Goal: Information Seeking & Learning: Find specific page/section

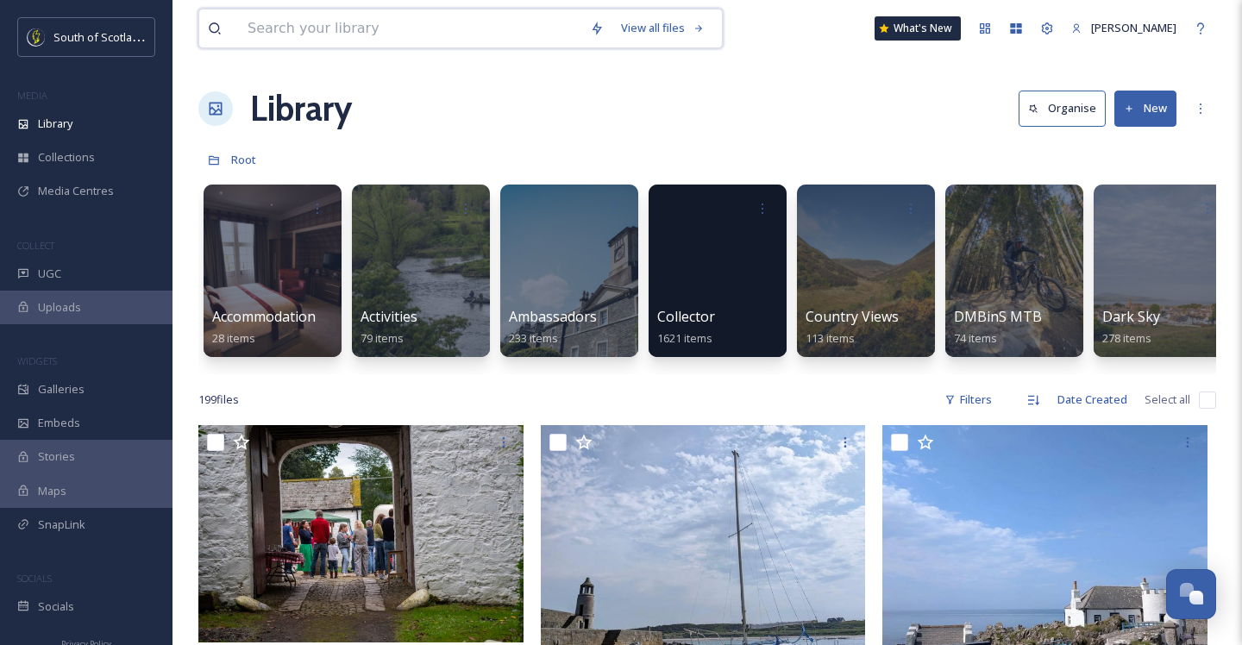
click at [387, 15] on input at bounding box center [410, 28] width 343 height 38
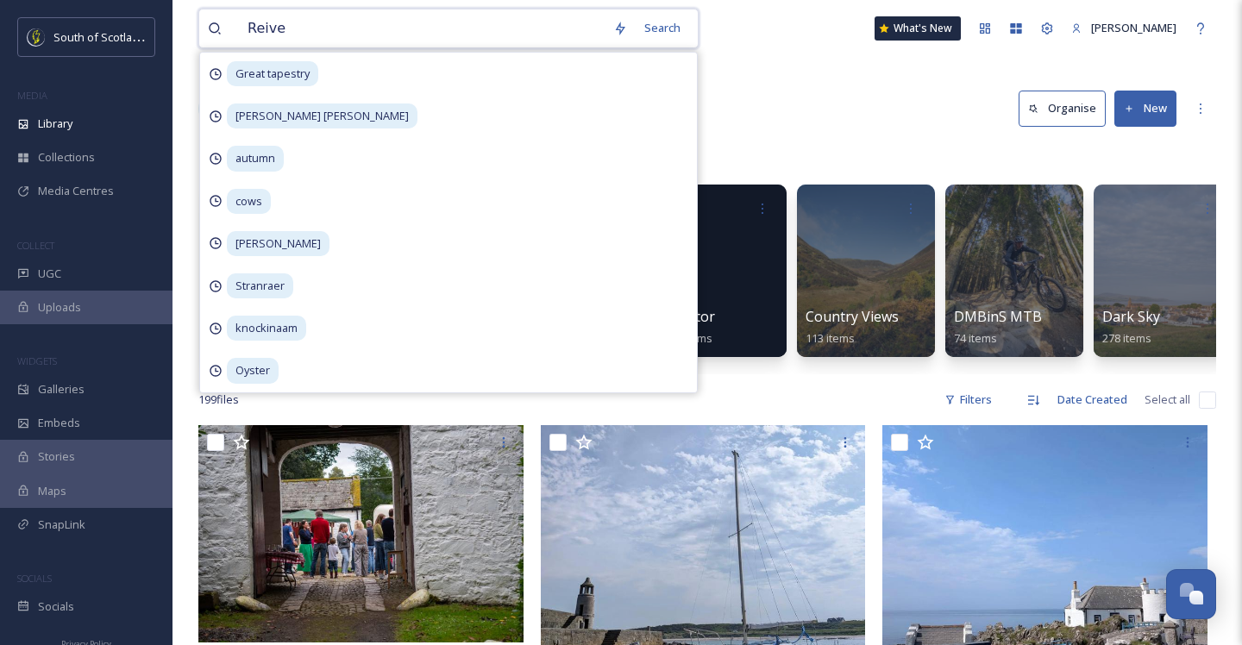
type input "Reiver"
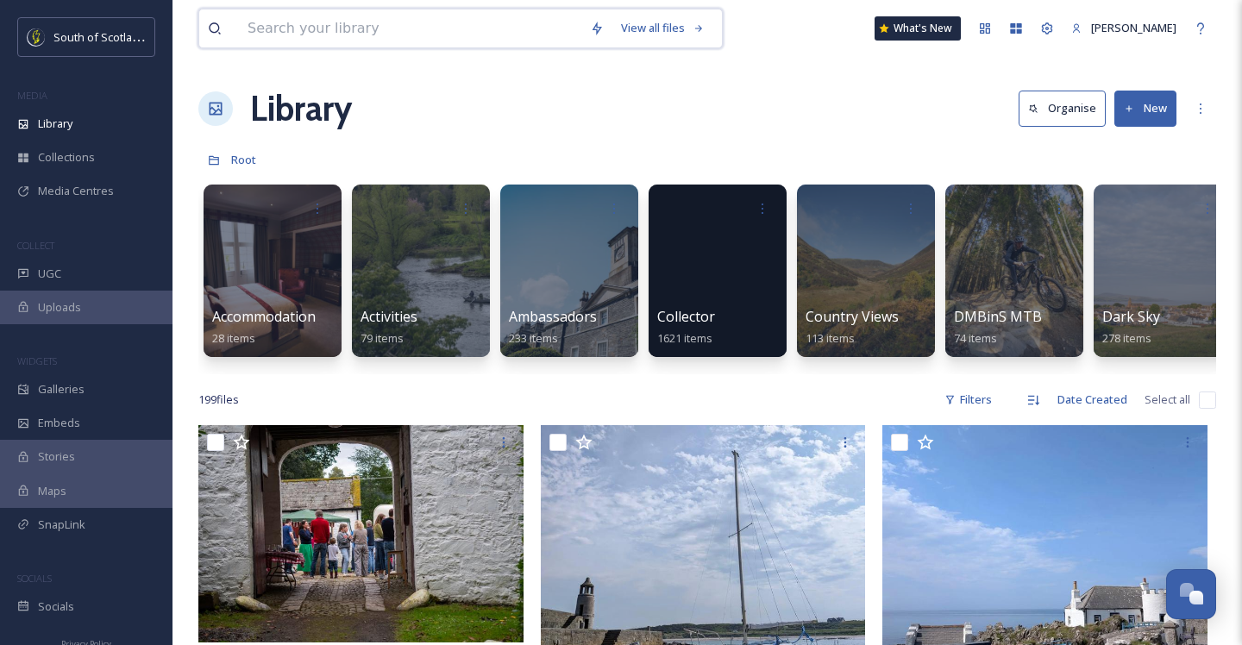
click at [290, 16] on input at bounding box center [410, 28] width 343 height 38
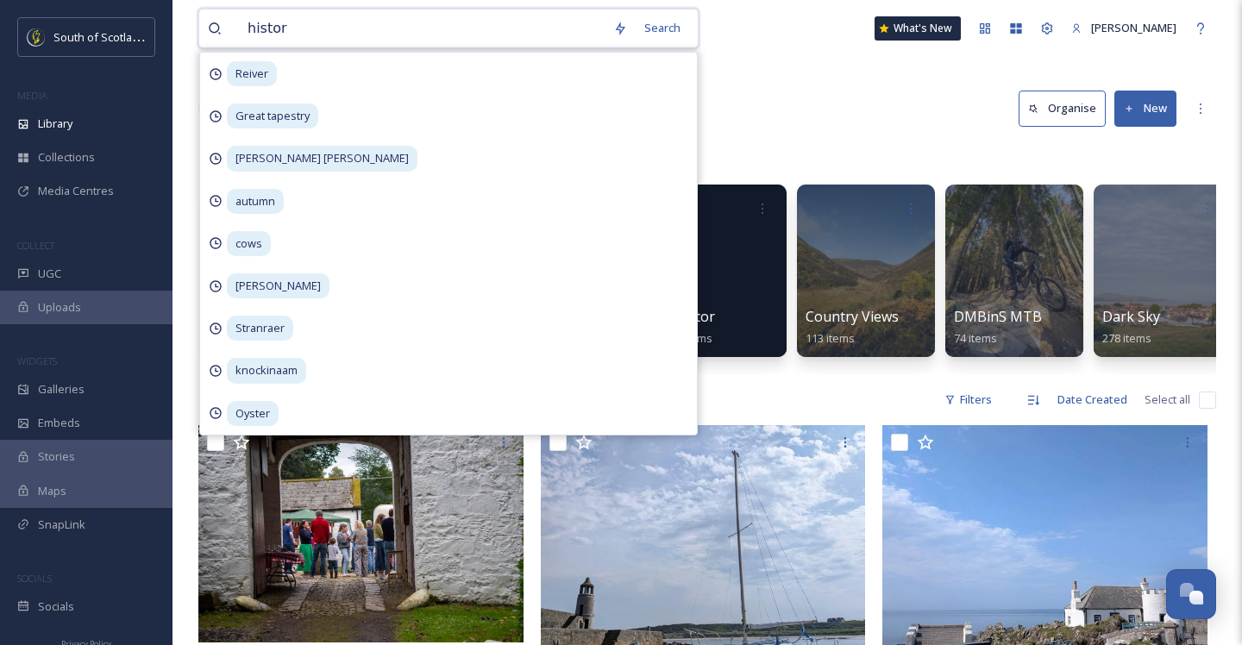
type input "history"
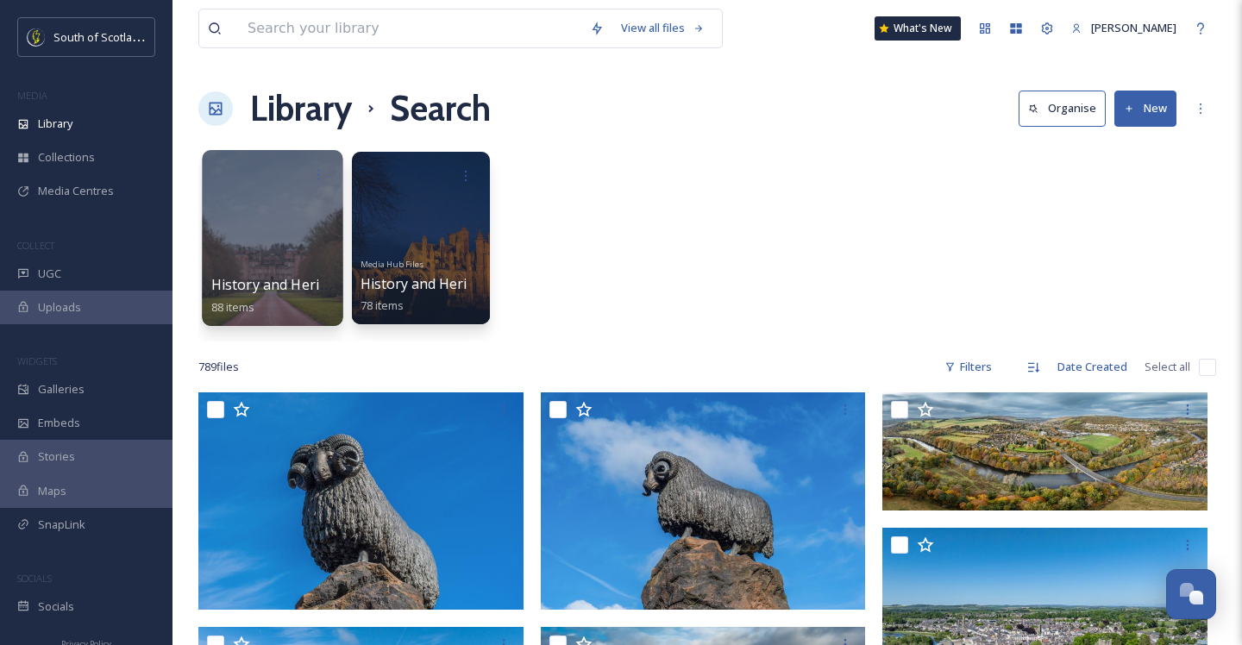
click at [297, 257] on div at bounding box center [272, 238] width 141 height 176
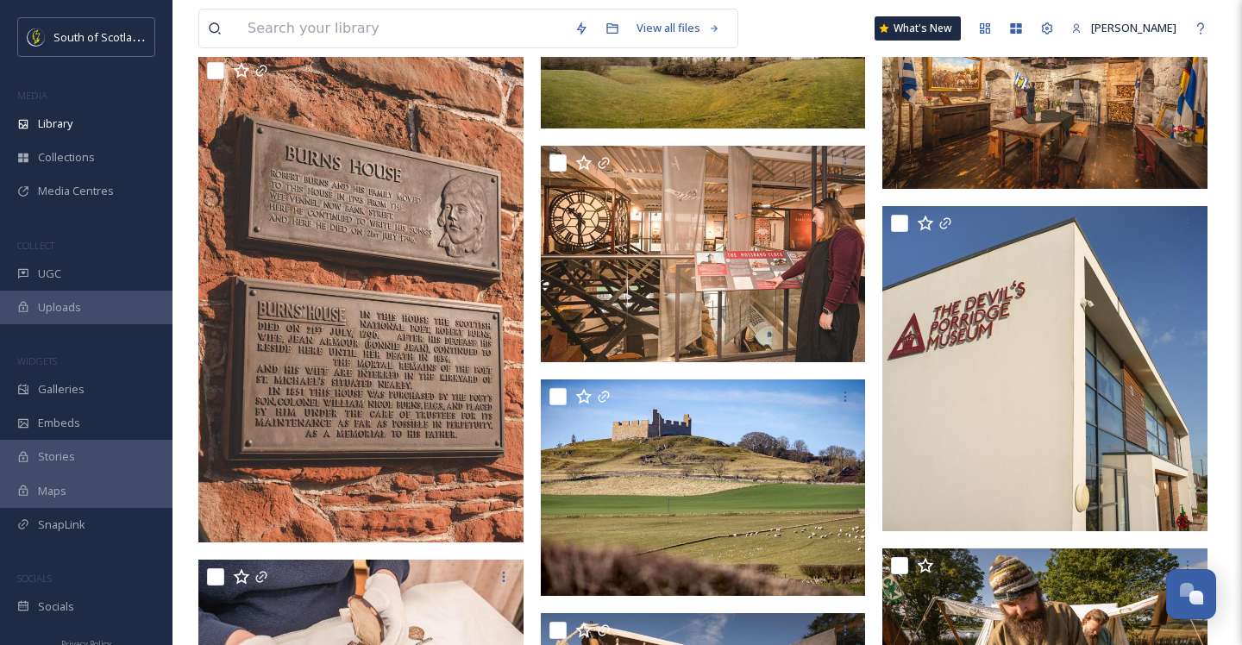
scroll to position [1588, 0]
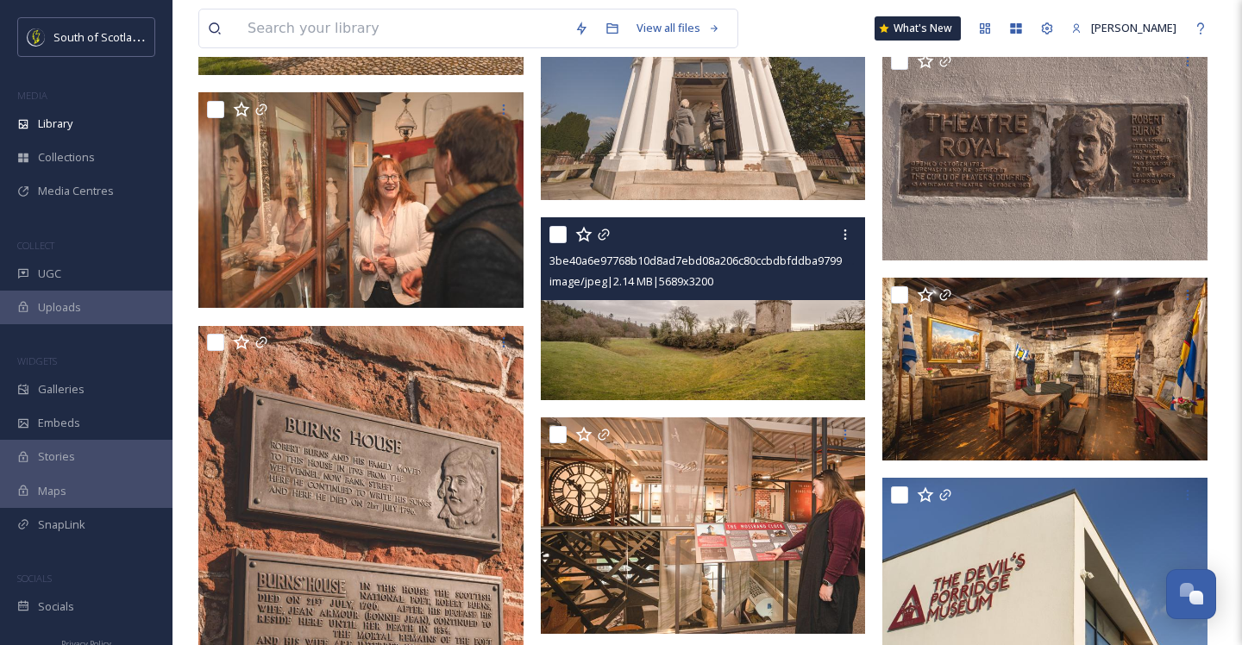
click at [556, 231] on input "checkbox" at bounding box center [558, 234] width 17 height 17
checkbox input "true"
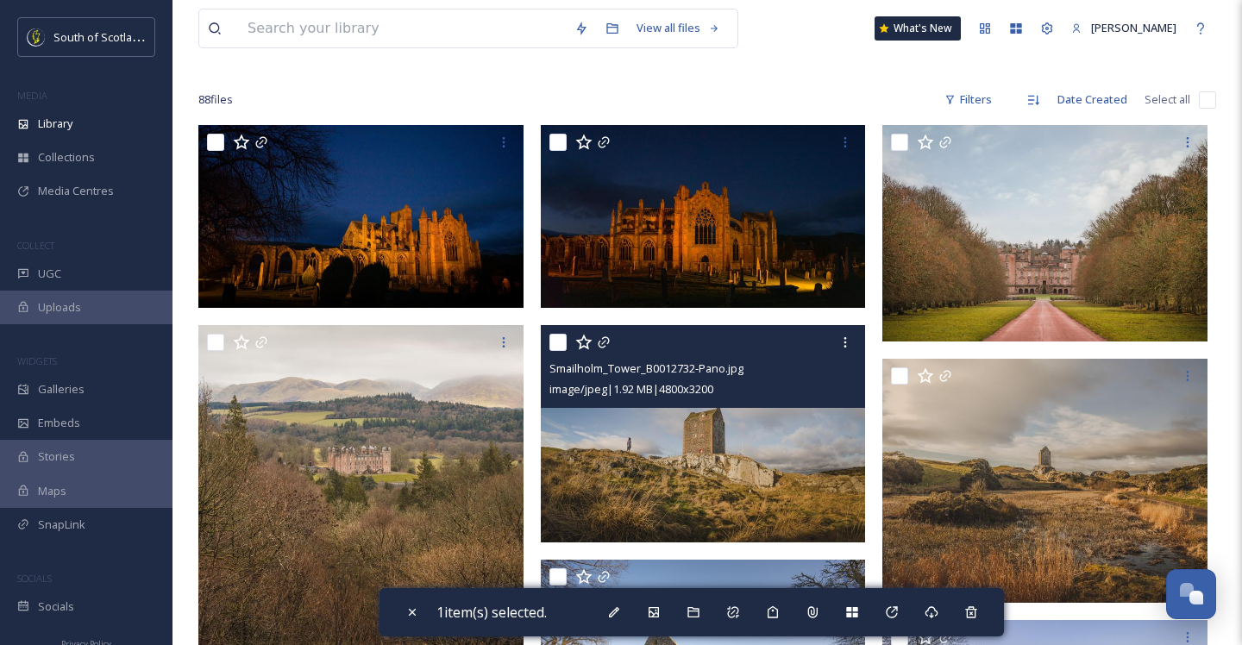
scroll to position [0, 0]
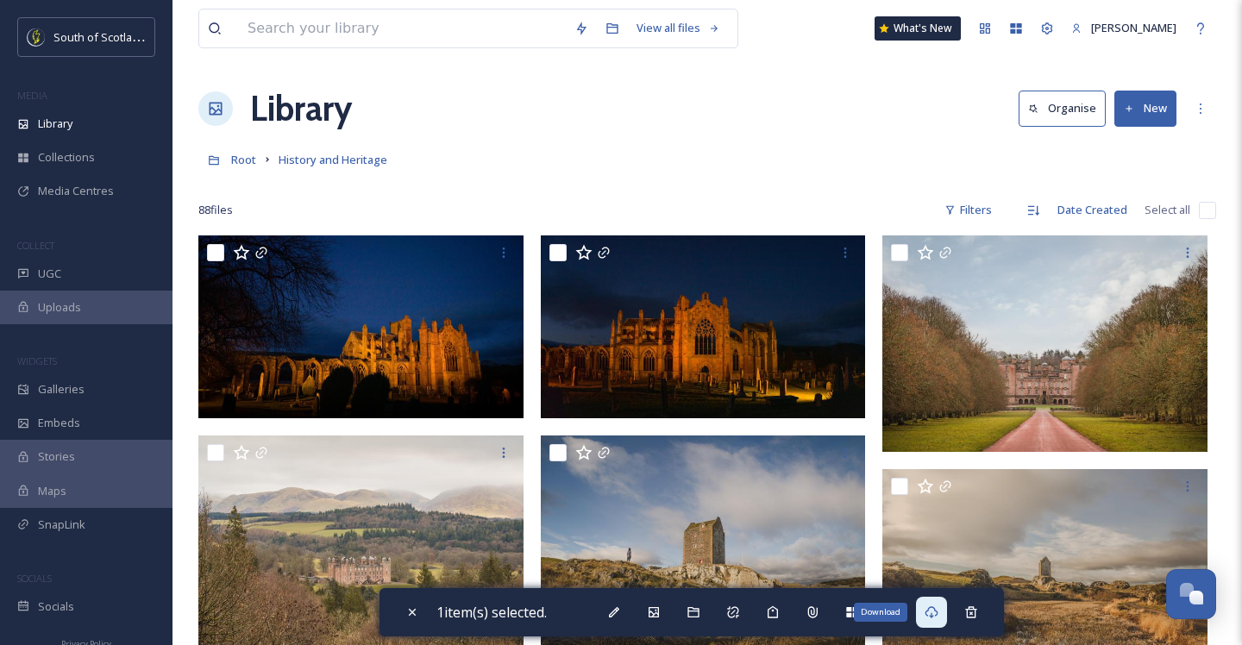
click at [939, 618] on icon at bounding box center [932, 613] width 14 height 14
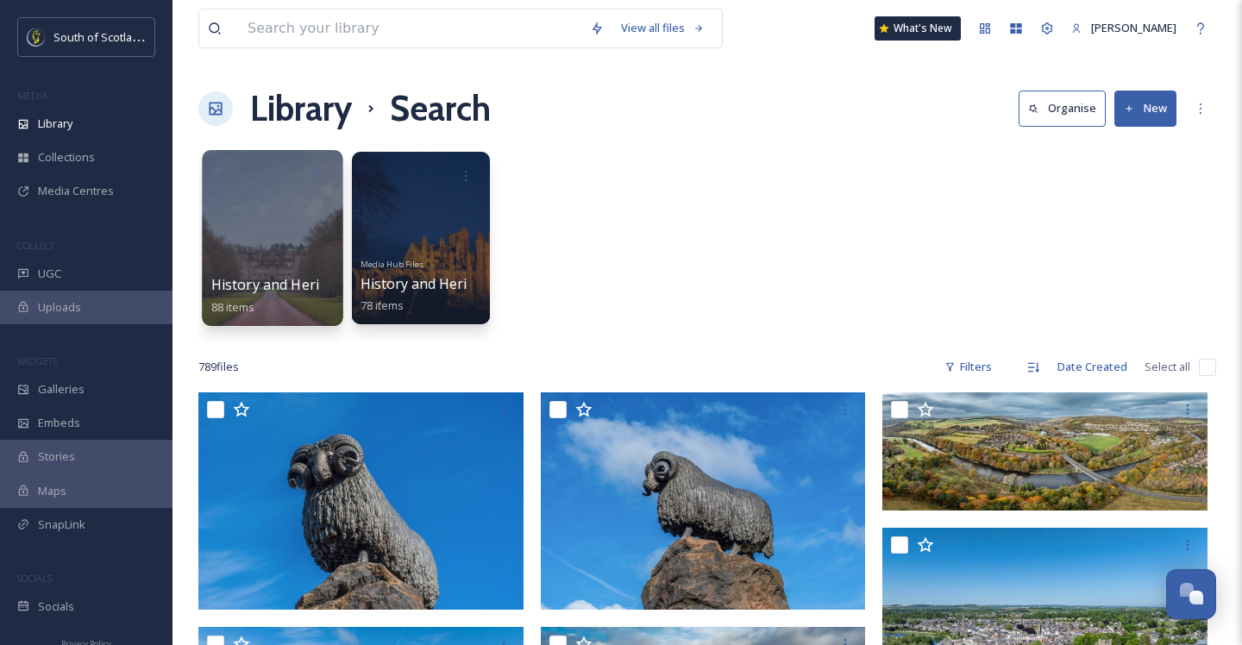
click at [257, 255] on div at bounding box center [272, 238] width 141 height 176
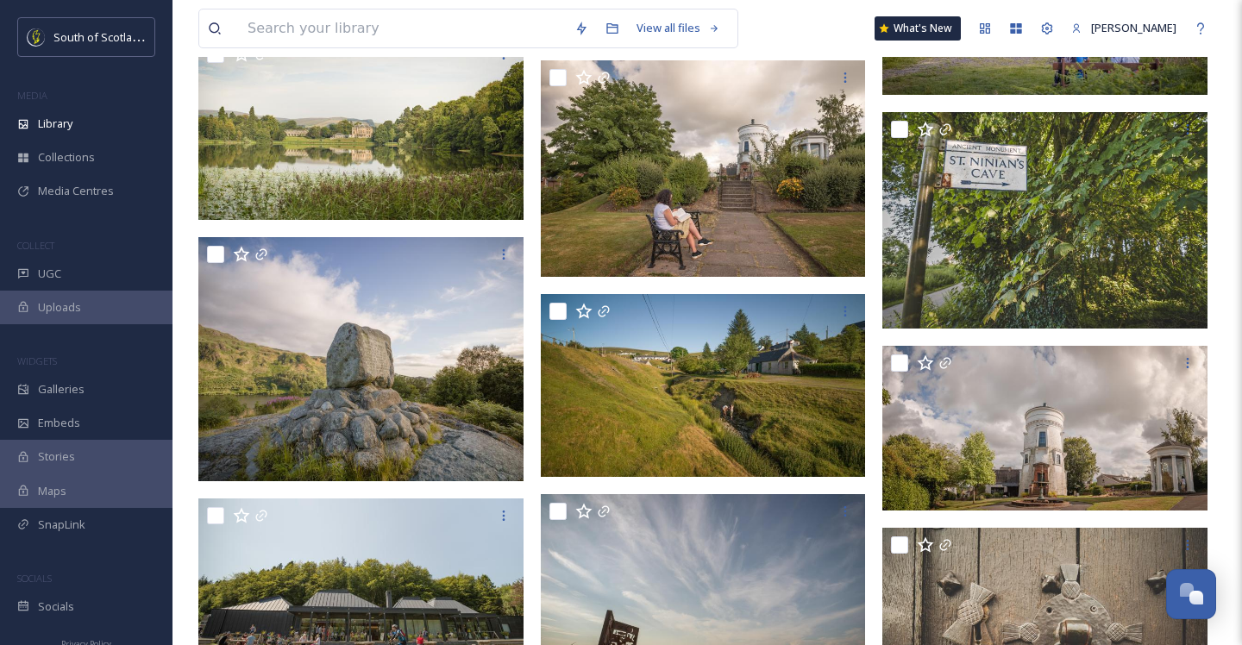
scroll to position [3473, 0]
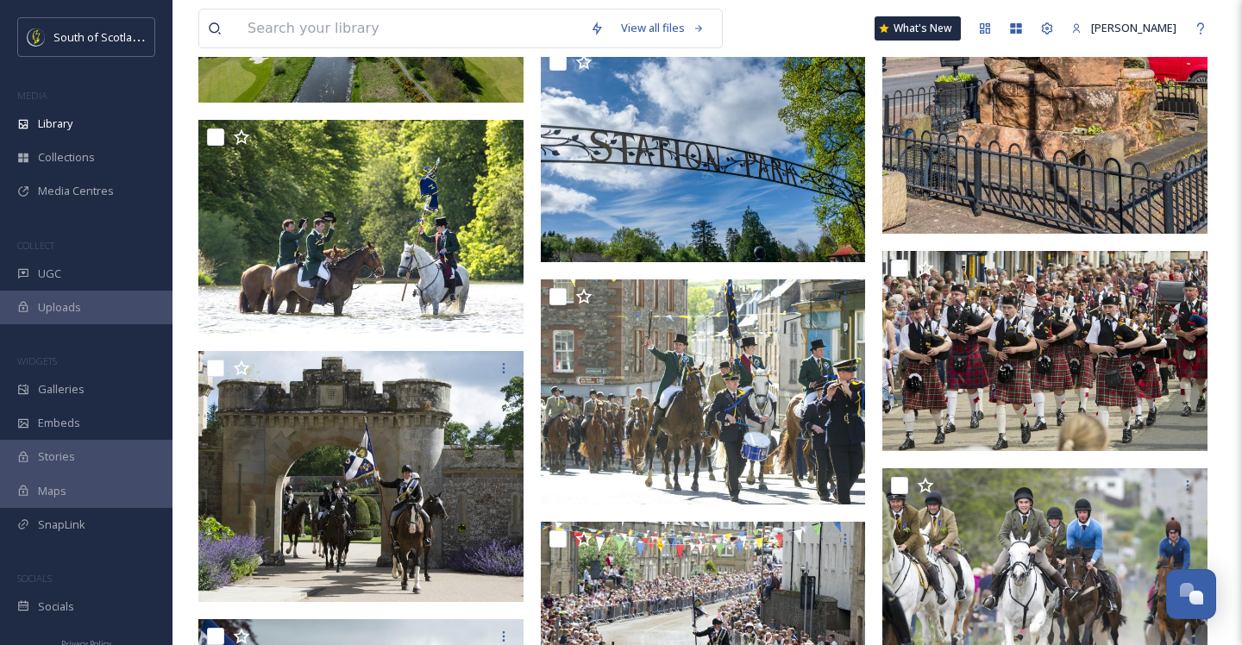
scroll to position [3965, 0]
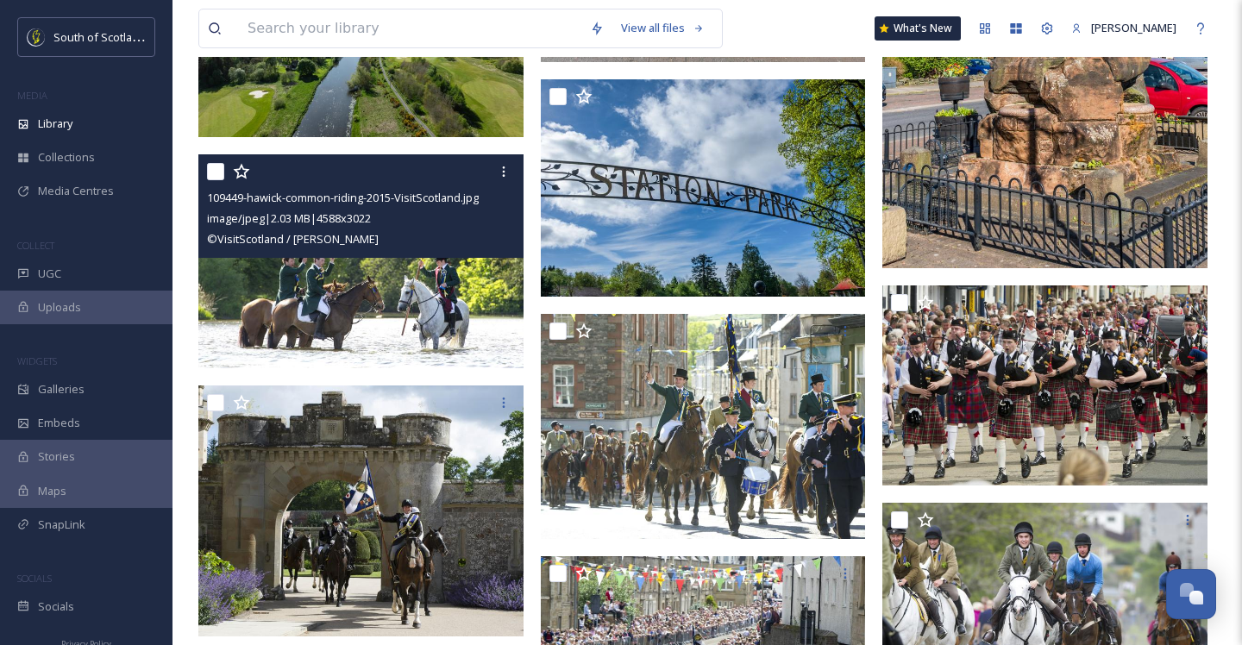
click at [218, 174] on input "checkbox" at bounding box center [215, 171] width 17 height 17
checkbox input "true"
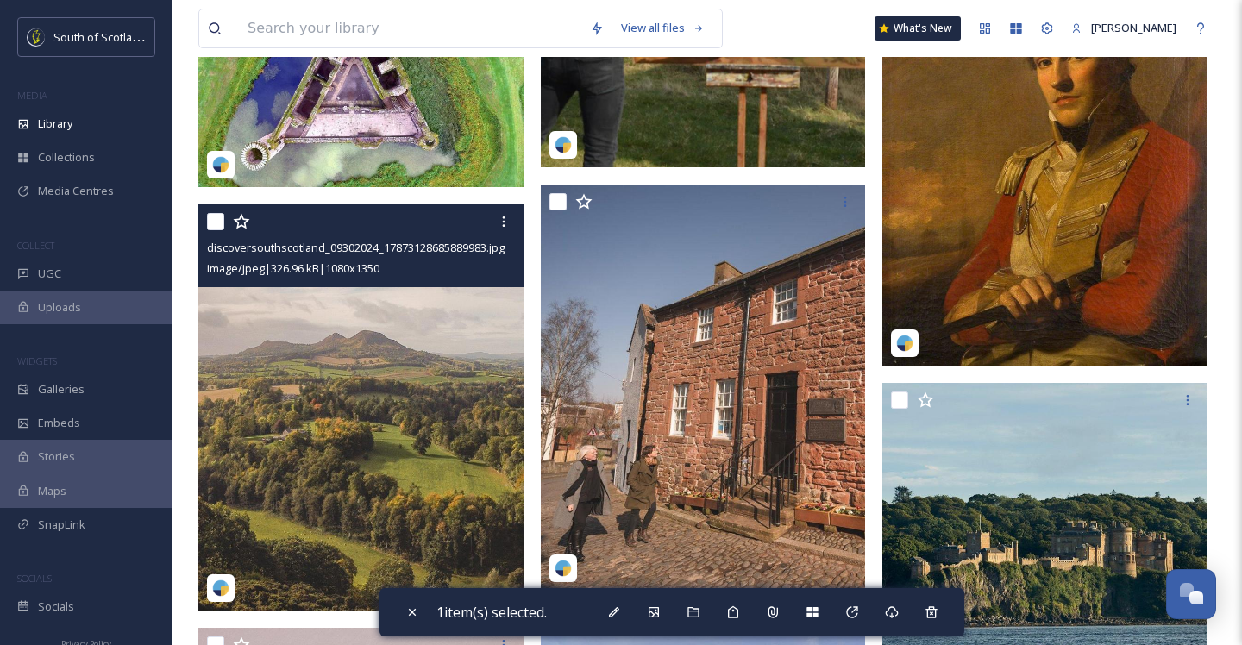
scroll to position [8639, 0]
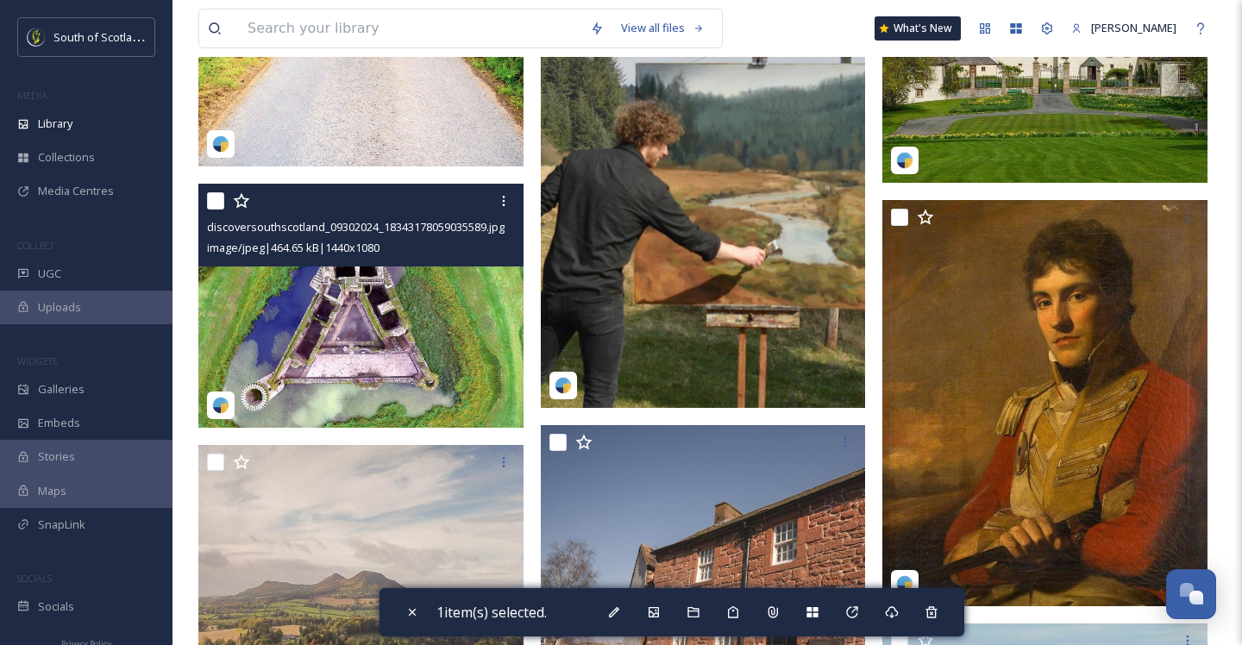
click at [210, 203] on input "checkbox" at bounding box center [215, 200] width 17 height 17
checkbox input "true"
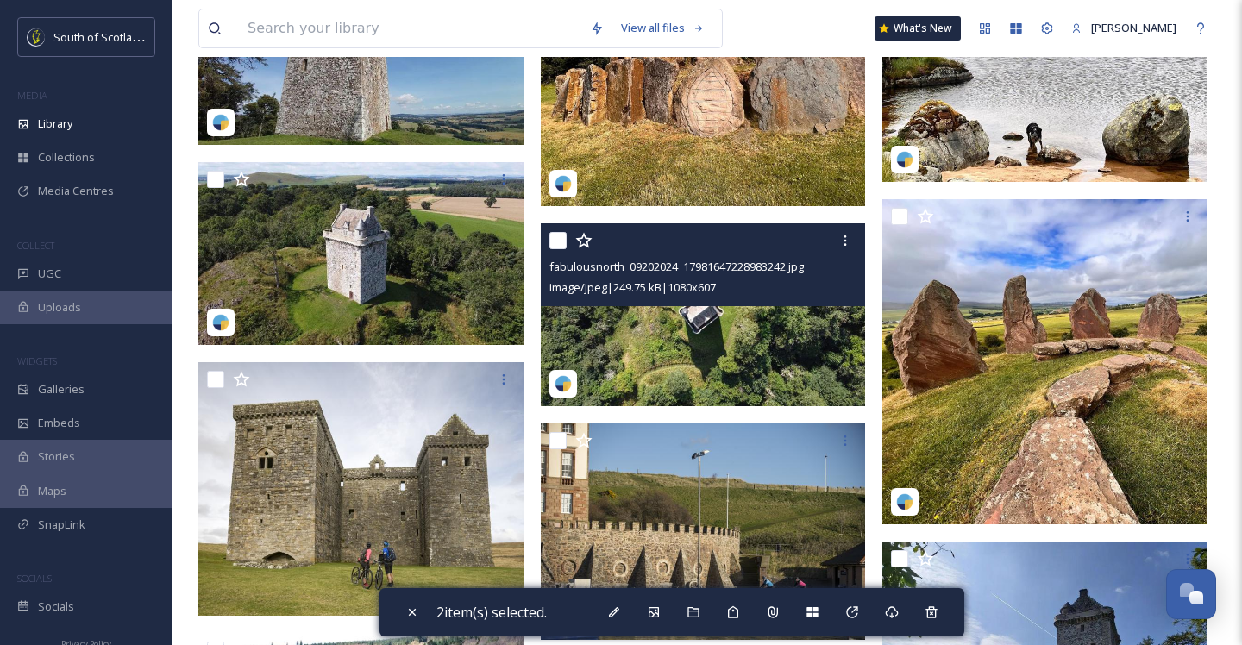
scroll to position [29174, 0]
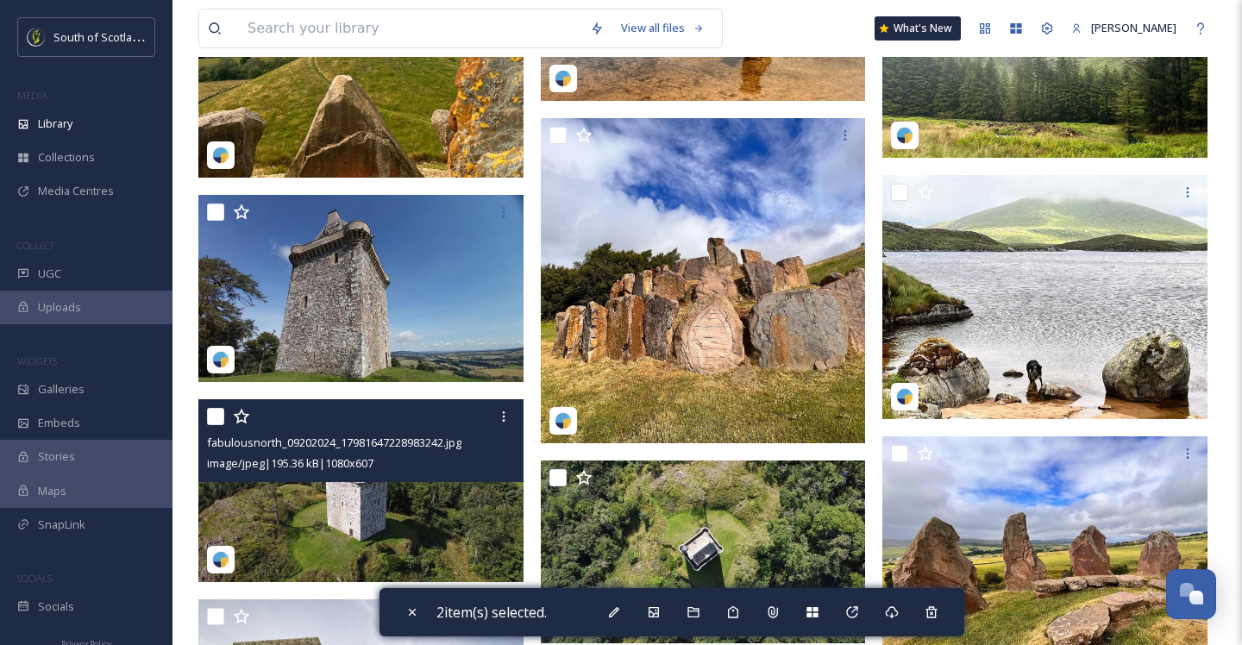
drag, startPoint x: 212, startPoint y: 418, endPoint x: 493, endPoint y: 438, distance: 281.2
click at [213, 417] on input "checkbox" at bounding box center [215, 416] width 17 height 17
checkbox input "true"
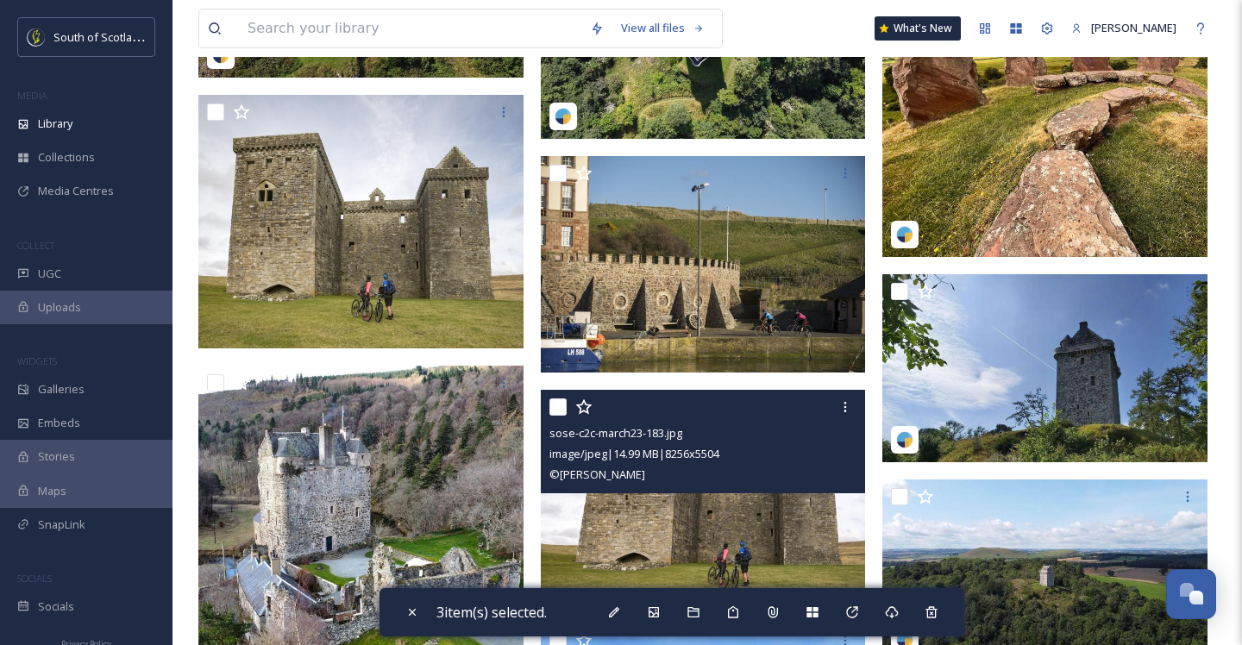
scroll to position [29606, 0]
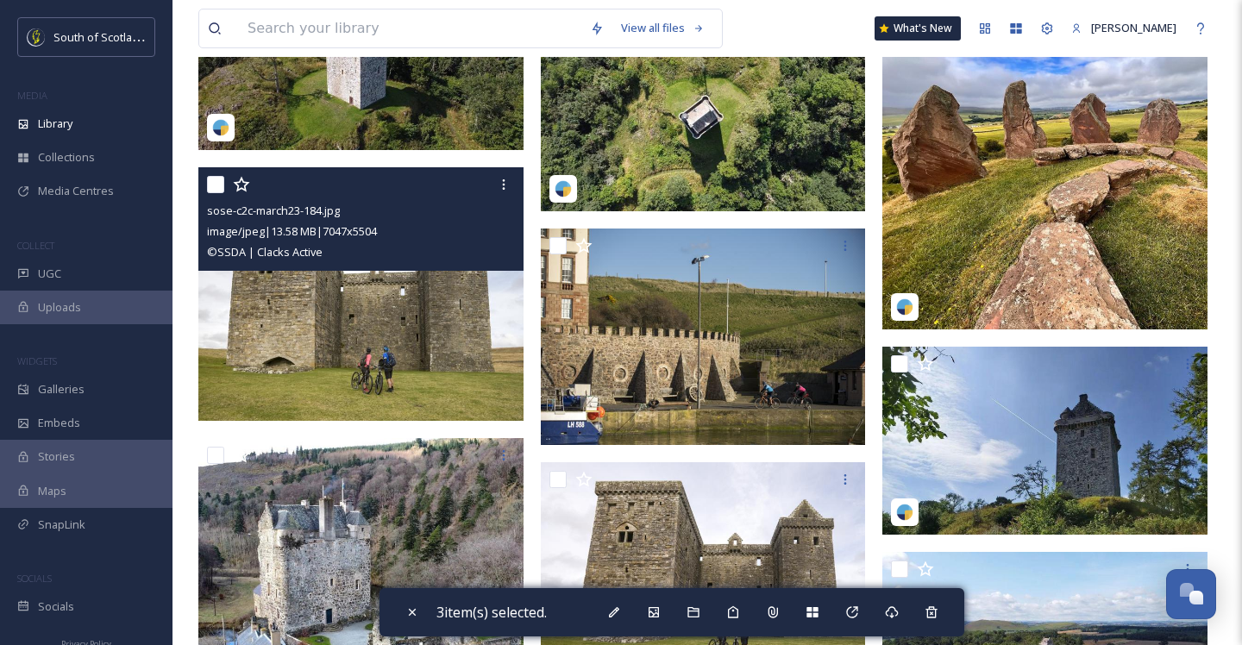
click at [207, 180] on input "checkbox" at bounding box center [215, 184] width 17 height 17
checkbox input "true"
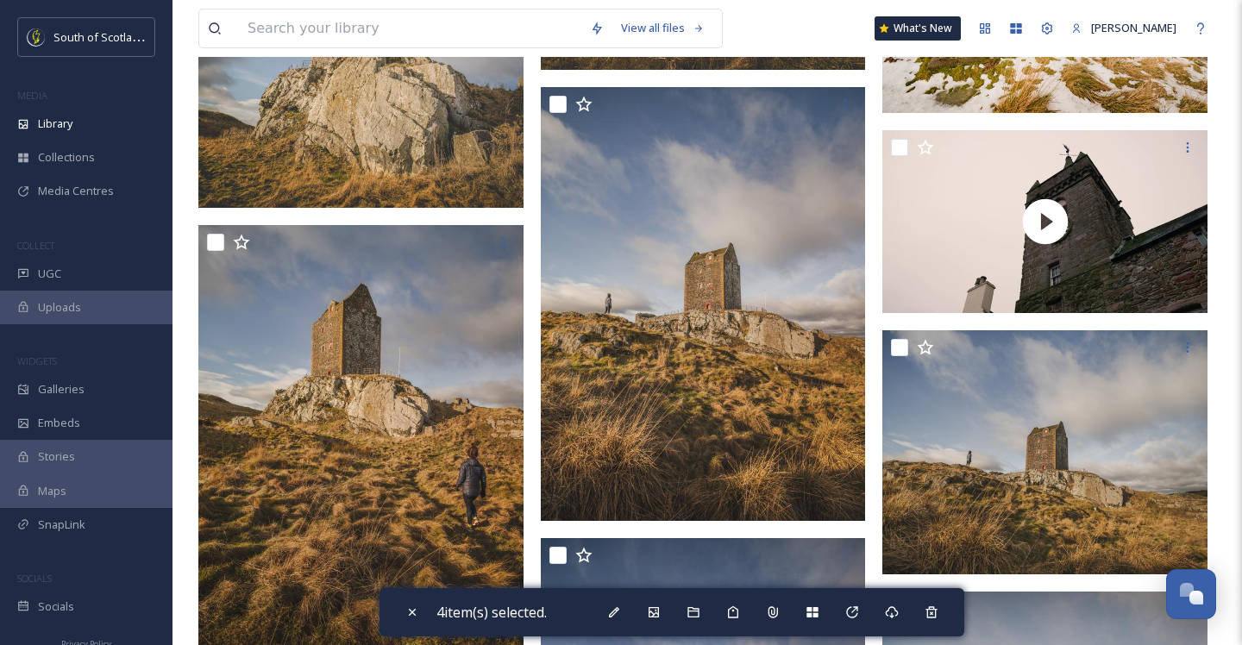
scroll to position [48355, 0]
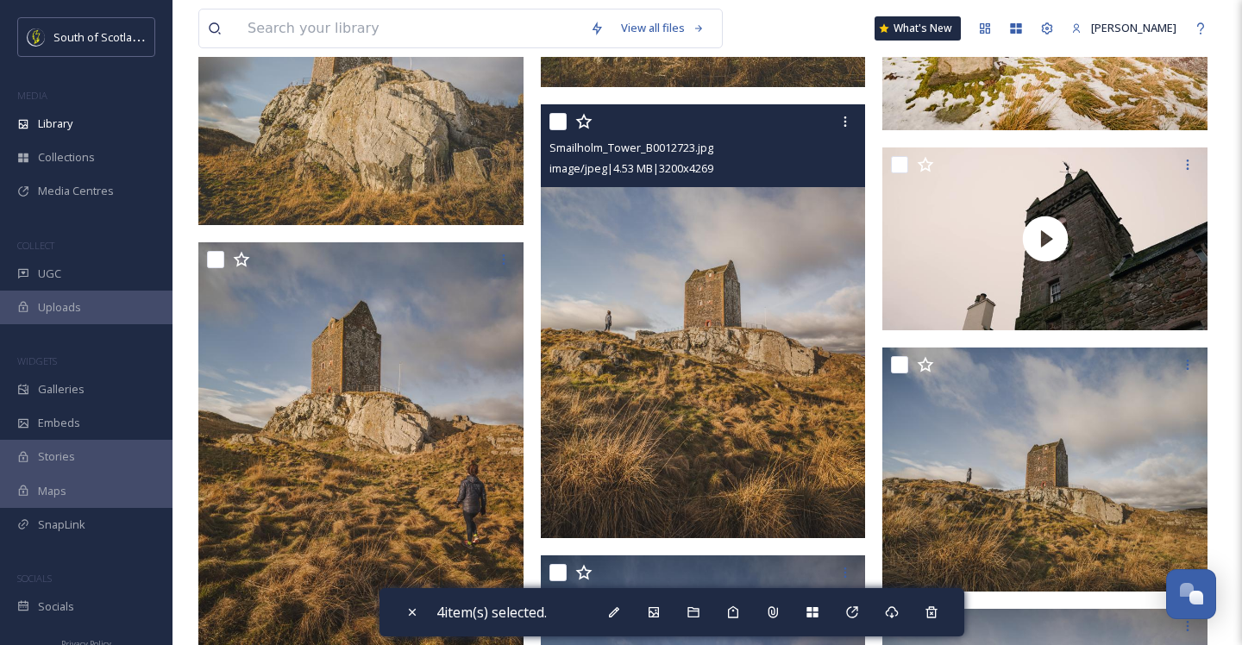
click at [556, 116] on input "checkbox" at bounding box center [558, 121] width 17 height 17
checkbox input "true"
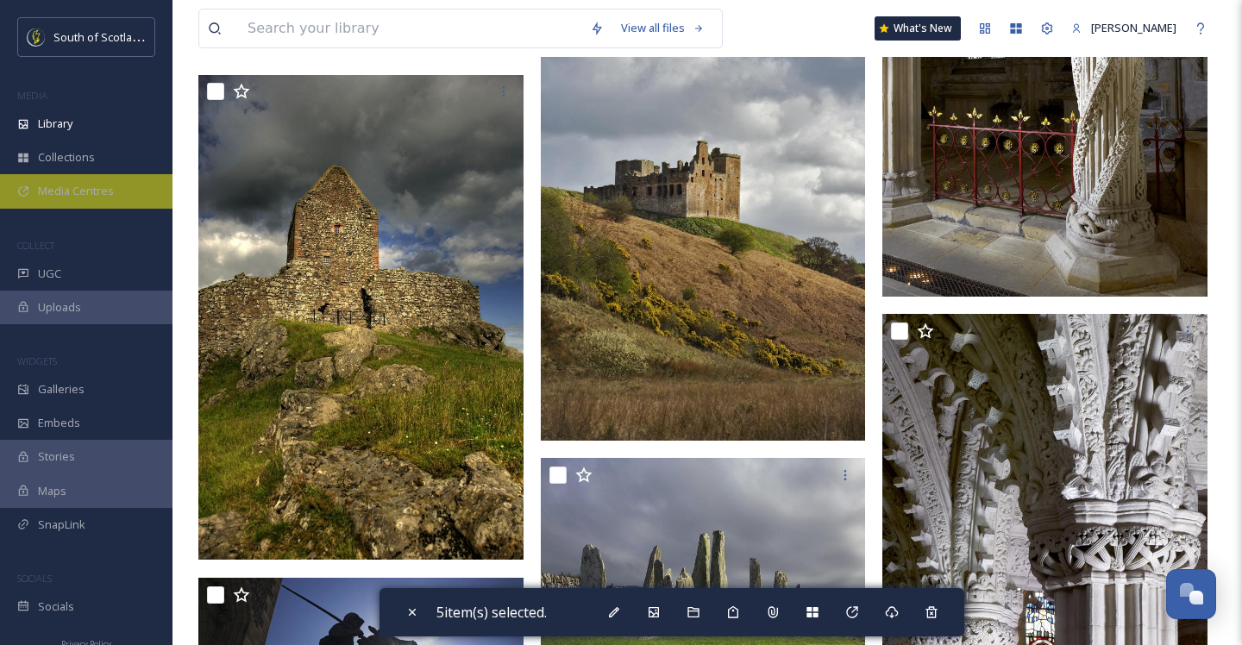
scroll to position [78074, 0]
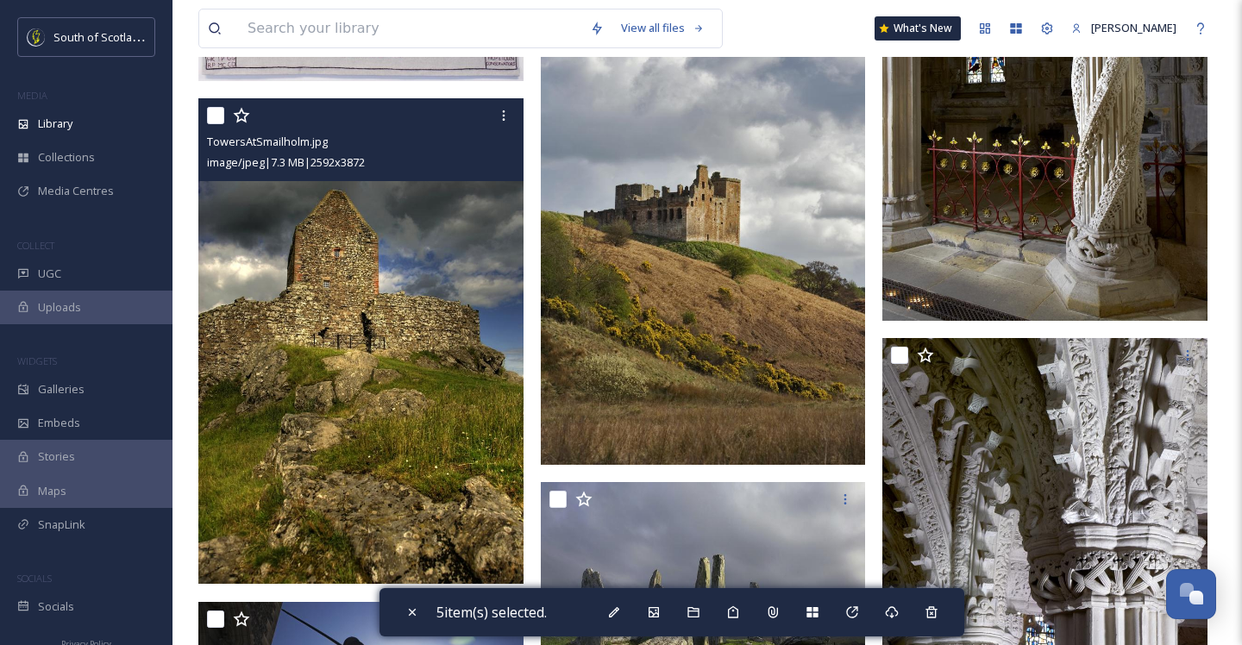
click at [220, 115] on input "checkbox" at bounding box center [215, 115] width 17 height 17
checkbox input "true"
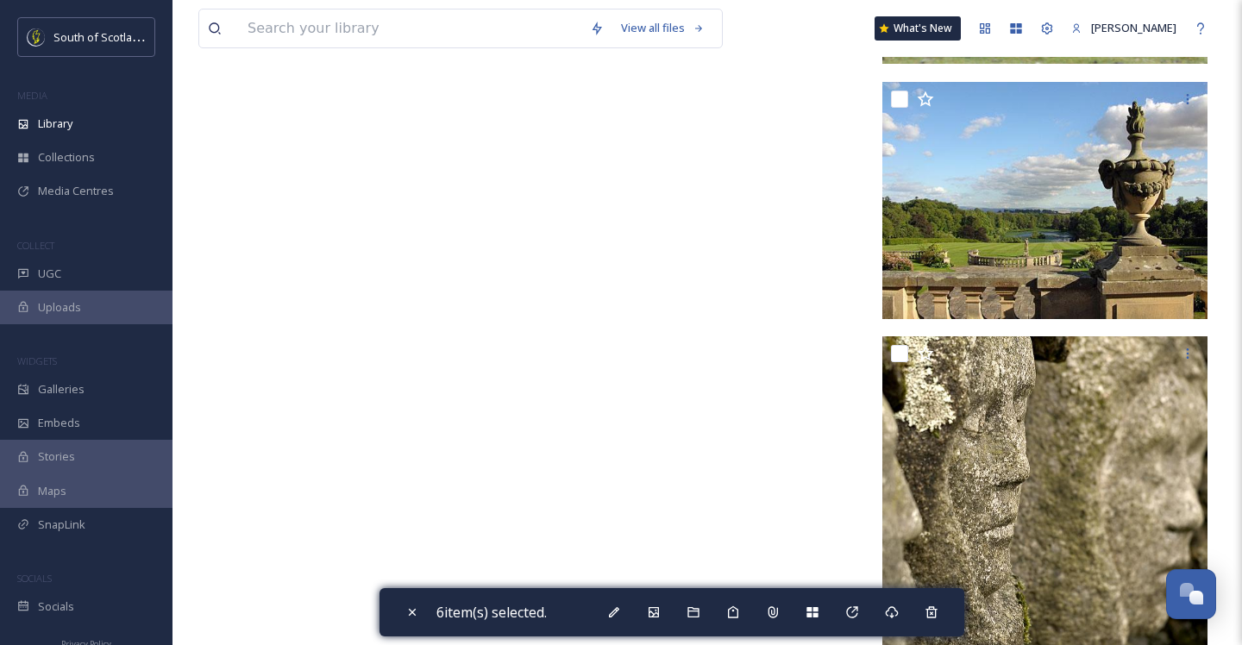
scroll to position [79630, 0]
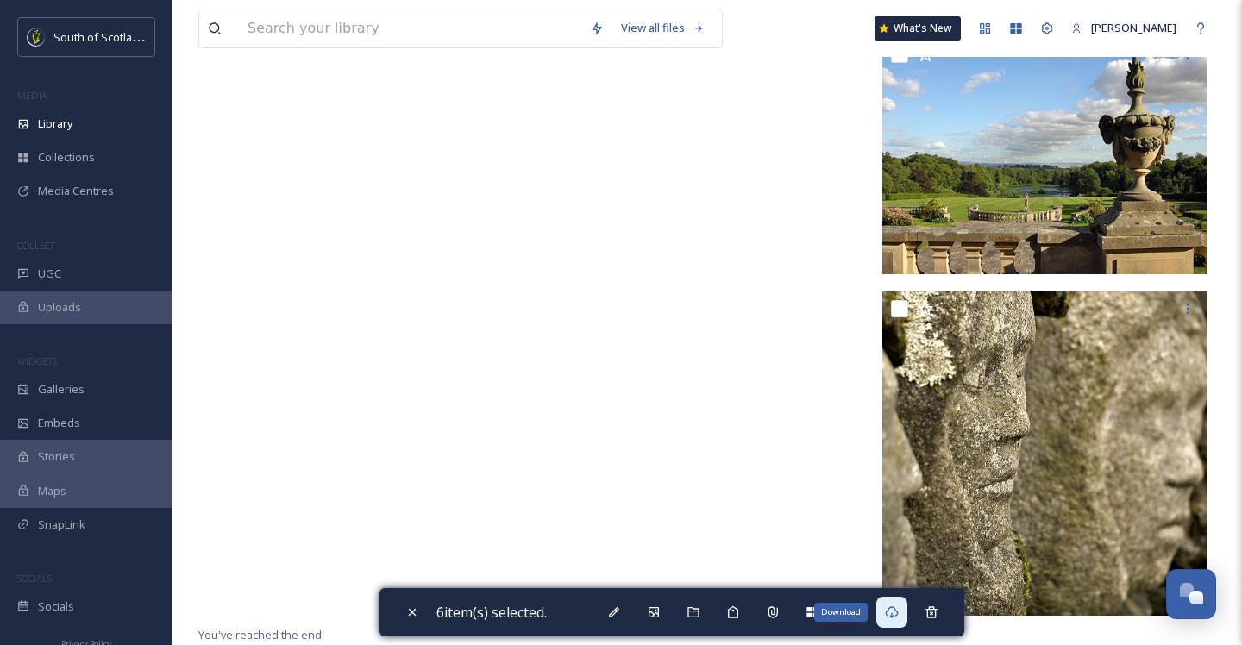
click at [899, 614] on icon at bounding box center [892, 613] width 14 height 14
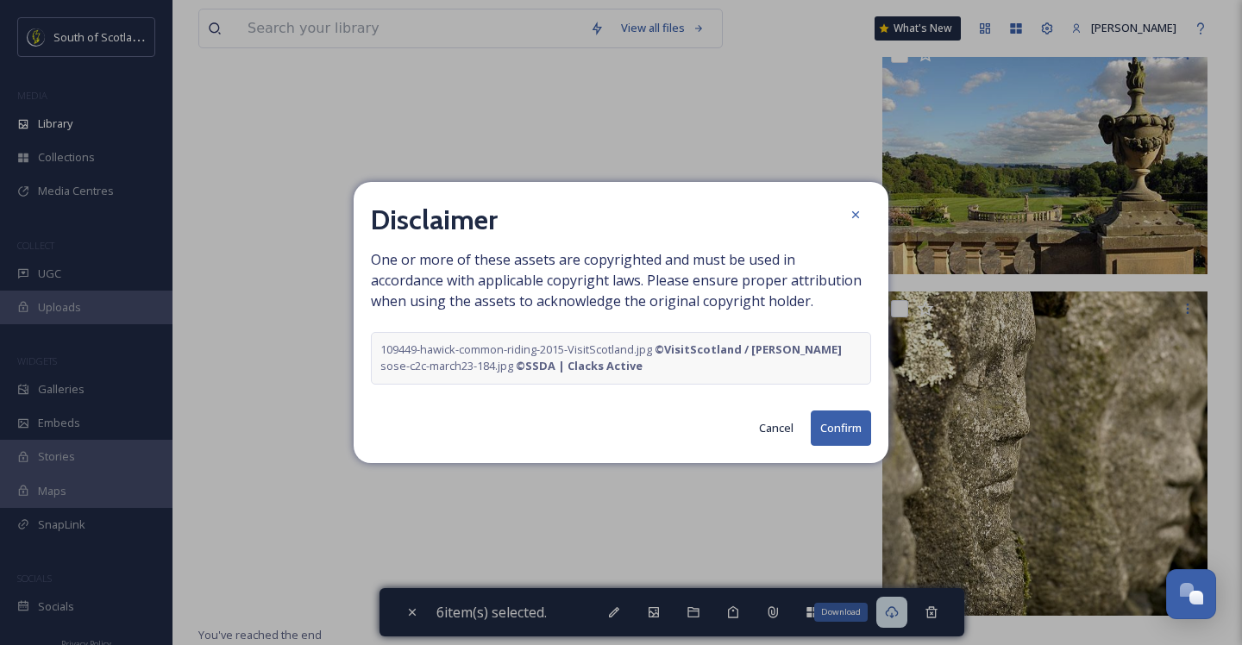
click at [835, 433] on button "Confirm" at bounding box center [841, 428] width 60 height 35
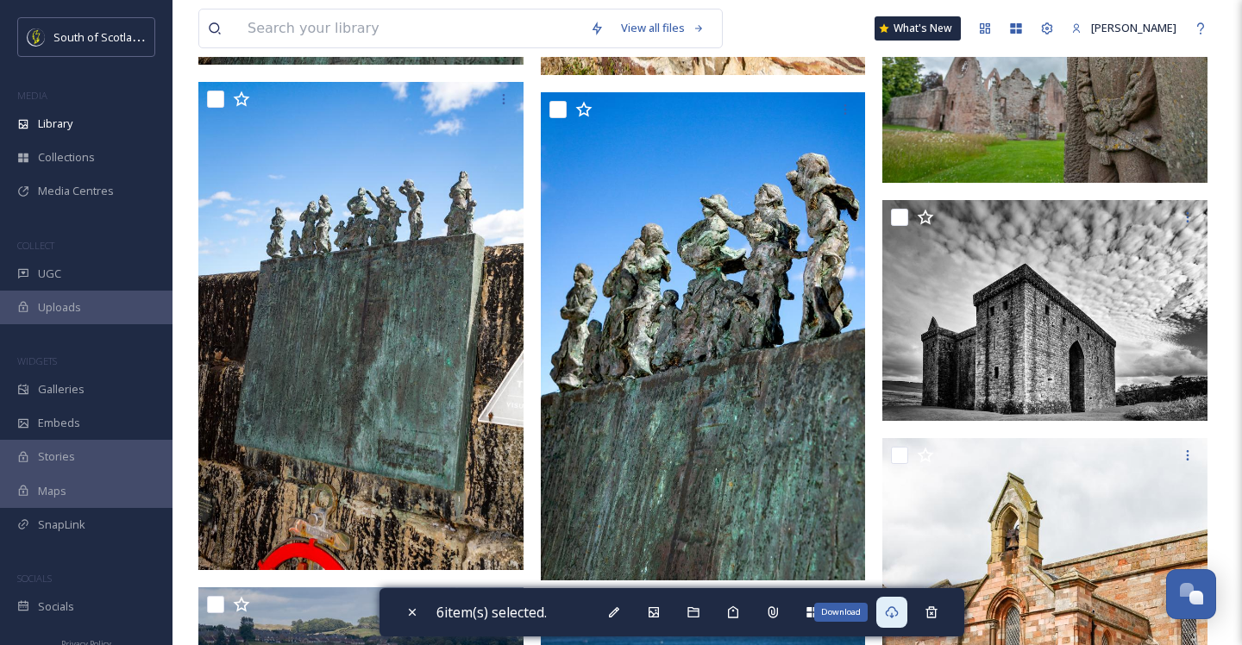
scroll to position [73296, 0]
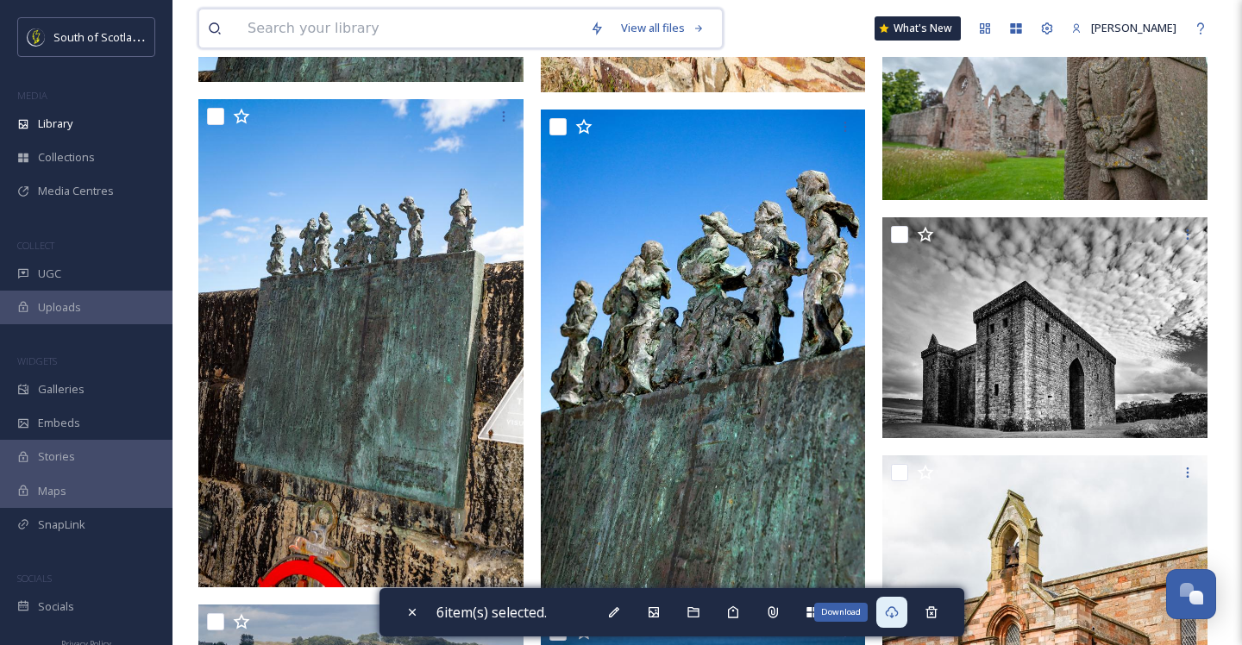
click at [364, 41] on input at bounding box center [410, 28] width 343 height 38
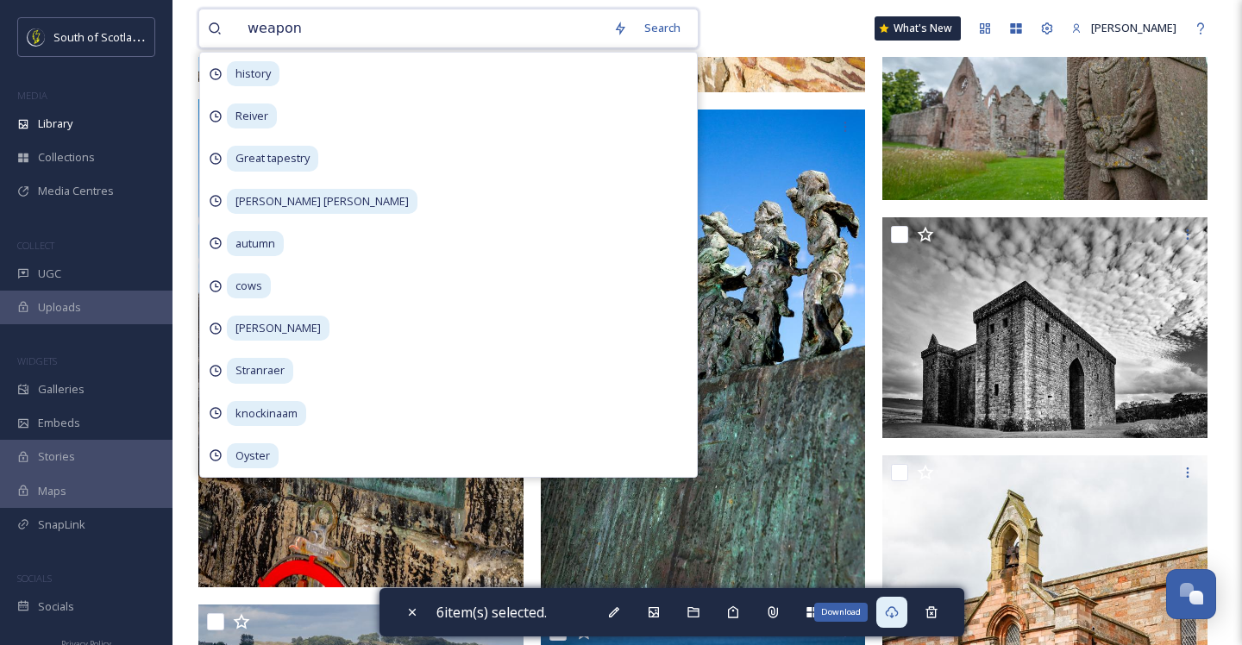
type input "weapons"
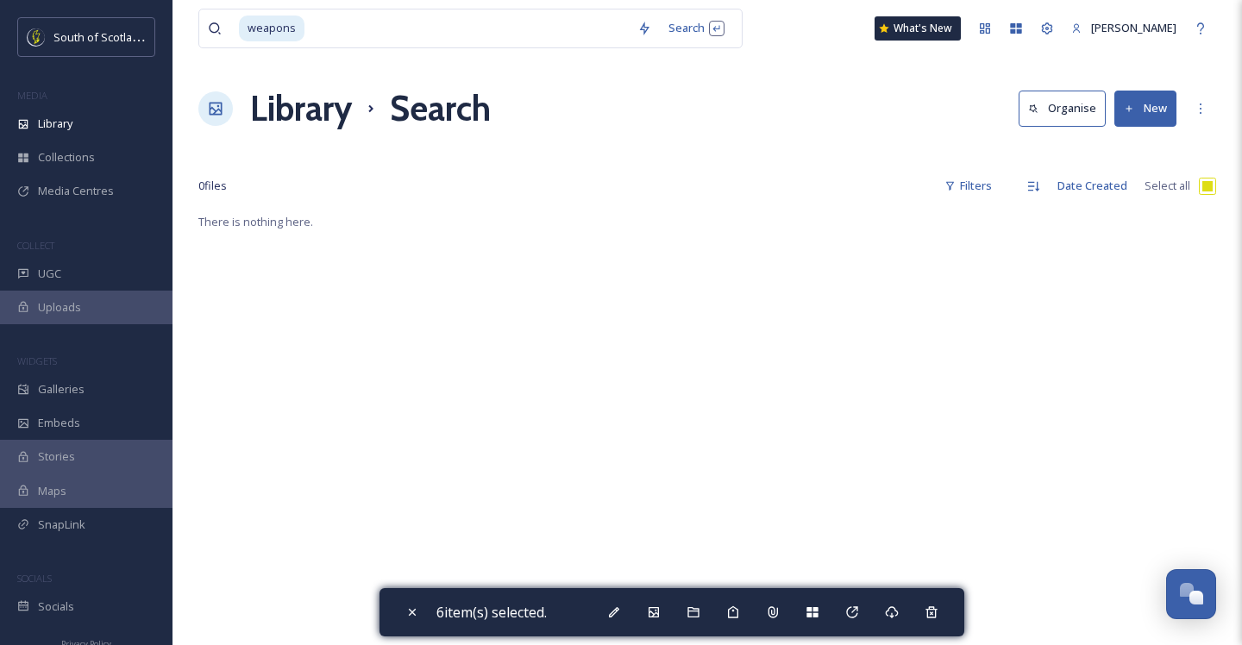
click at [834, 327] on div "There is nothing here." at bounding box center [707, 533] width 1018 height 645
click at [323, 21] on input at bounding box center [467, 28] width 323 height 38
type input "w"
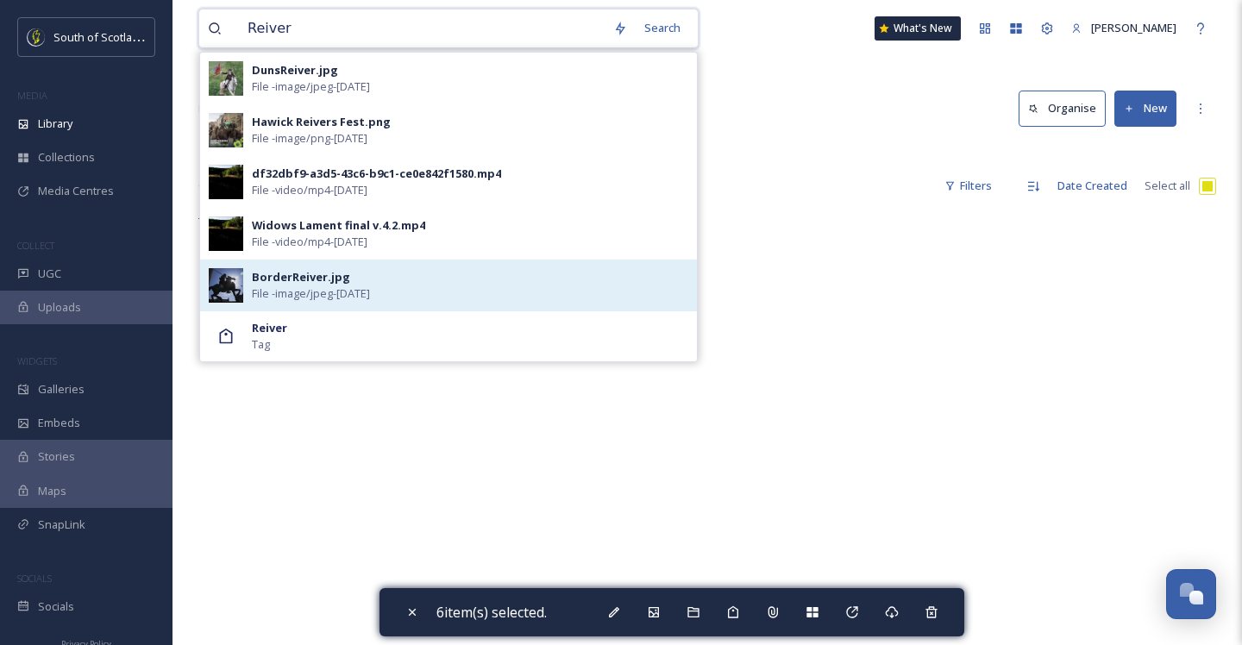
type input "Reiver"
click at [222, 295] on img at bounding box center [226, 285] width 35 height 35
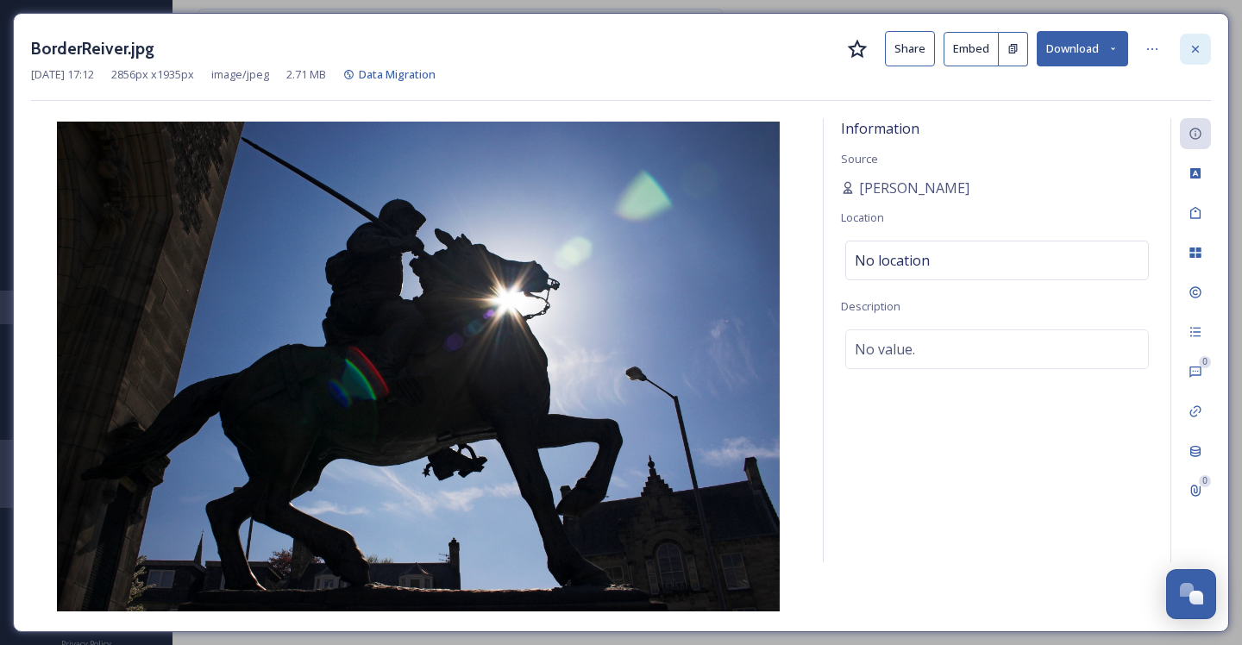
click at [1195, 47] on icon at bounding box center [1195, 48] width 7 height 7
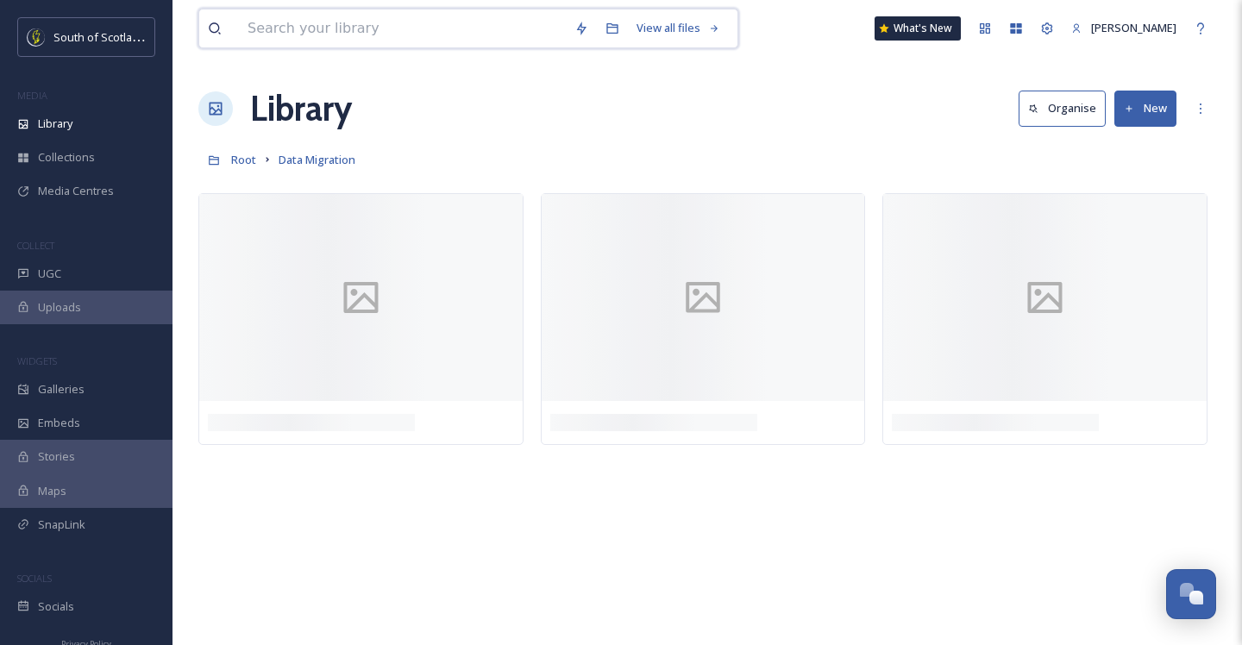
click at [376, 35] on input at bounding box center [402, 28] width 327 height 38
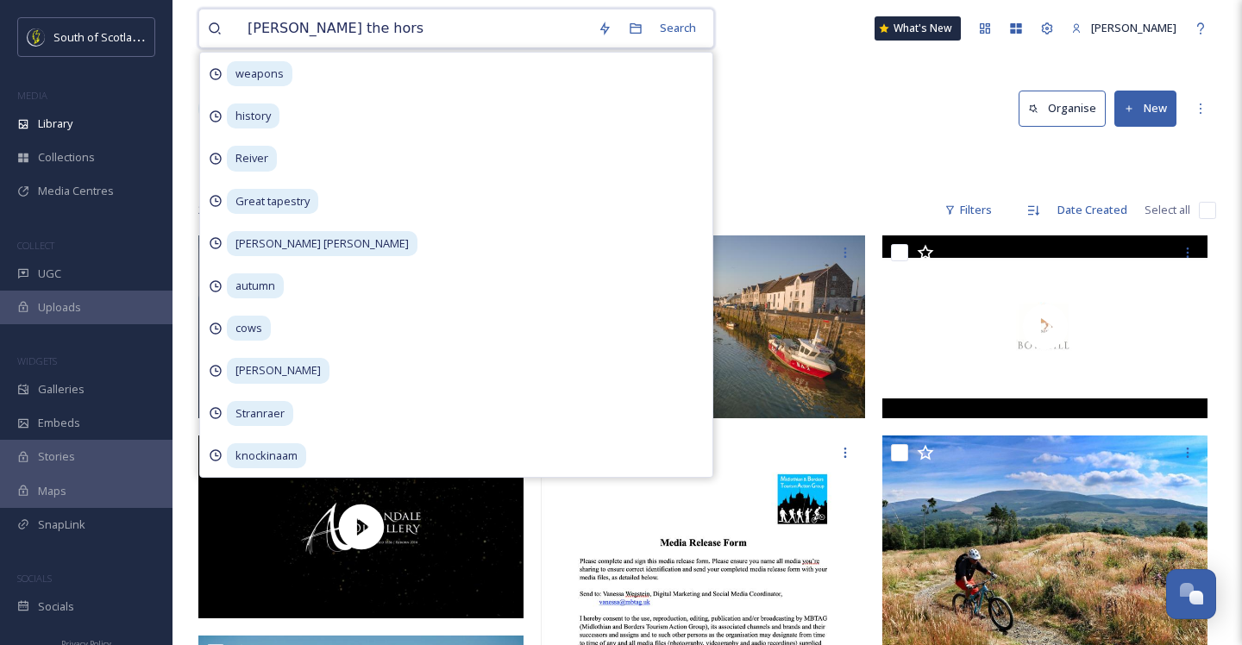
type input "[PERSON_NAME] the horse"
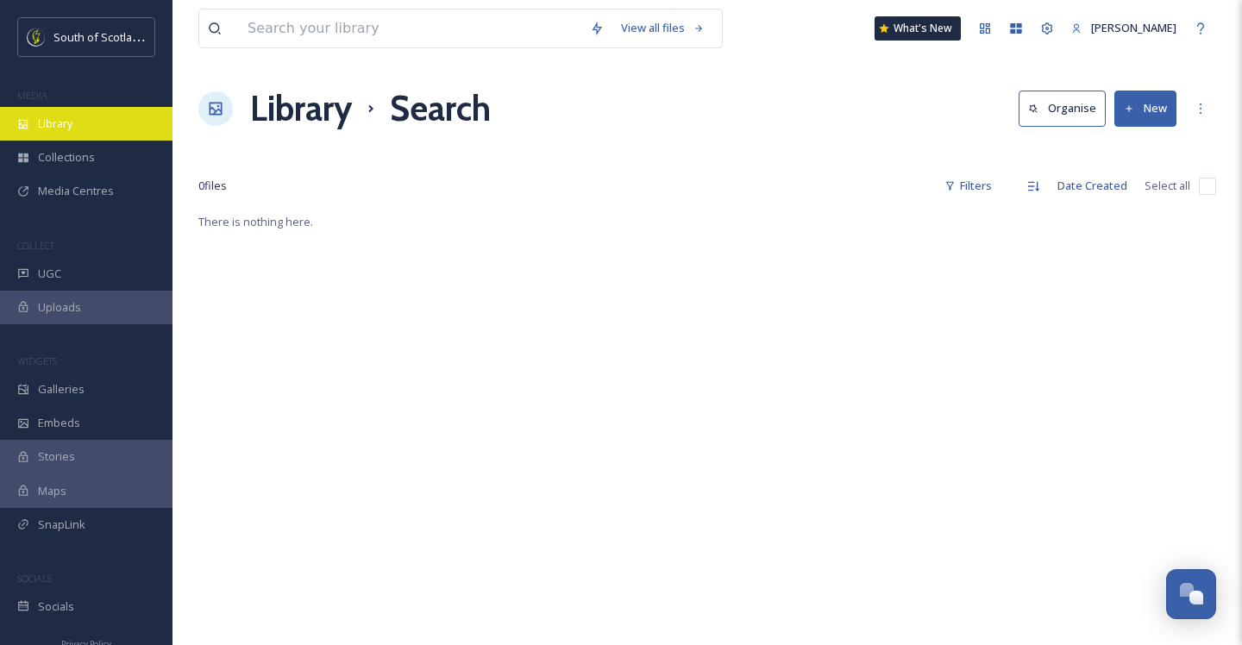
click at [54, 128] on span "Library" at bounding box center [55, 124] width 35 height 16
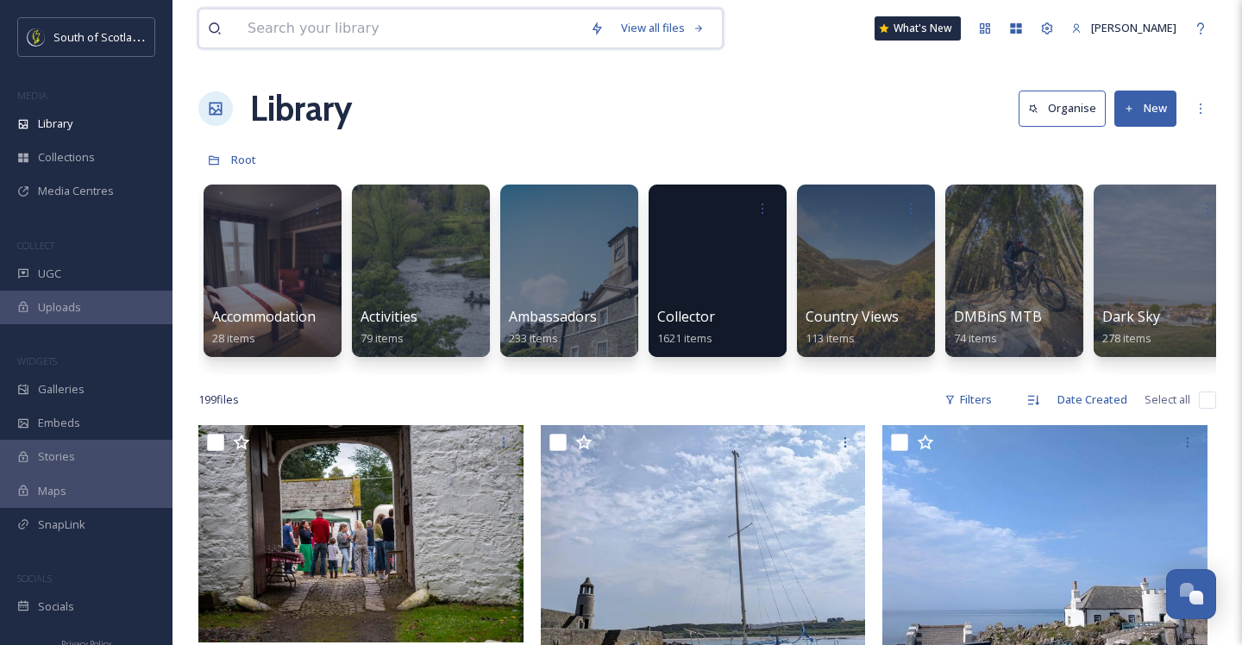
click at [320, 28] on input at bounding box center [410, 28] width 343 height 38
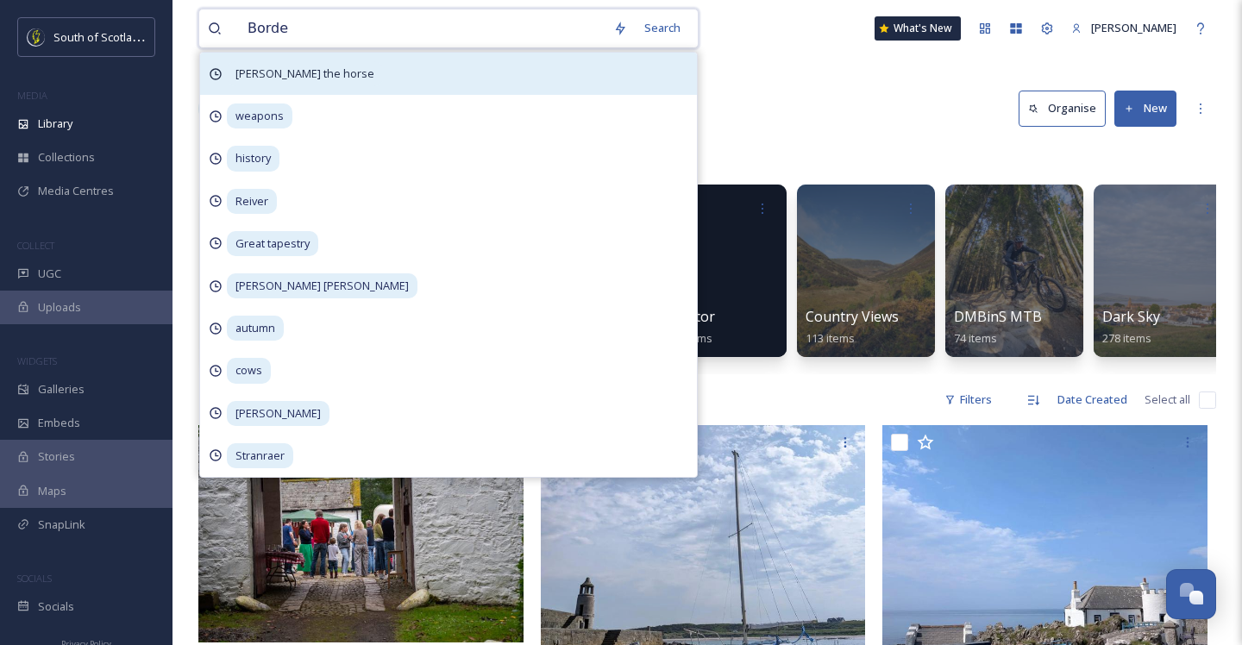
type input "Border"
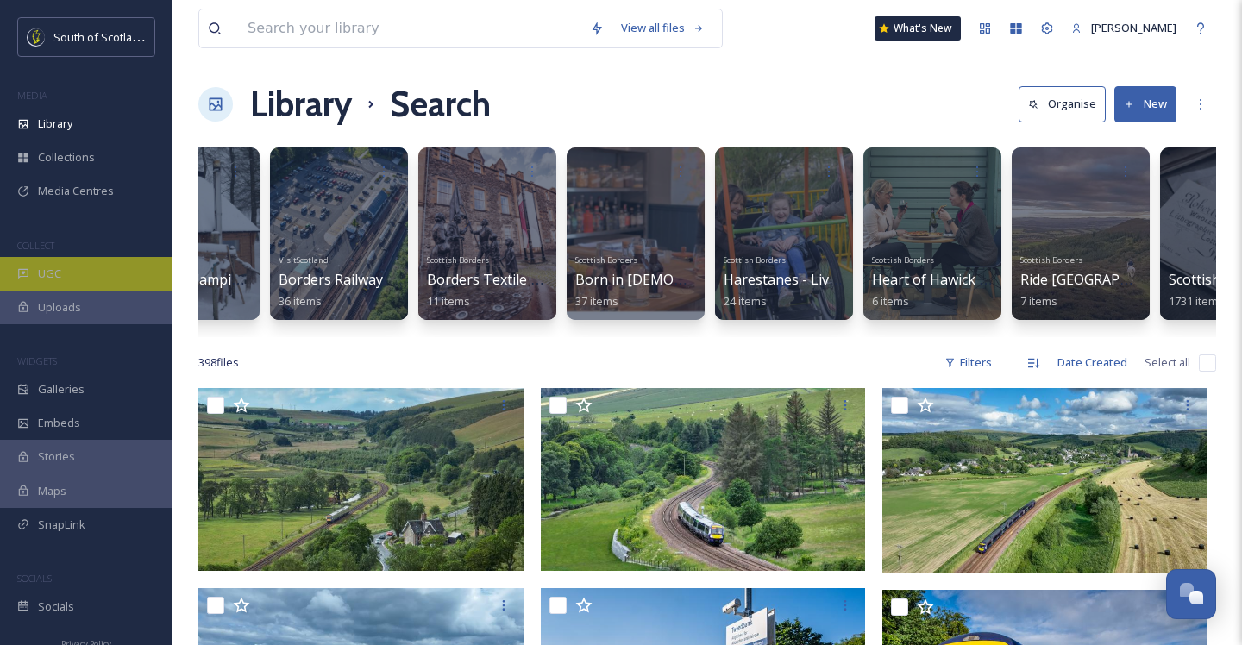
scroll to position [0, 911]
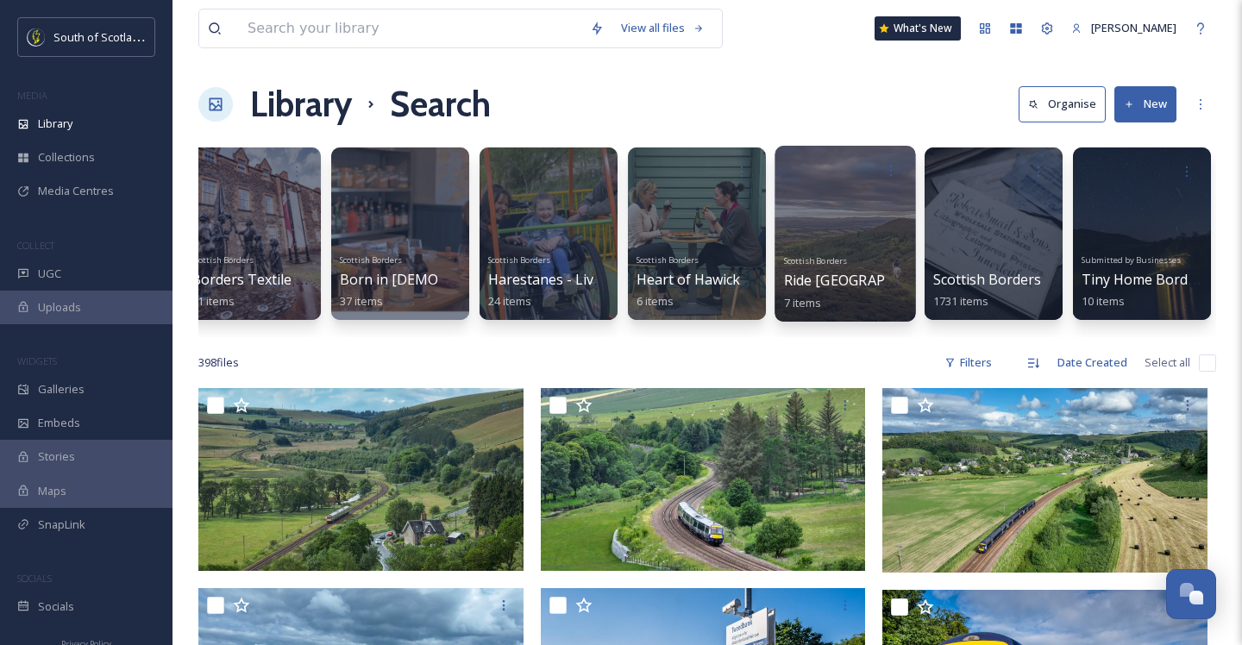
click at [833, 240] on div at bounding box center [845, 234] width 141 height 176
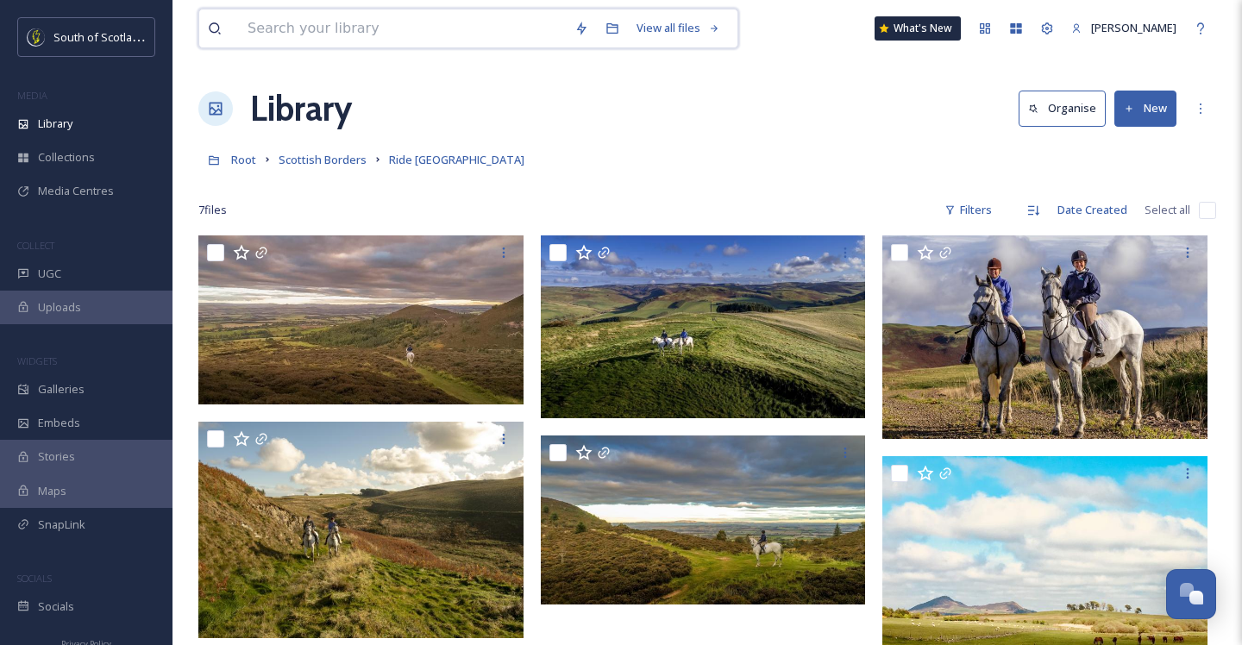
click at [310, 29] on input at bounding box center [402, 28] width 327 height 38
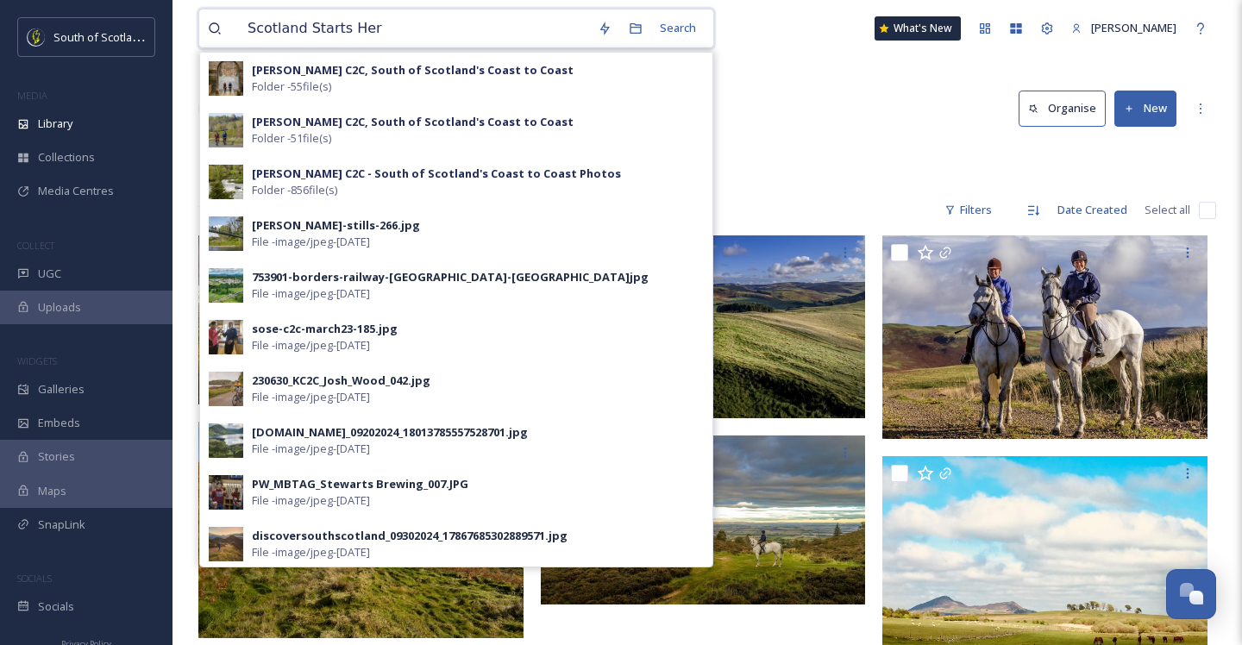
type input "Scotland Starts Here"
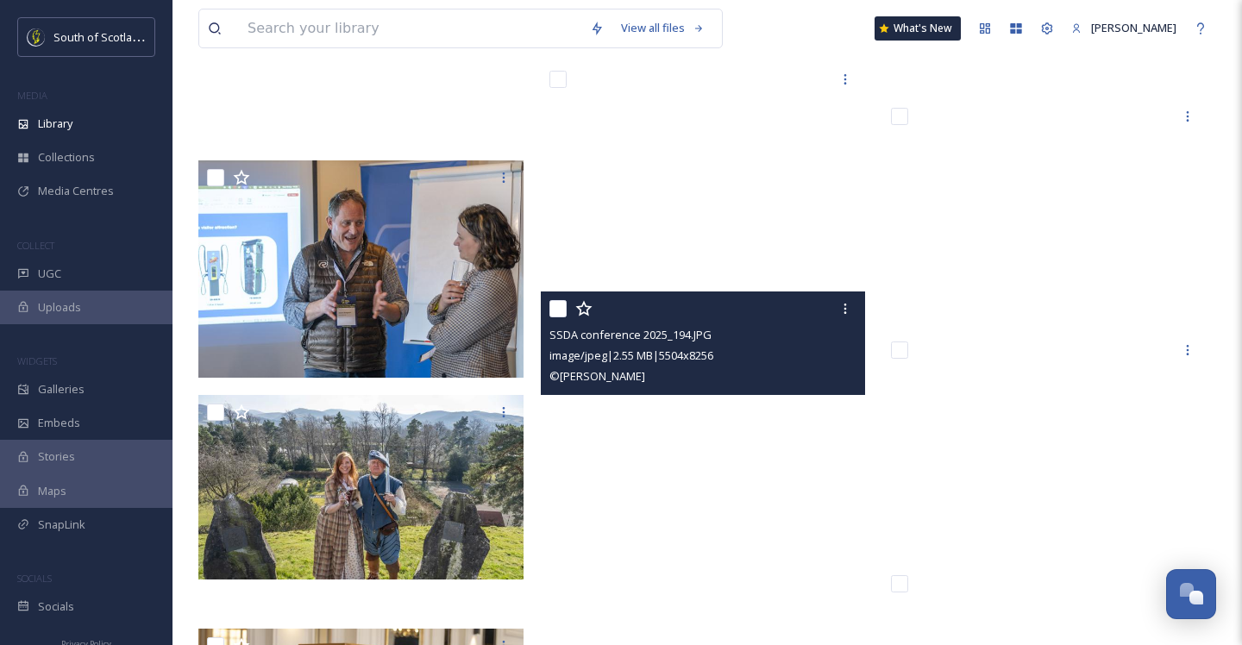
scroll to position [14034, 0]
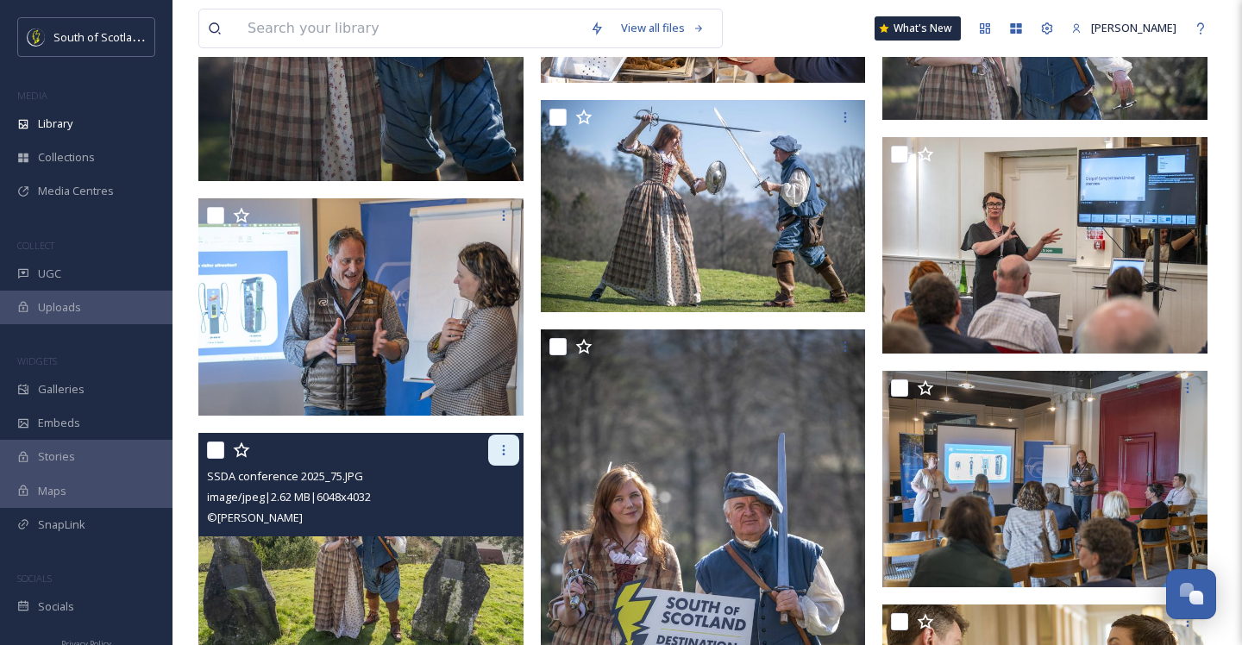
click at [506, 452] on icon at bounding box center [504, 450] width 14 height 14
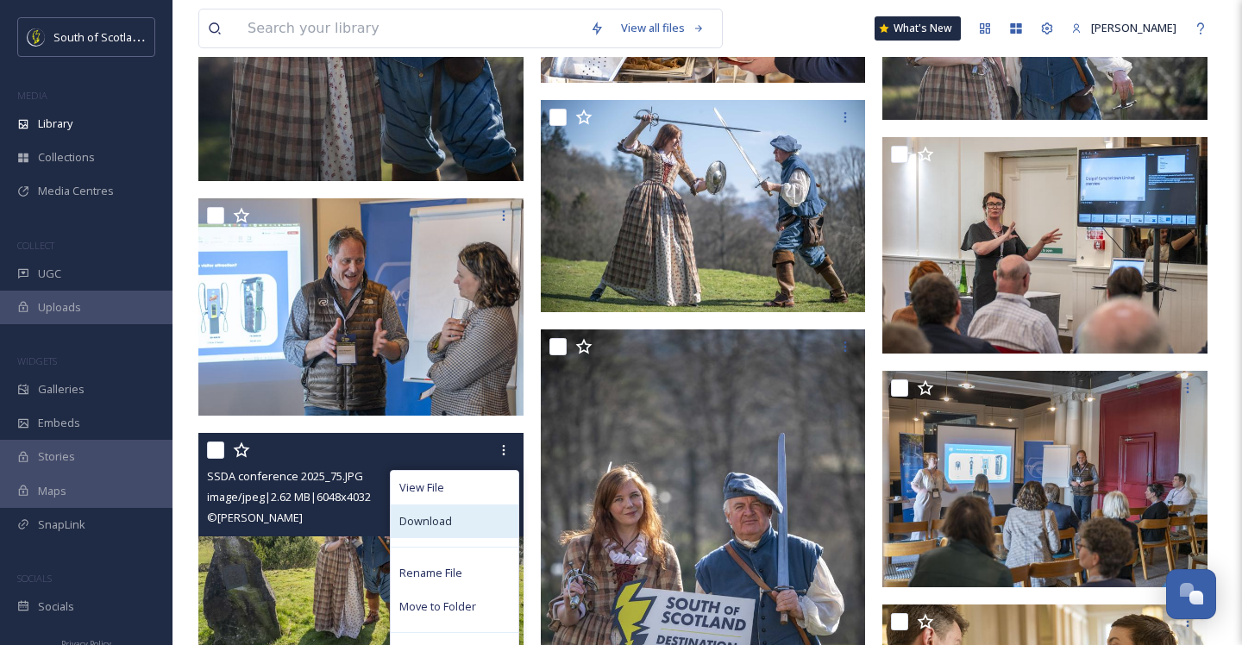
click at [474, 512] on div "Download" at bounding box center [455, 522] width 128 height 34
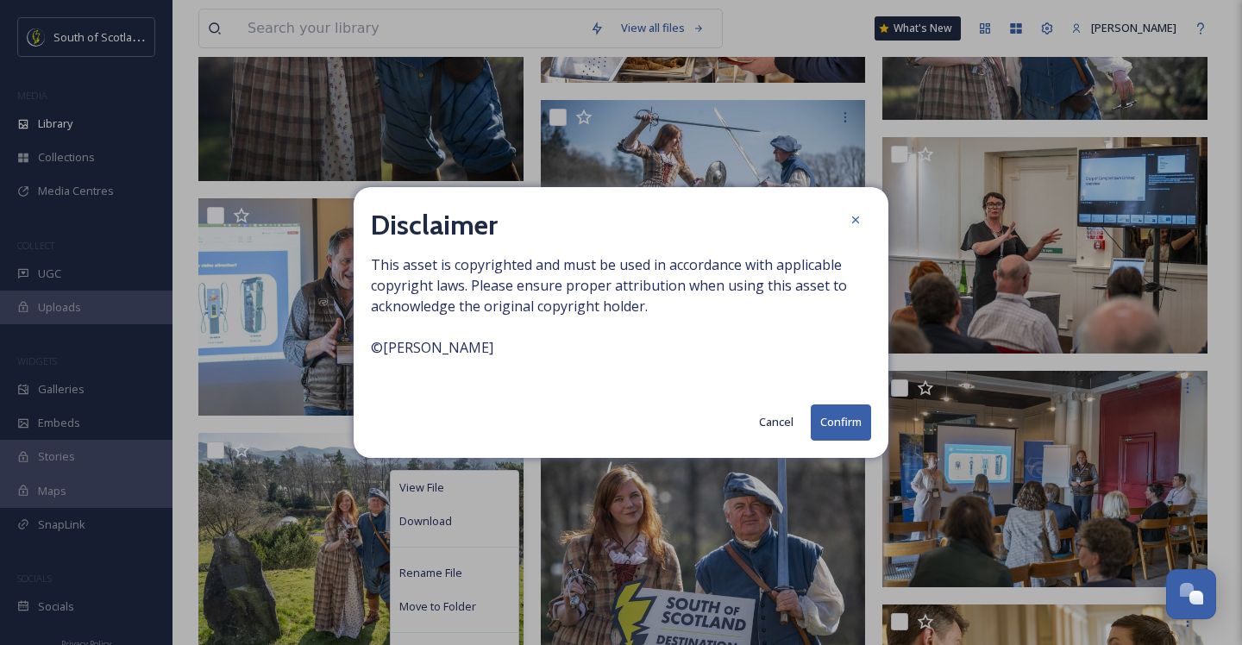
click at [825, 424] on button "Confirm" at bounding box center [841, 422] width 60 height 35
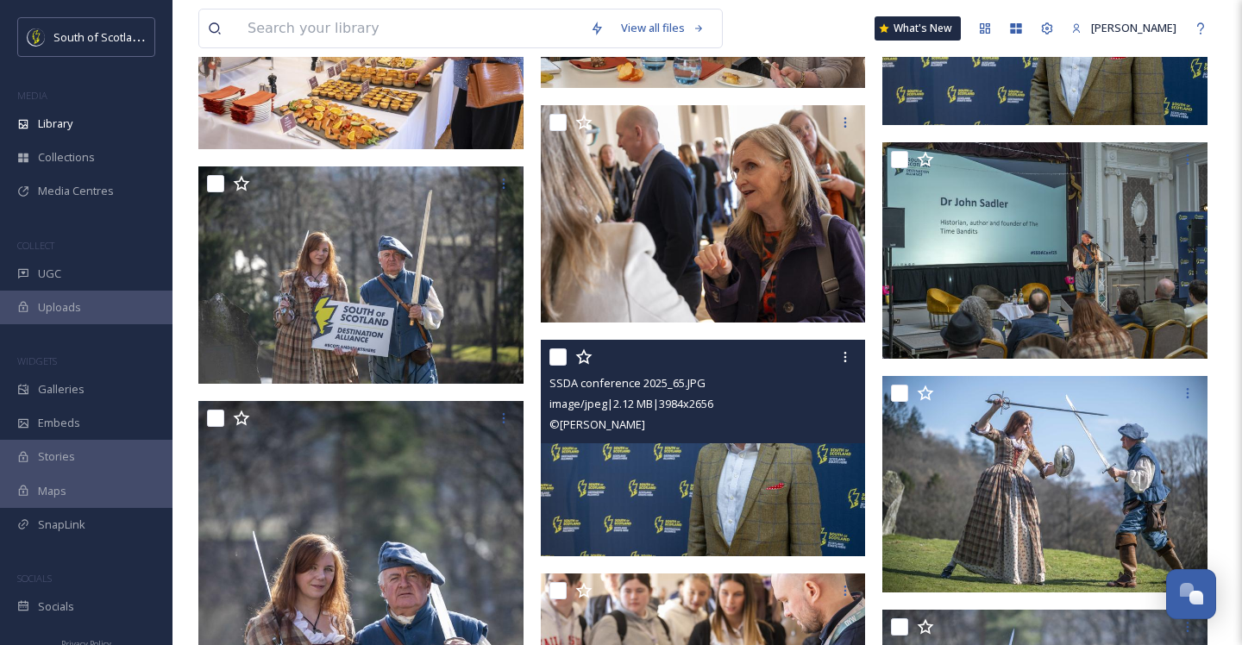
scroll to position [13330, 0]
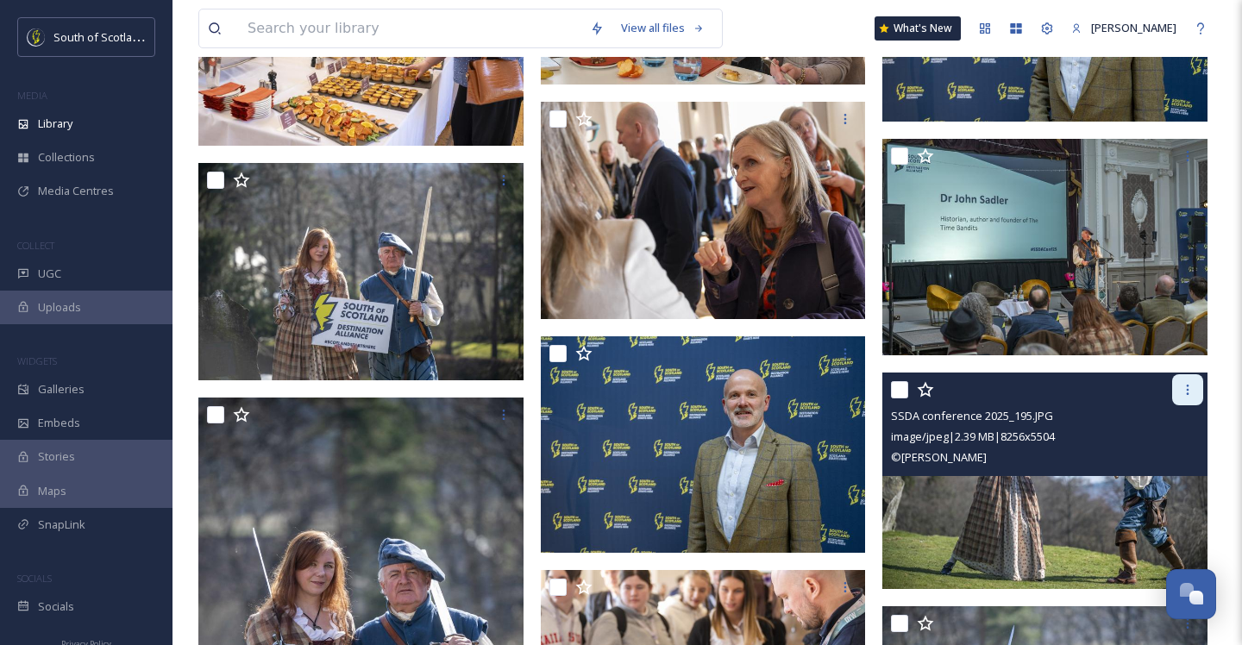
click at [1189, 394] on icon at bounding box center [1188, 390] width 14 height 14
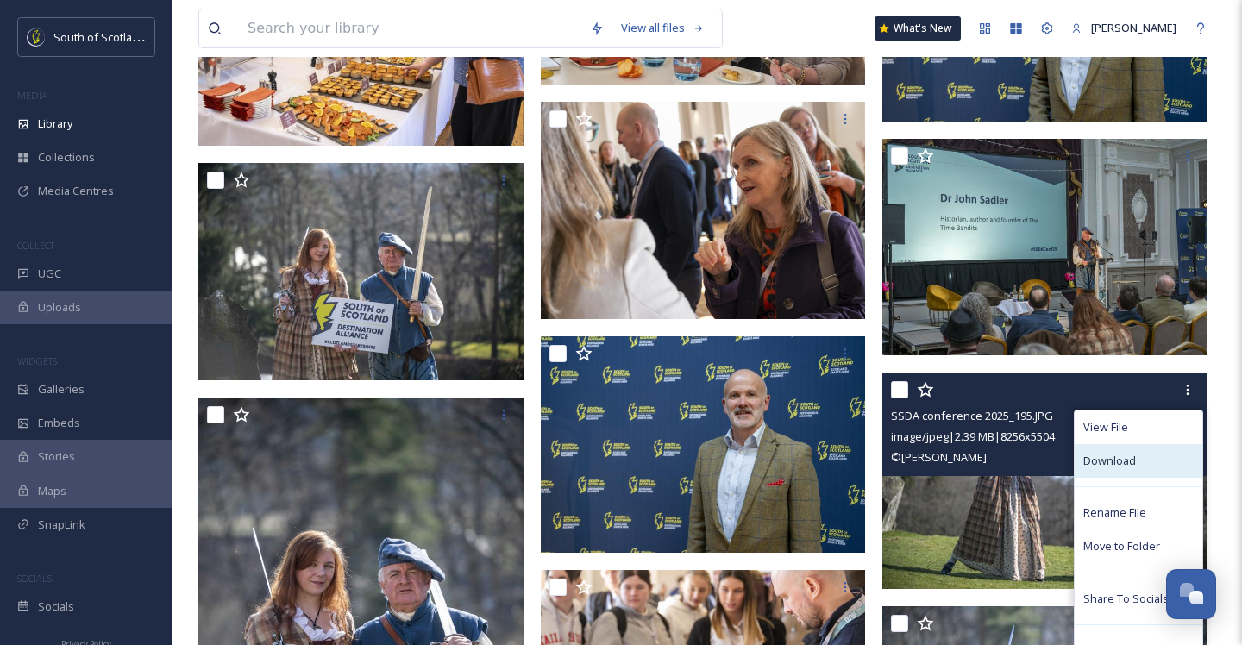
click at [1148, 449] on div "Download" at bounding box center [1139, 461] width 128 height 34
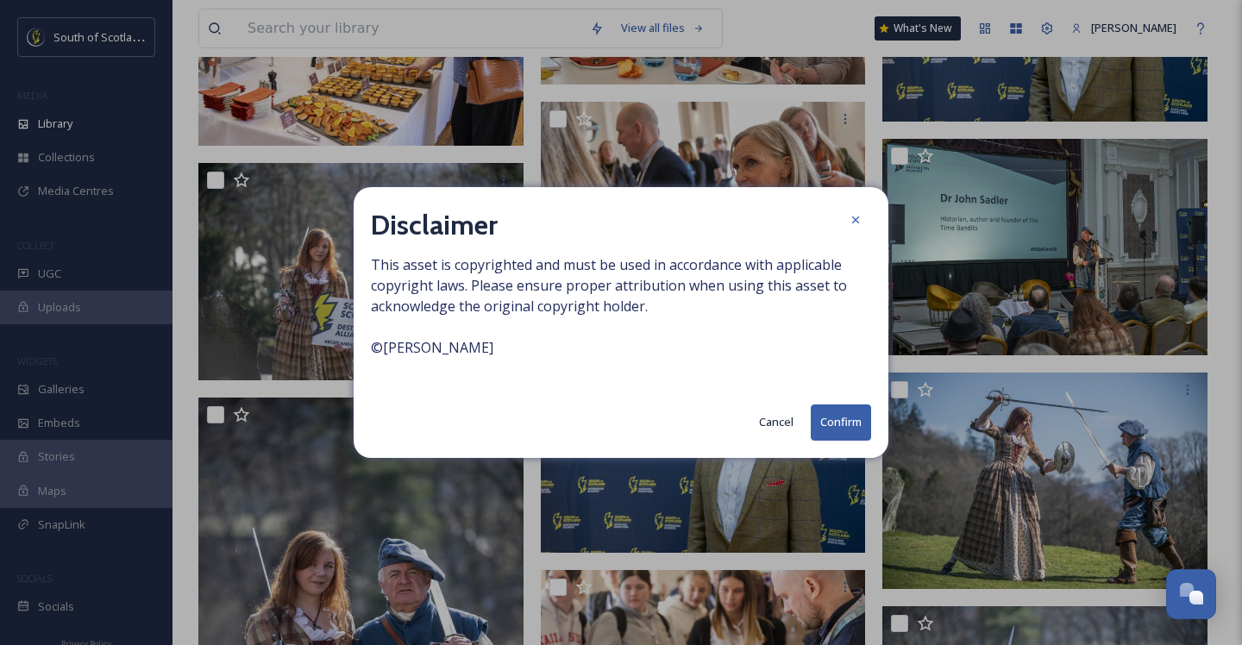
click at [838, 430] on button "Confirm" at bounding box center [841, 422] width 60 height 35
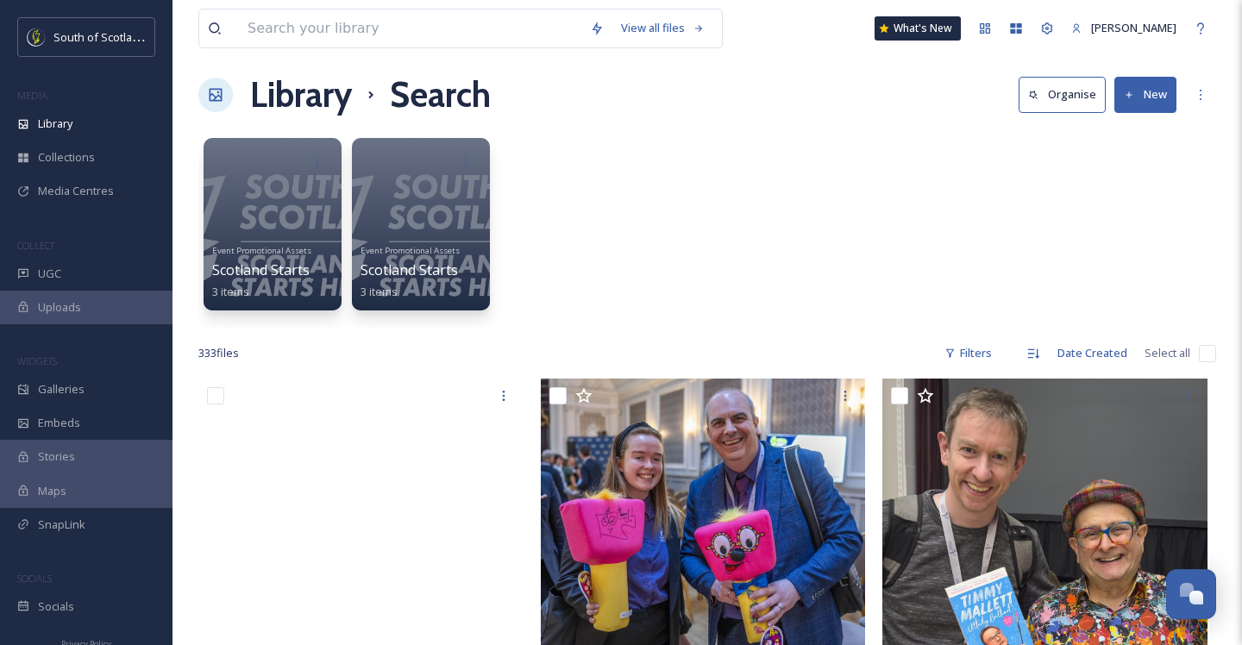
scroll to position [0, 0]
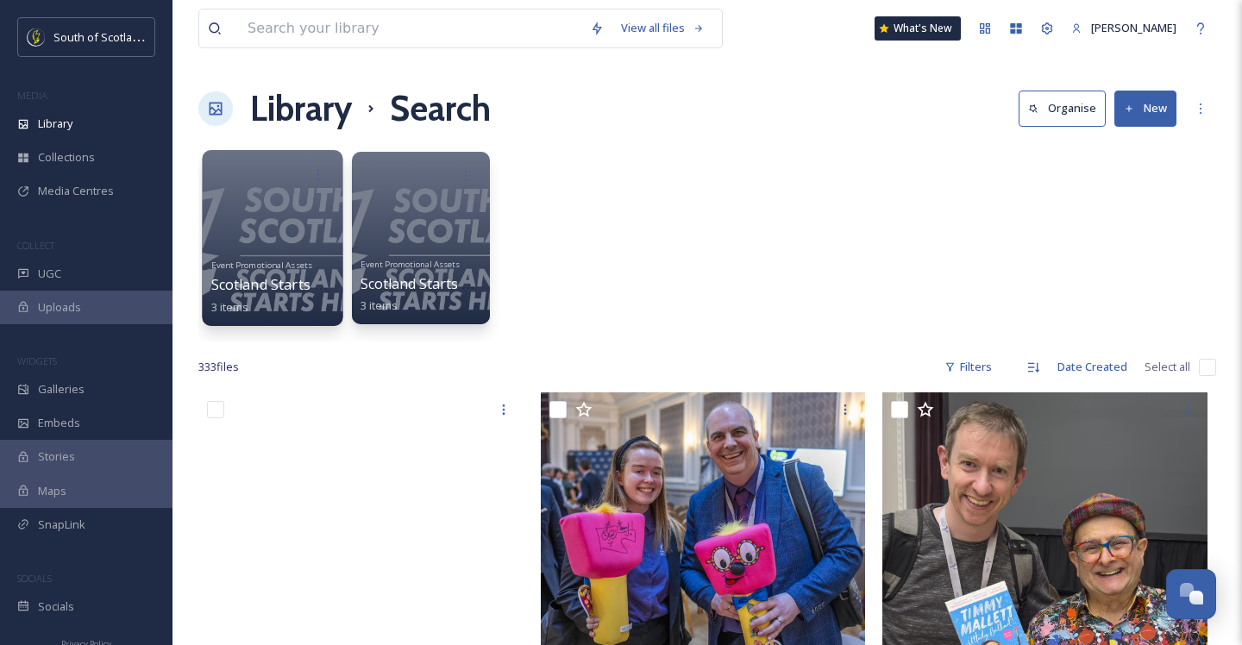
click at [280, 237] on div at bounding box center [272, 238] width 141 height 176
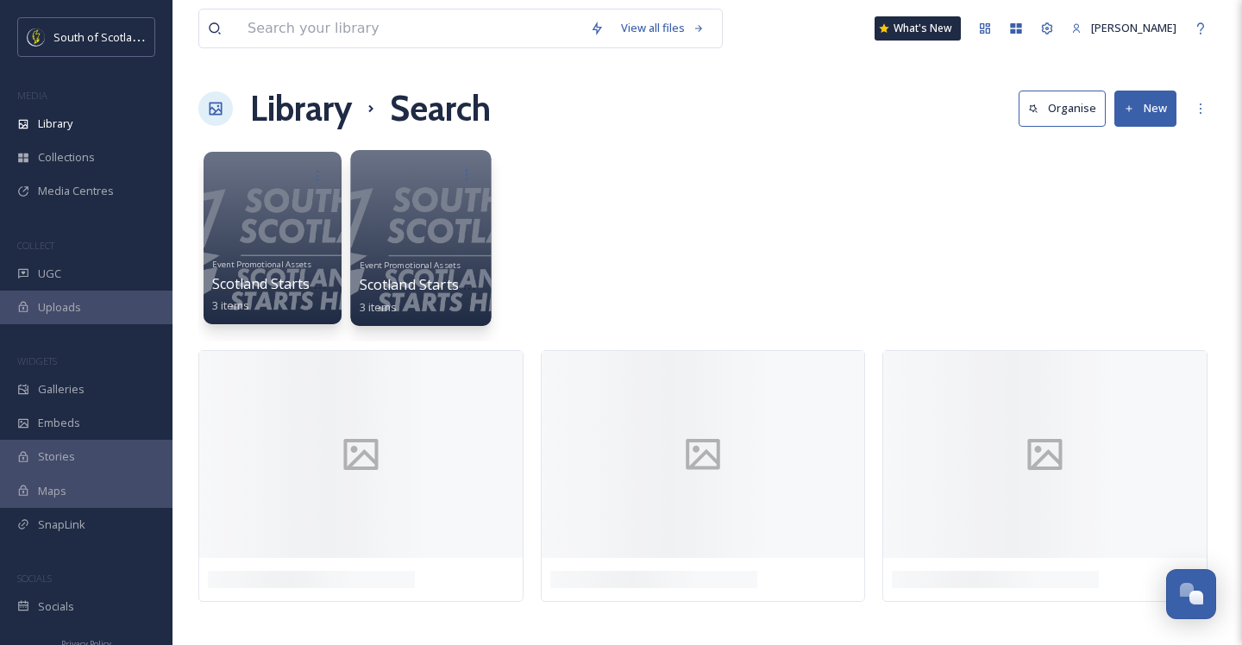
click at [418, 232] on div at bounding box center [420, 238] width 141 height 176
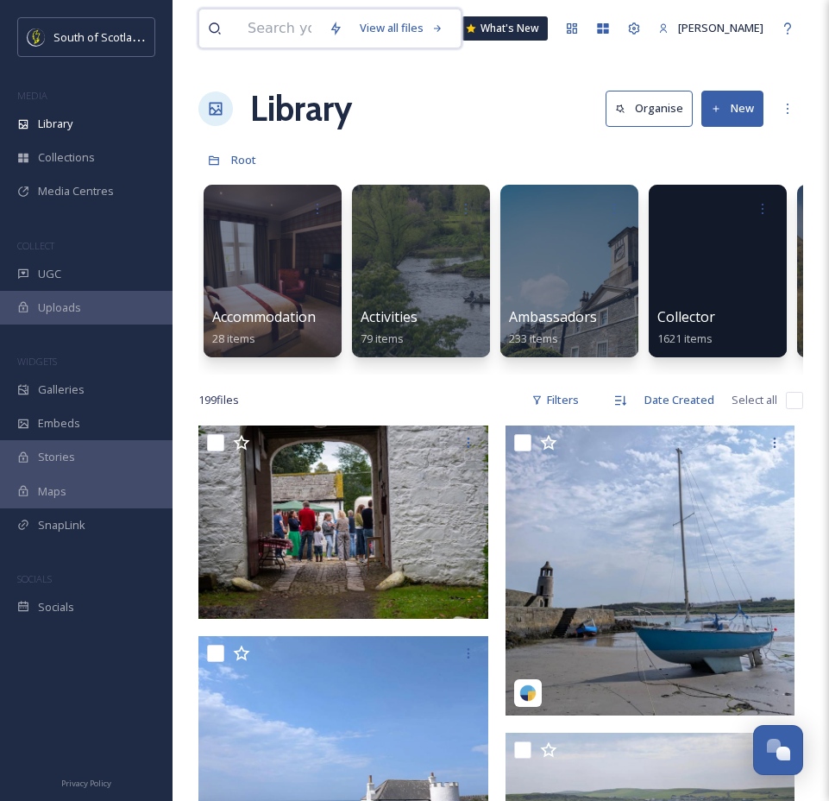
click at [285, 22] on input at bounding box center [279, 28] width 81 height 38
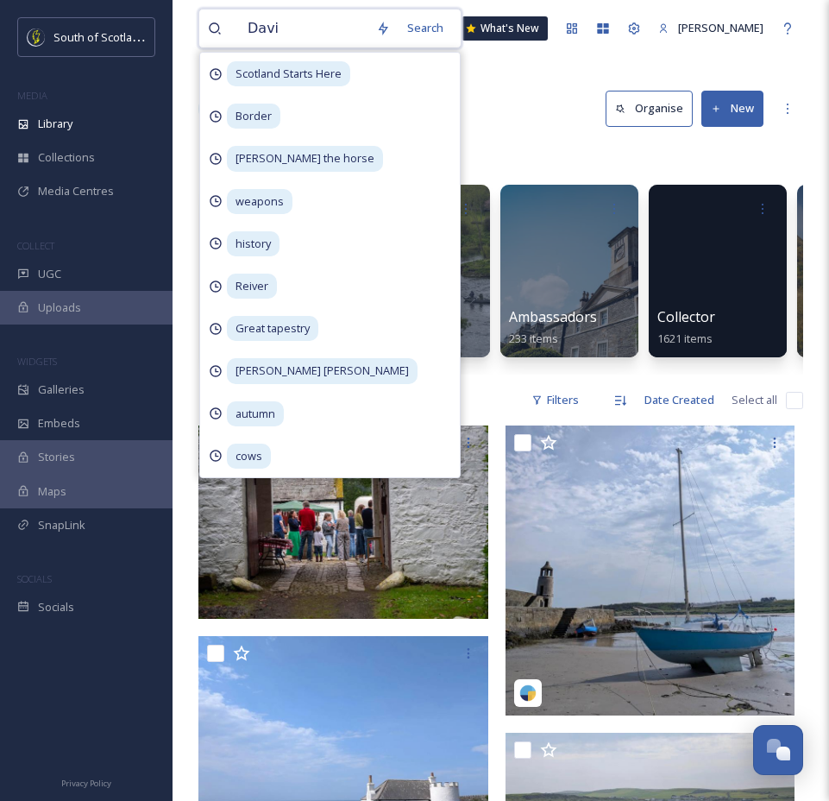
type input "[PERSON_NAME]"
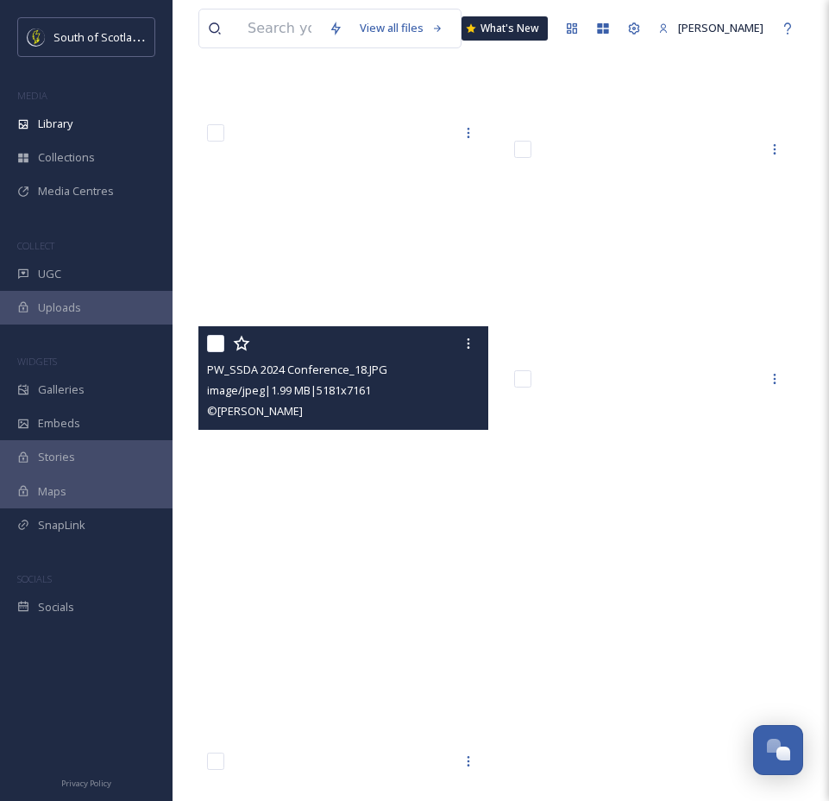
scroll to position [4400, 0]
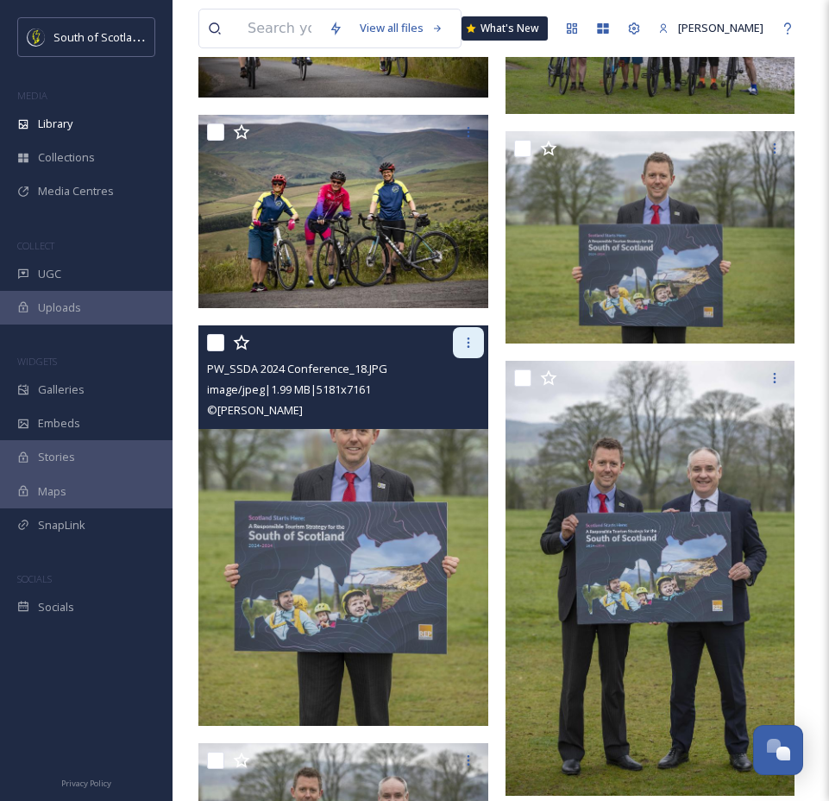
click at [468, 339] on icon at bounding box center [469, 343] width 14 height 14
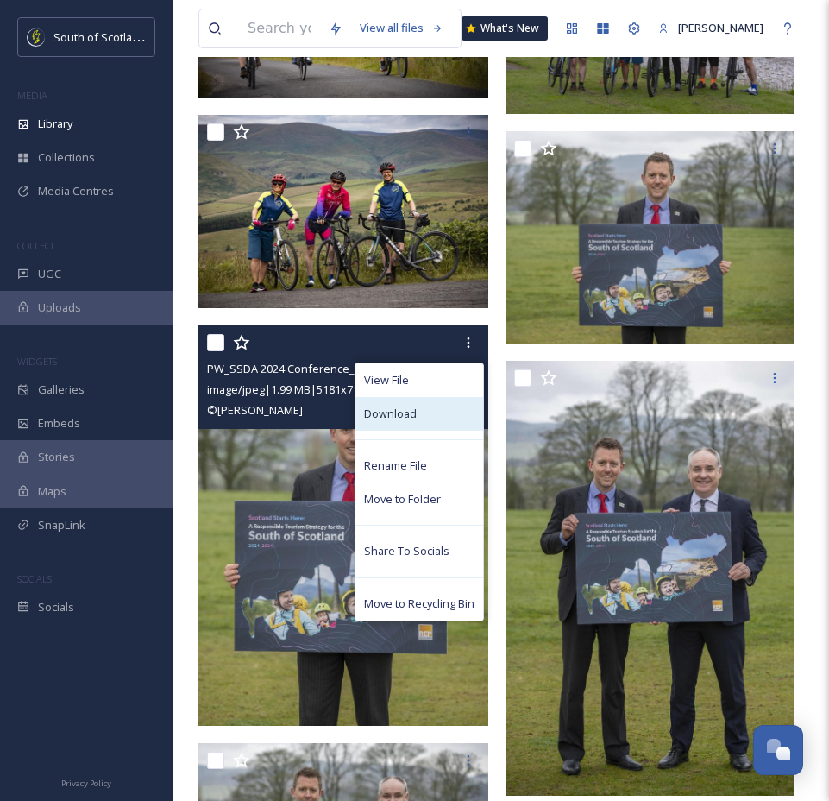
click at [400, 412] on span "Download" at bounding box center [390, 414] width 53 height 16
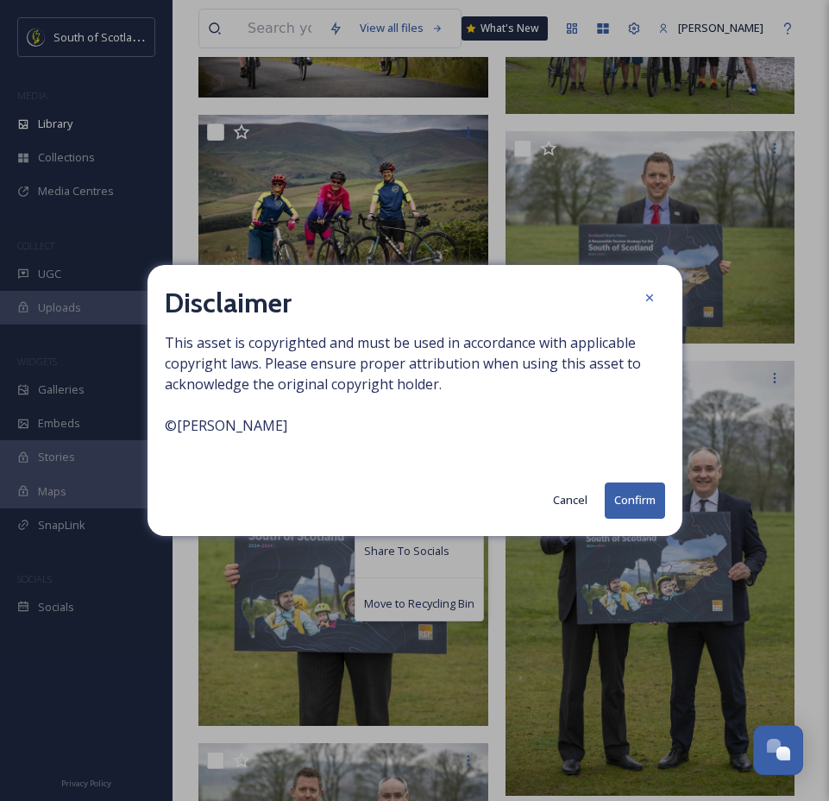
click at [632, 502] on button "Confirm" at bounding box center [635, 499] width 60 height 35
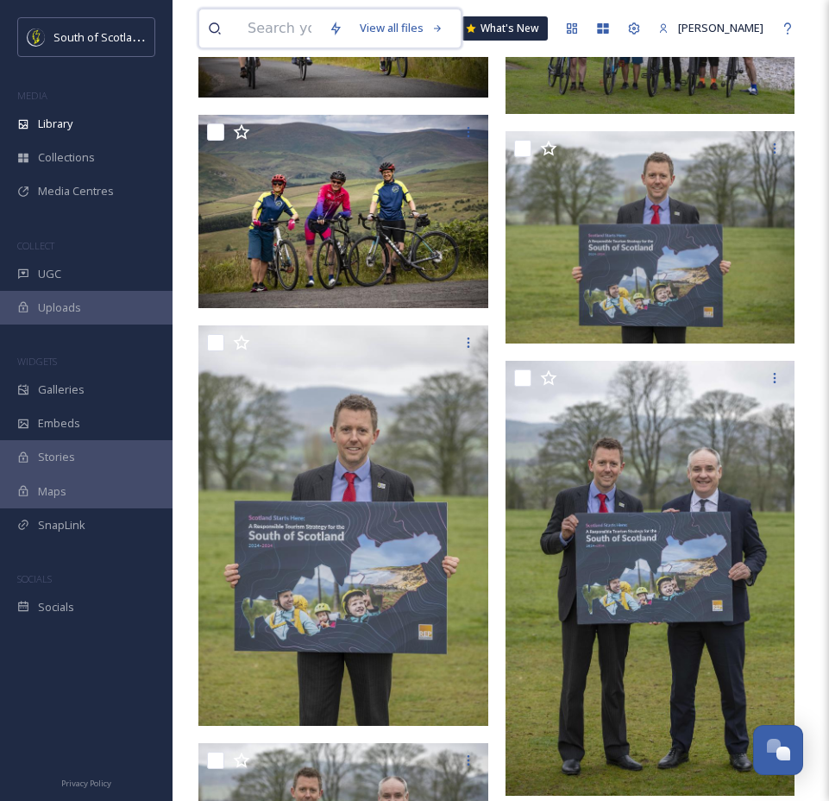
click at [280, 23] on input at bounding box center [279, 28] width 81 height 38
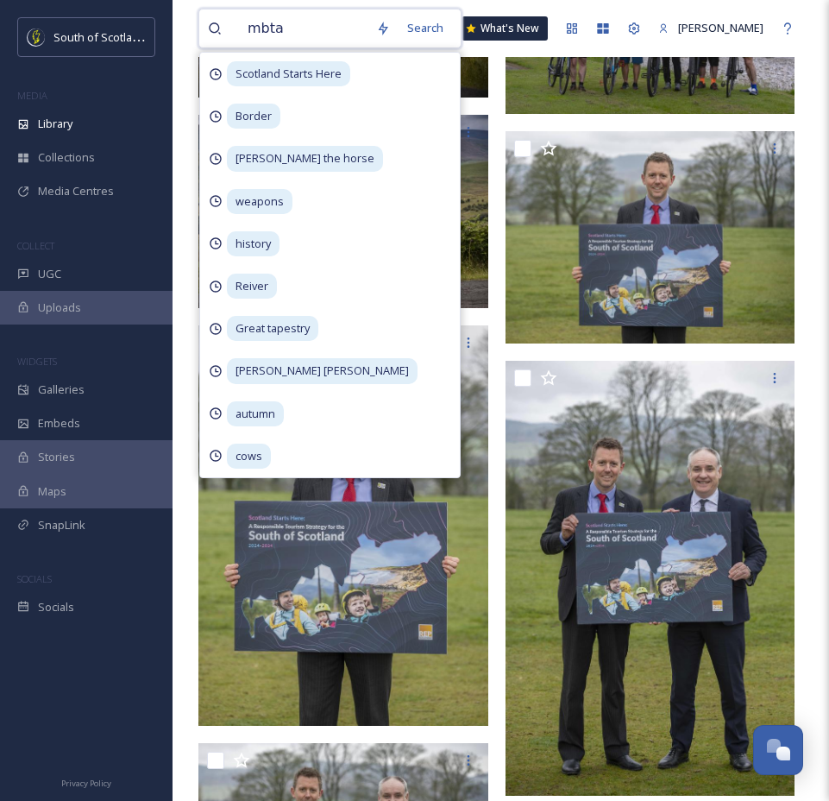
type input "mbtag"
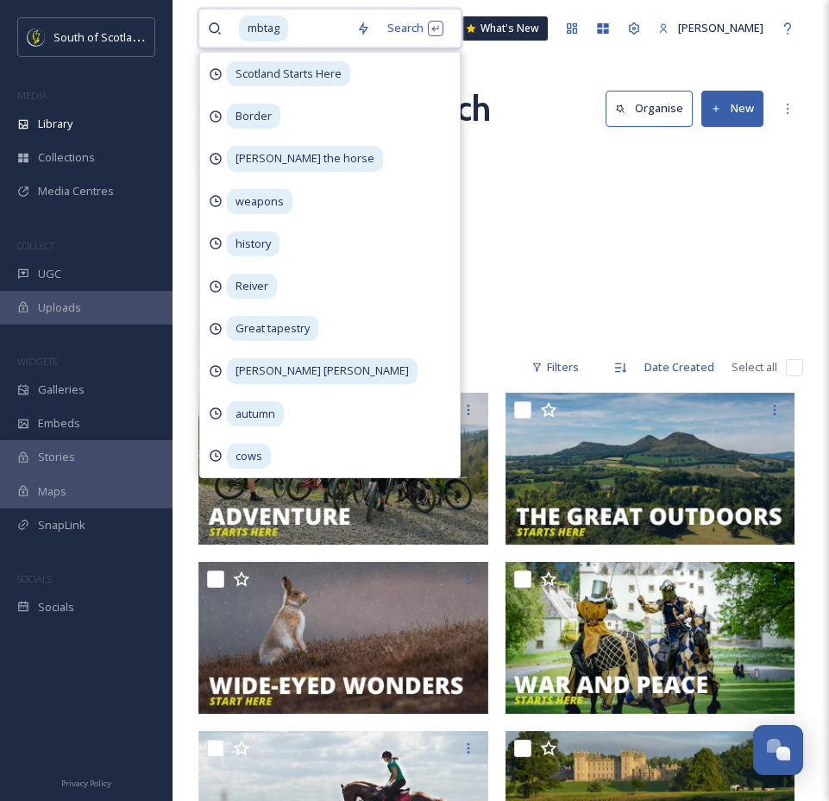
click at [308, 25] on input at bounding box center [319, 28] width 58 height 38
click at [616, 229] on div "SSH Assets MBTAG Launch 60 items" at bounding box center [500, 242] width 605 height 198
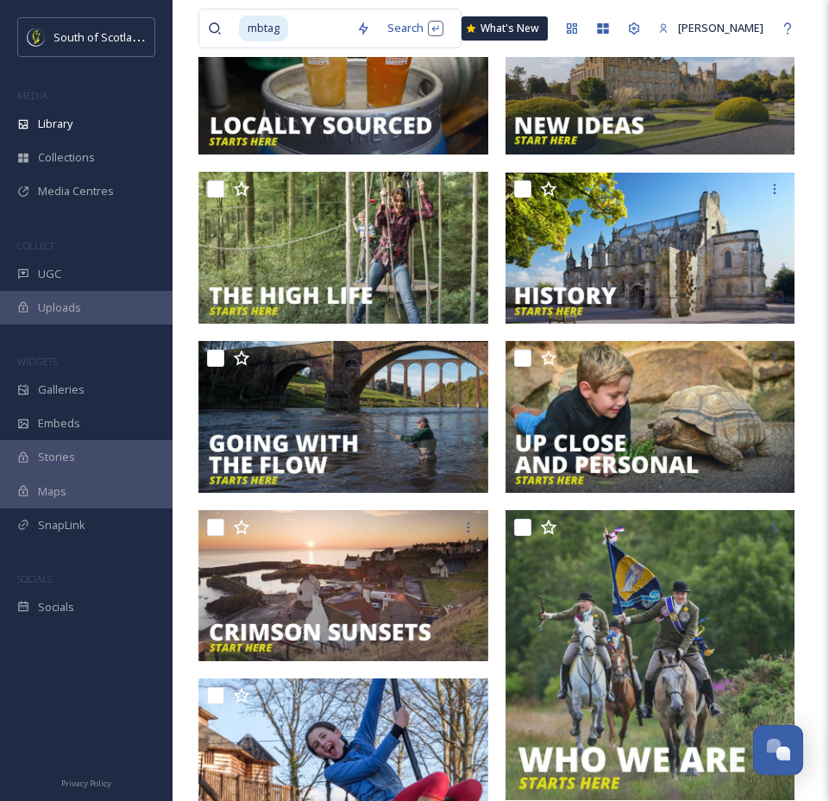
scroll to position [789, 0]
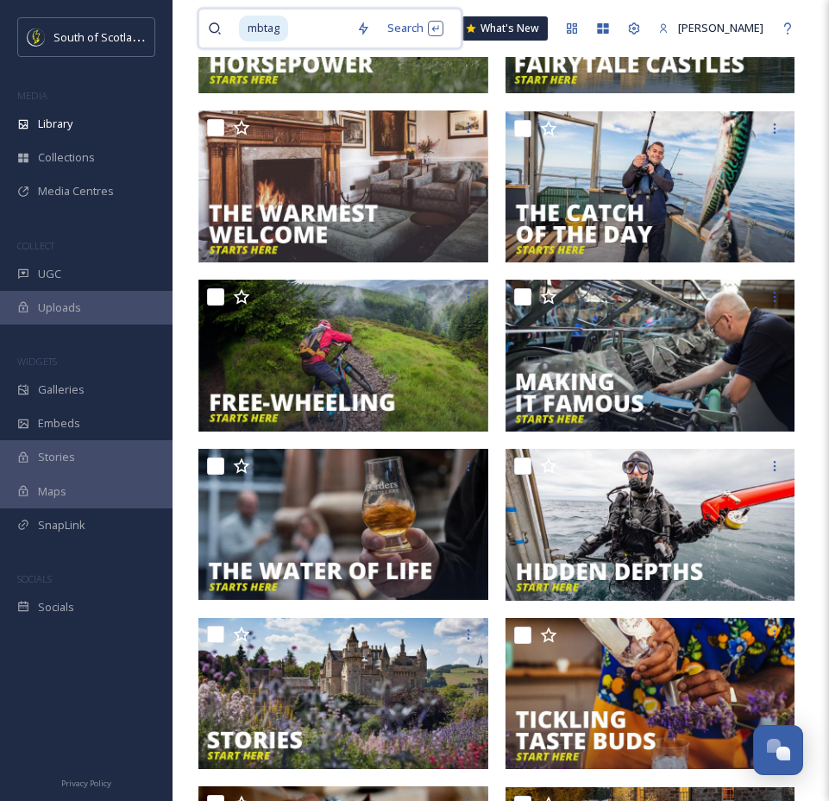
click at [289, 22] on div "mbtag" at bounding box center [293, 28] width 109 height 38
click at [292, 22] on input at bounding box center [319, 28] width 58 height 38
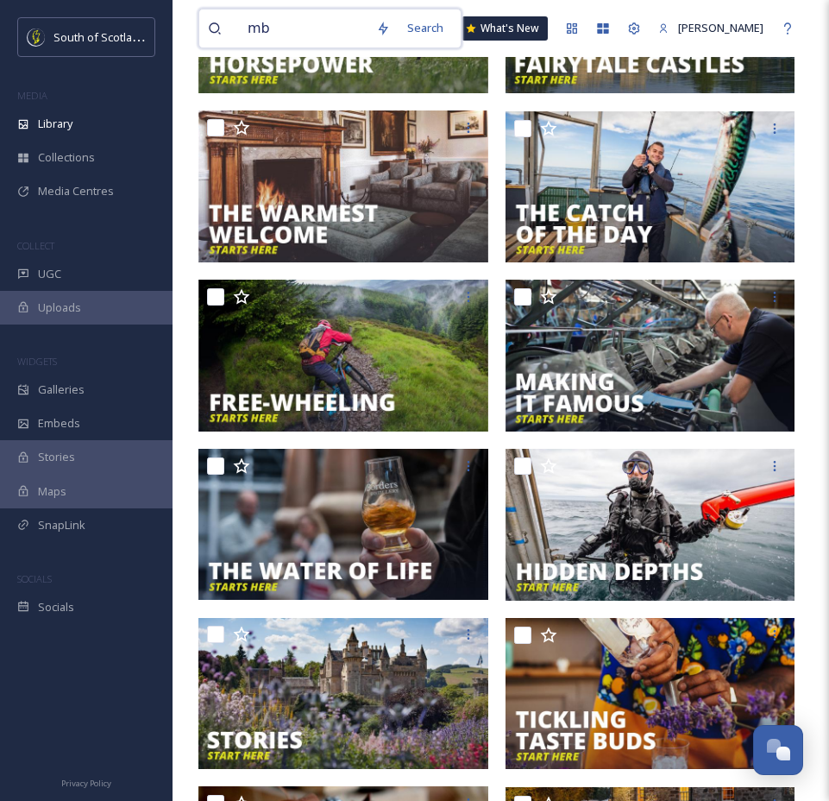
type input "m"
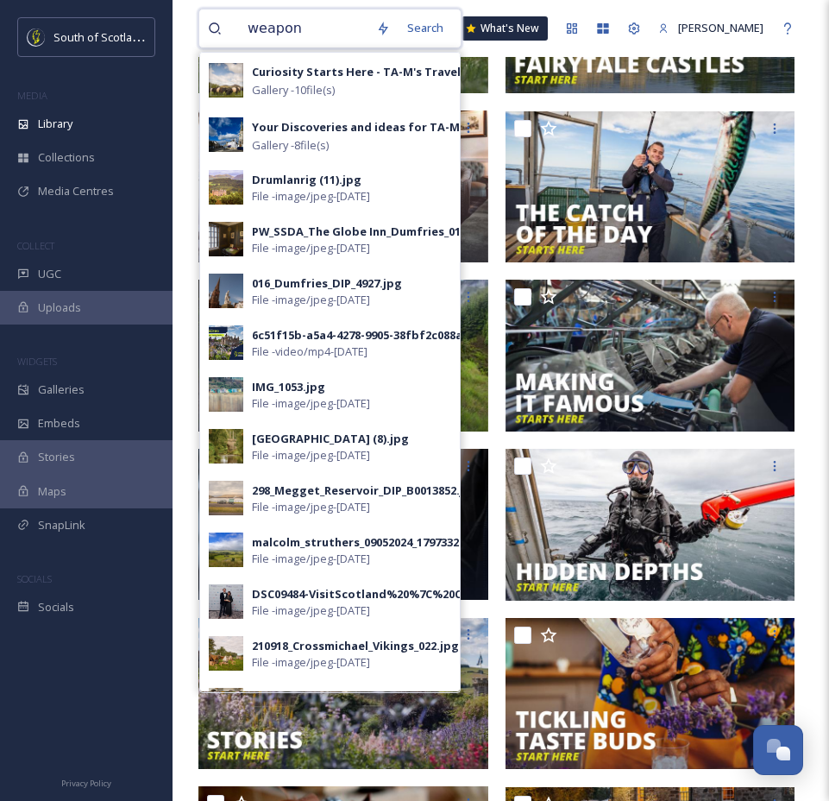
type input "weapons"
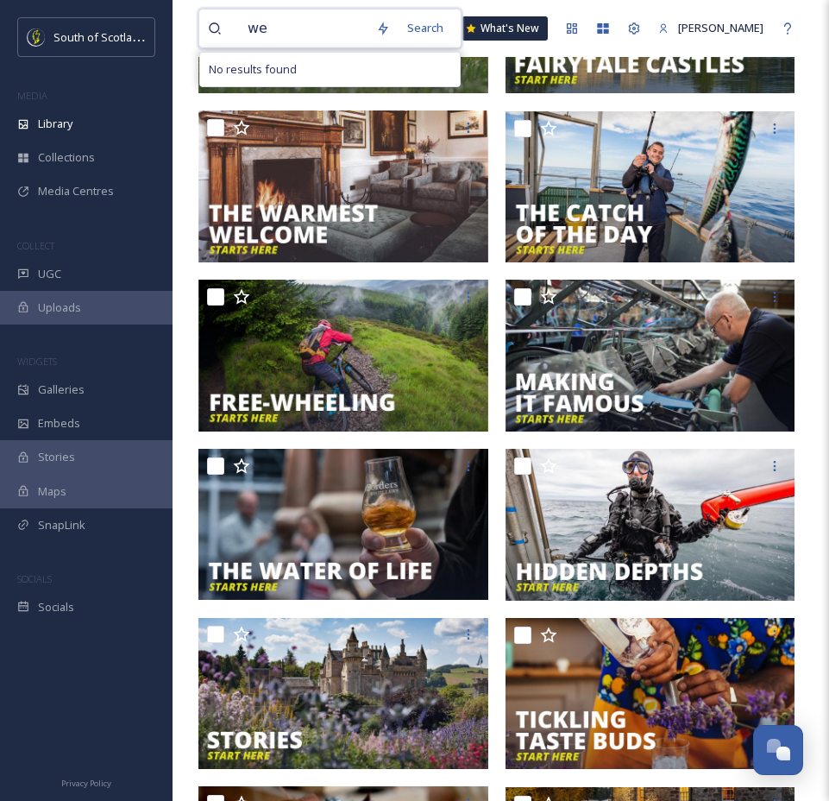
type input "w"
type input "still bonnets"
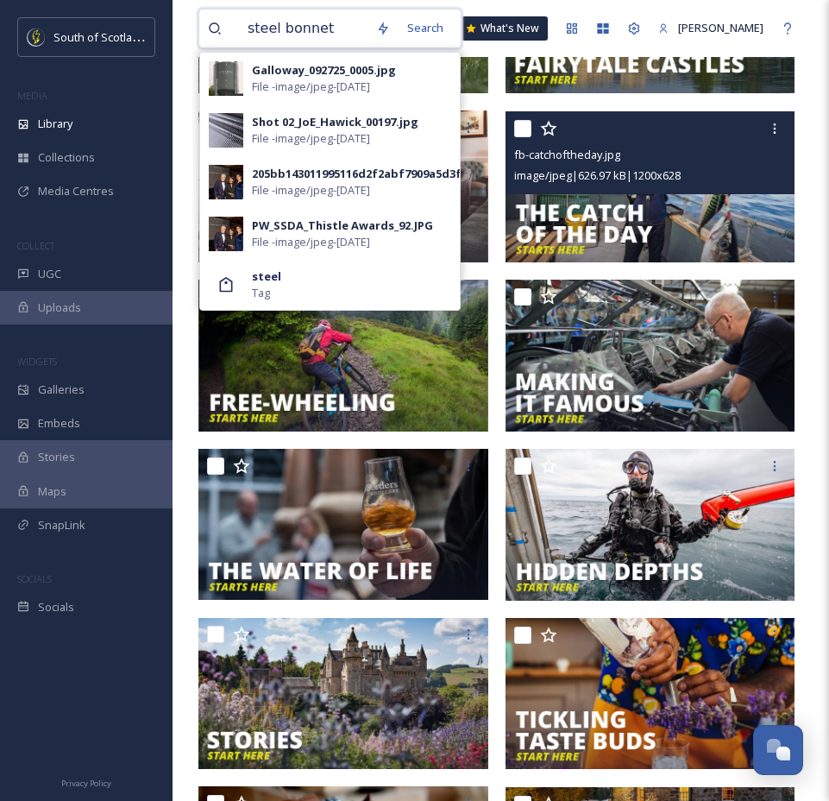
type input "steel bonnets"
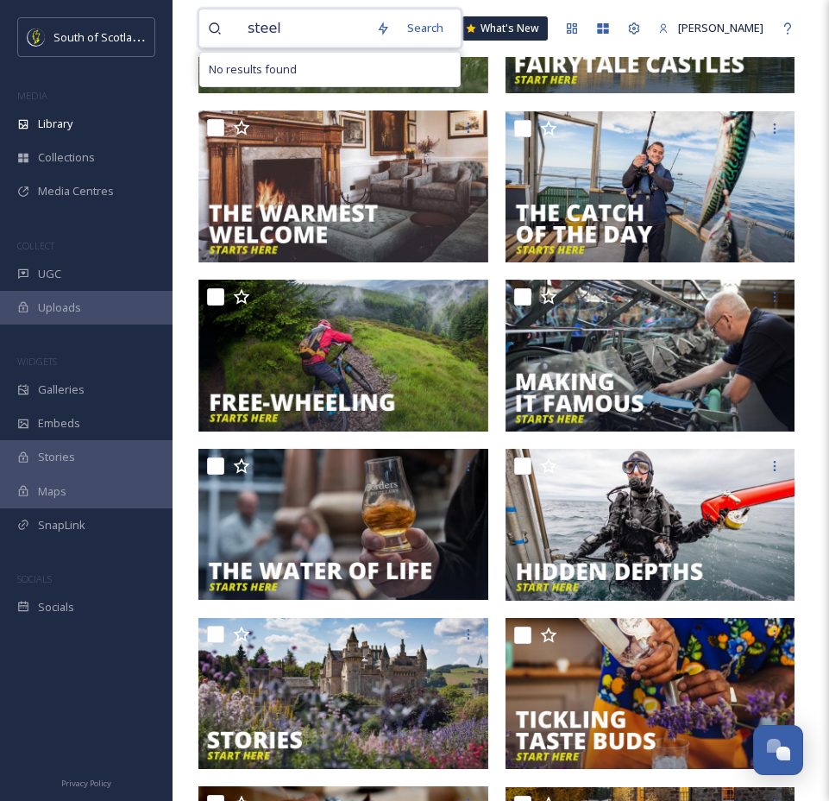
type input "steel"
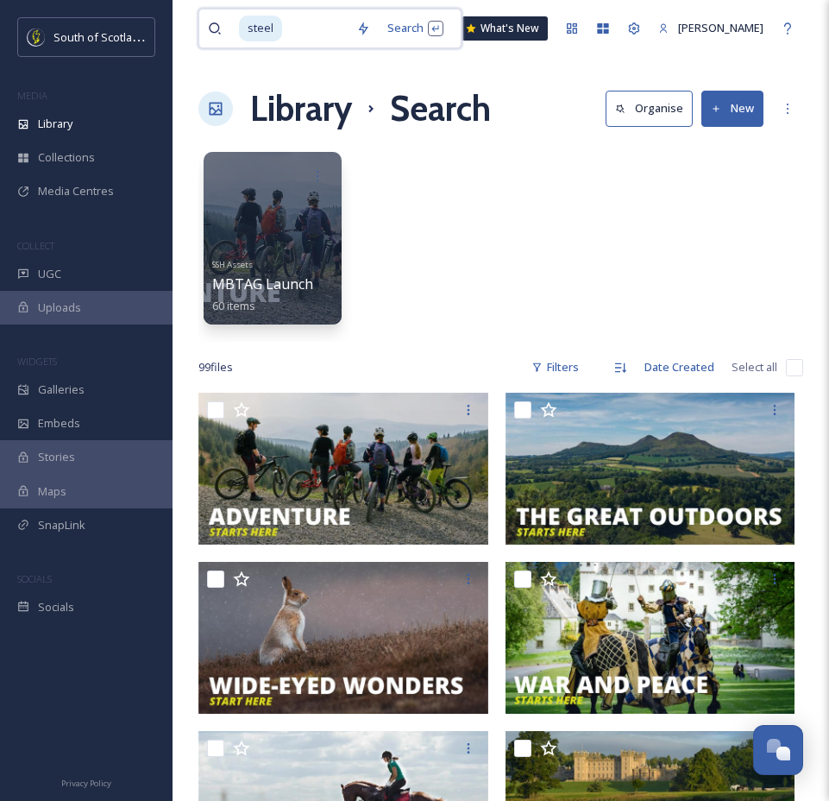
click at [302, 28] on input at bounding box center [316, 28] width 64 height 38
type input "s"
type input "teviot"
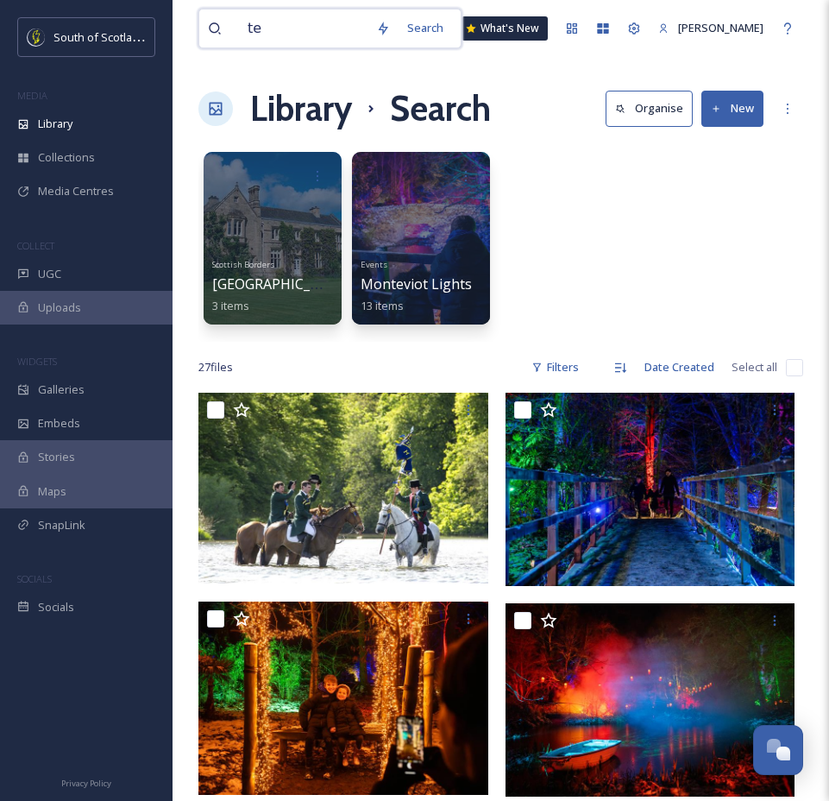
type input "t"
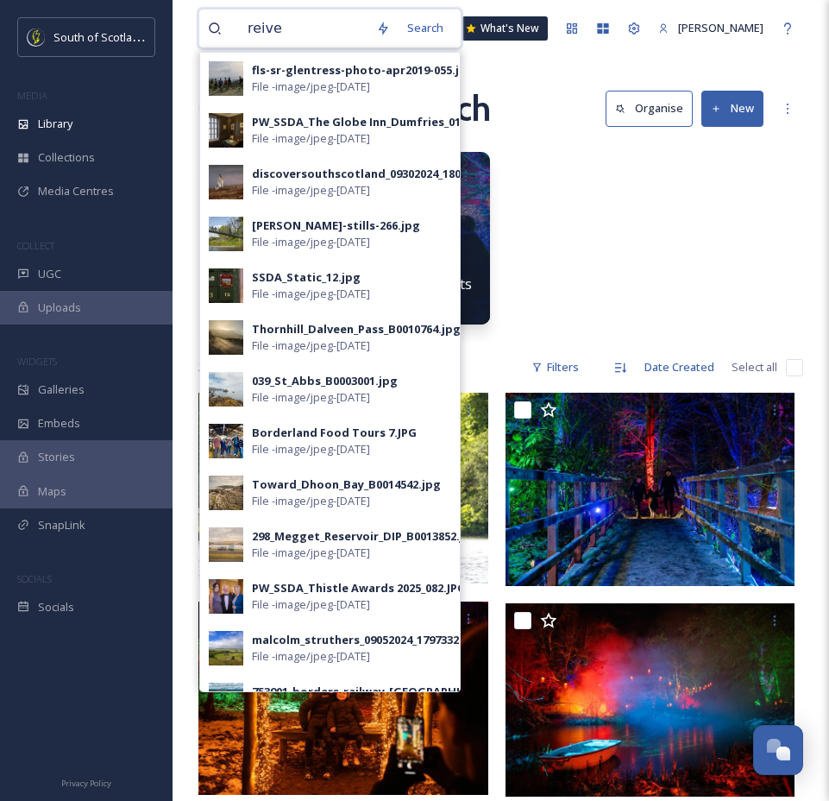
type input "reiver"
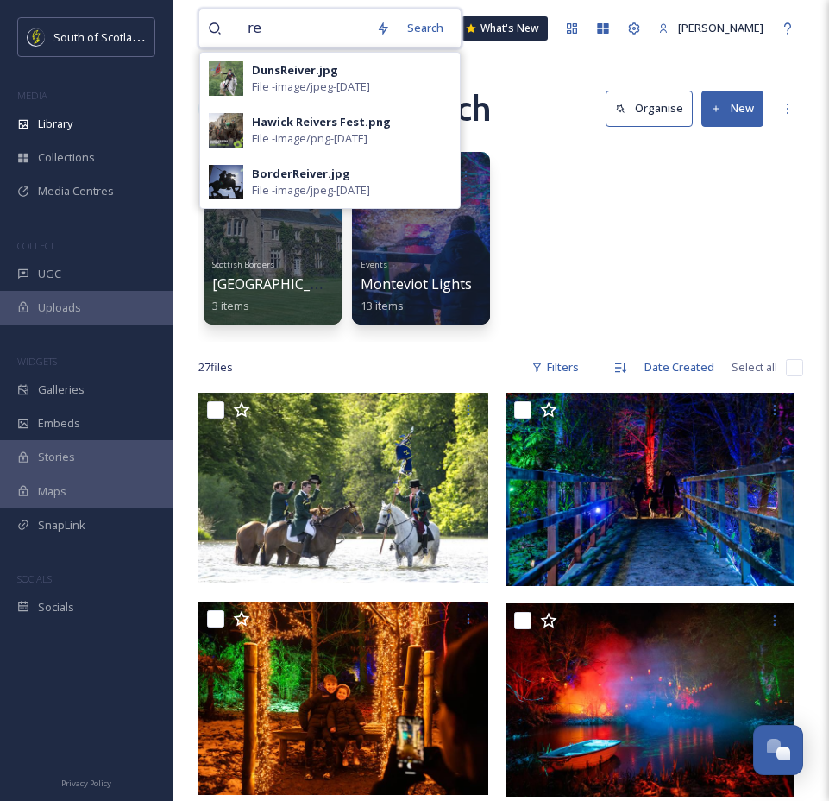
type input "r"
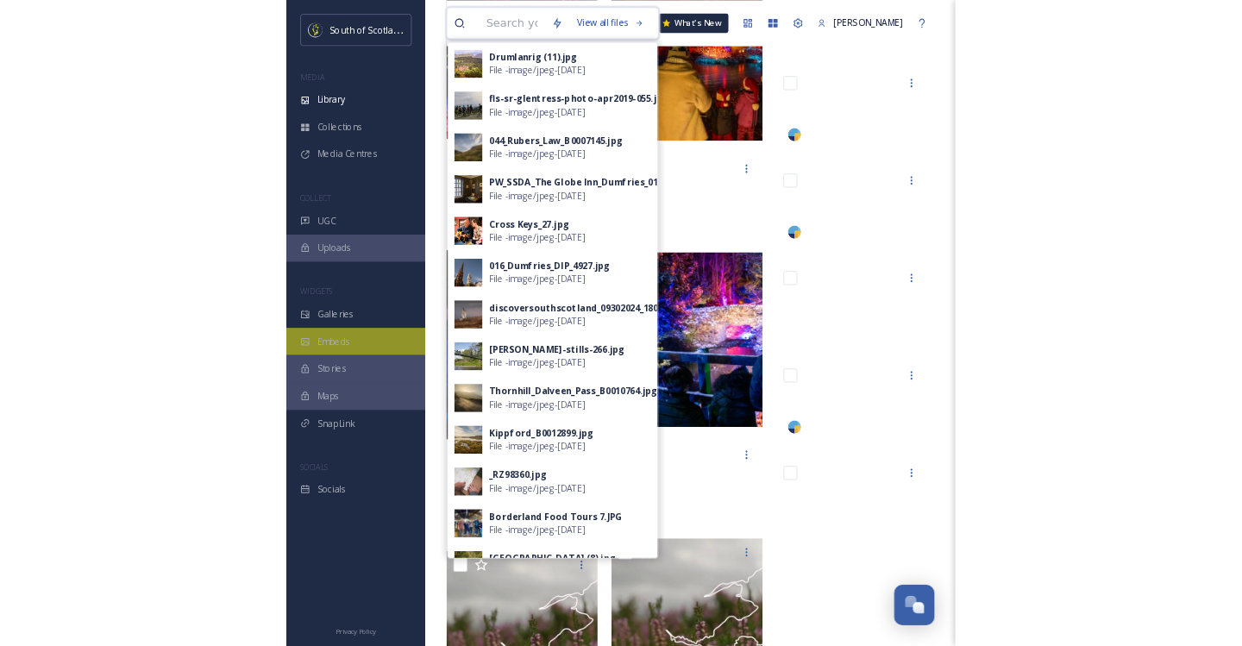
scroll to position [626, 0]
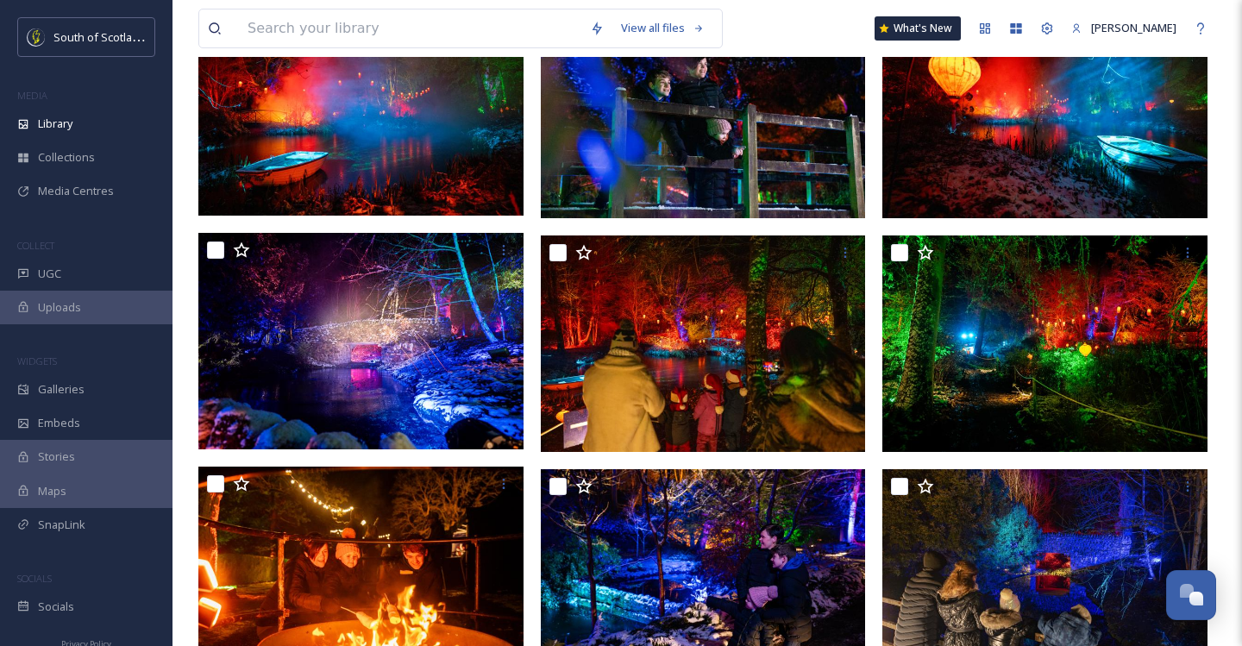
drag, startPoint x: 818, startPoint y: 24, endPoint x: 806, endPoint y: 22, distance: 12.2
click at [819, 24] on div "View all files What's New [PERSON_NAME]" at bounding box center [707, 28] width 1018 height 57
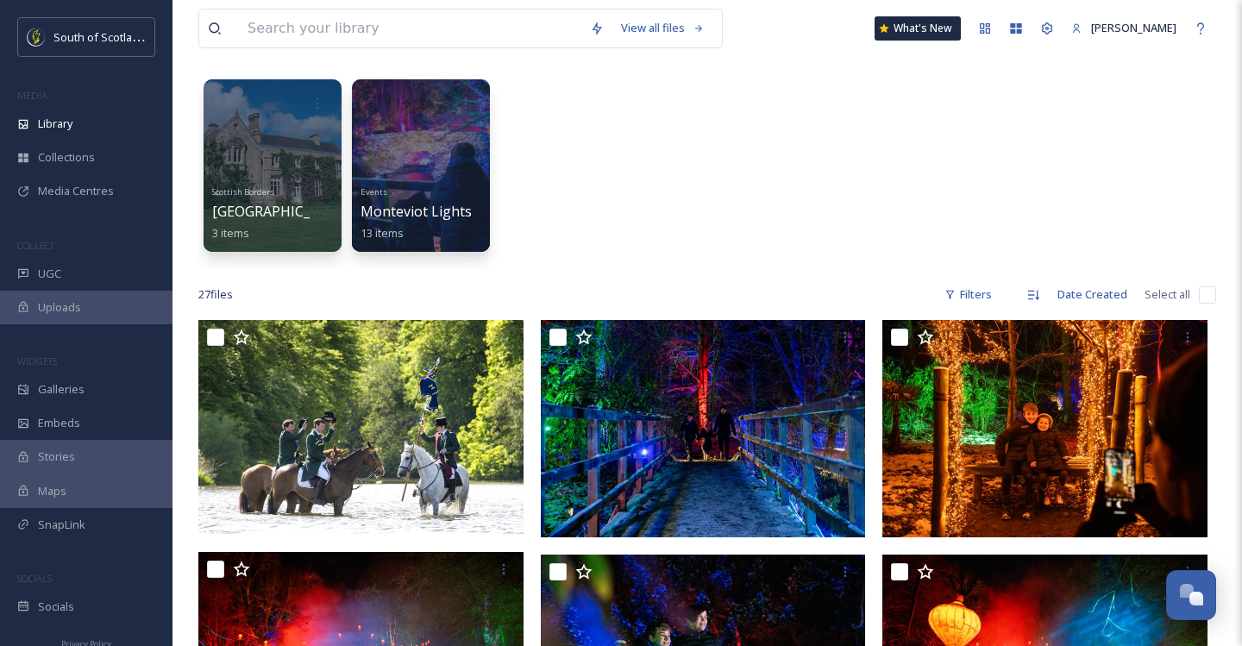
scroll to position [0, 0]
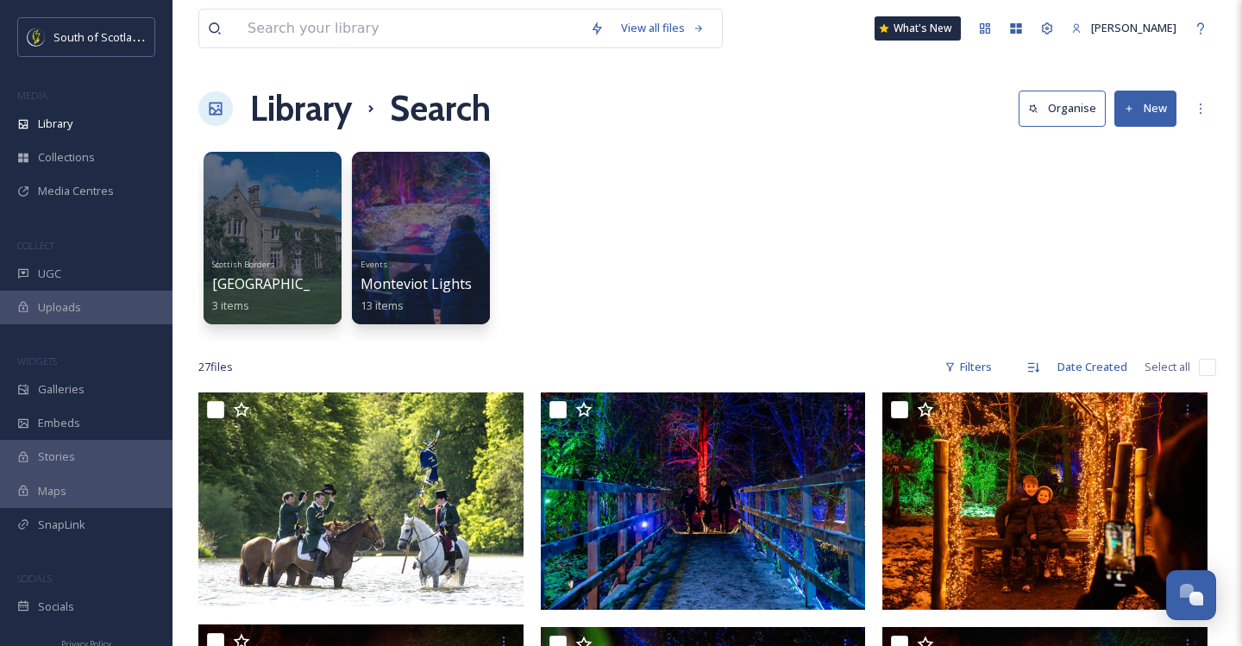
click at [42, 305] on span "Uploads" at bounding box center [59, 307] width 43 height 16
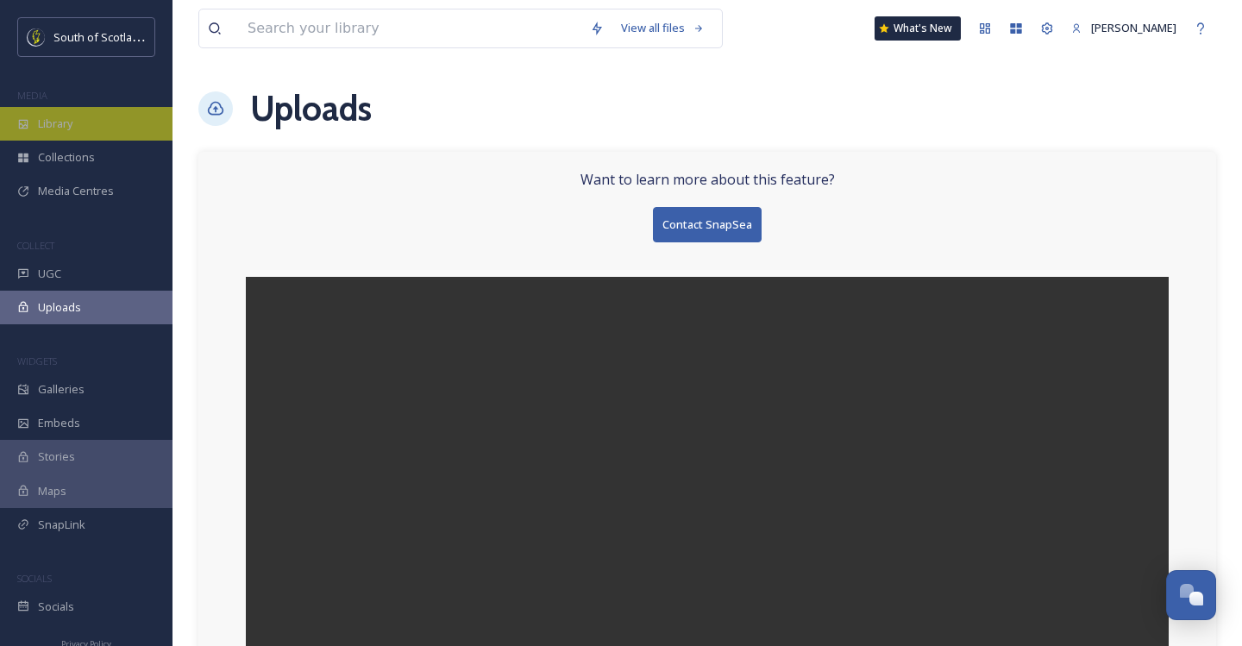
click at [48, 110] on div "Library" at bounding box center [86, 124] width 173 height 34
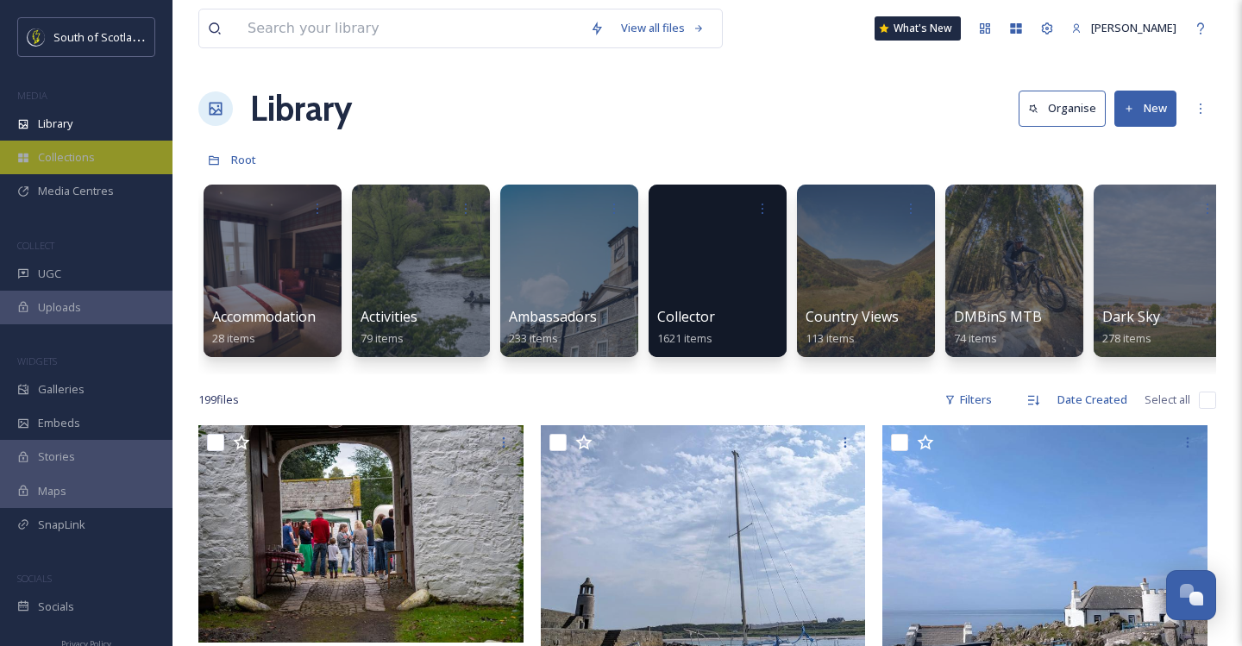
click at [53, 148] on div "Collections" at bounding box center [86, 158] width 173 height 34
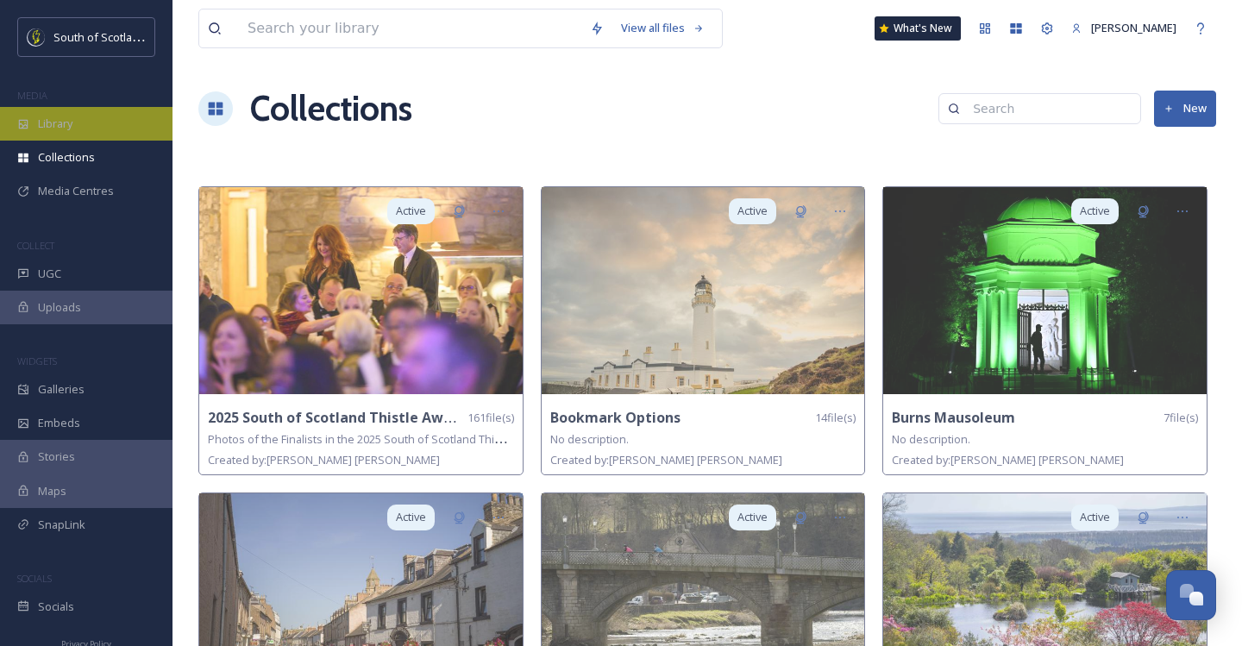
click at [51, 130] on span "Library" at bounding box center [55, 124] width 35 height 16
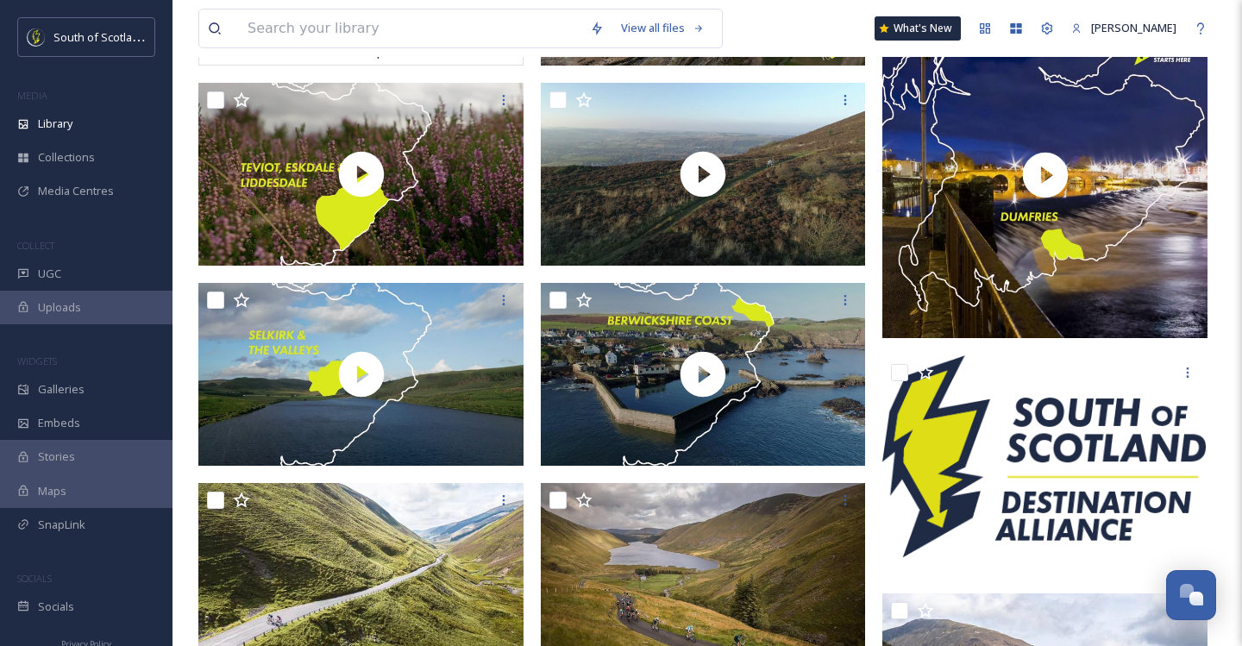
scroll to position [6862, 0]
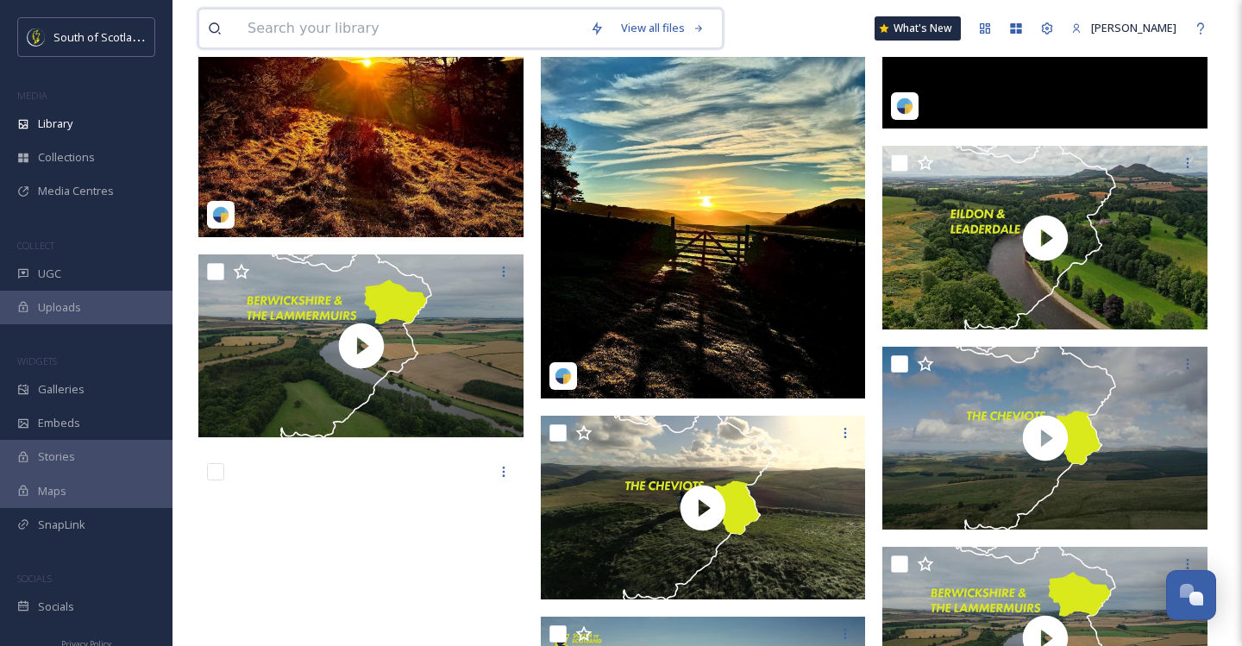
click at [315, 21] on input at bounding box center [410, 28] width 343 height 38
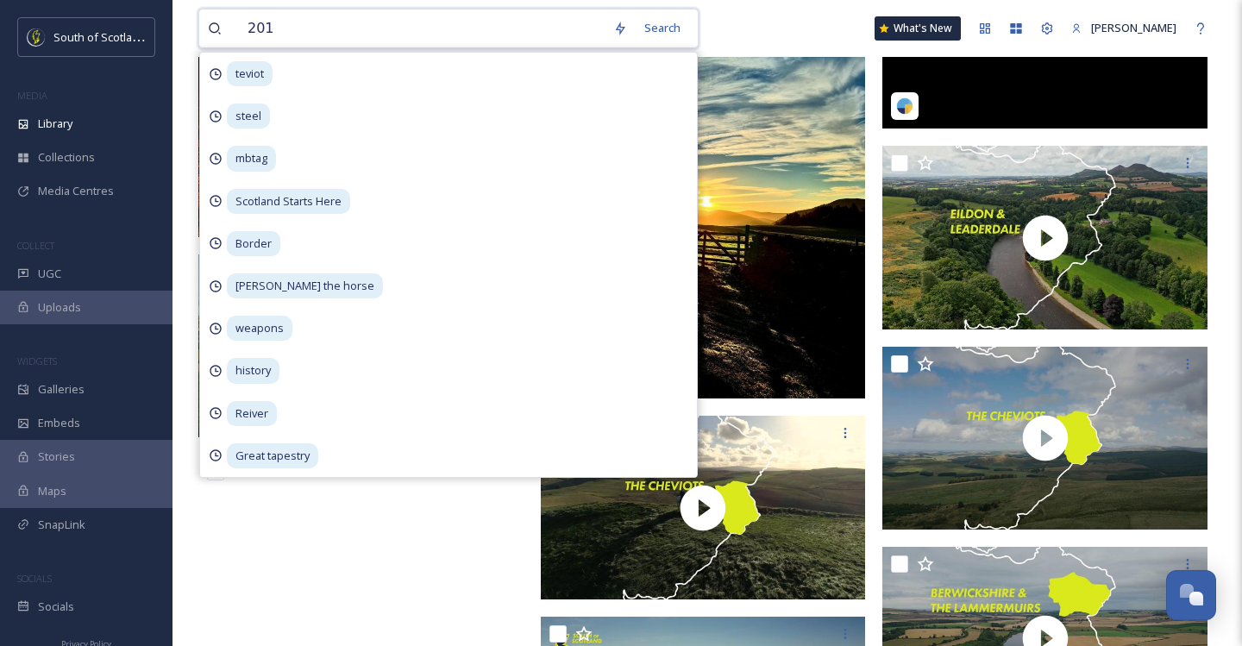
type input "2019"
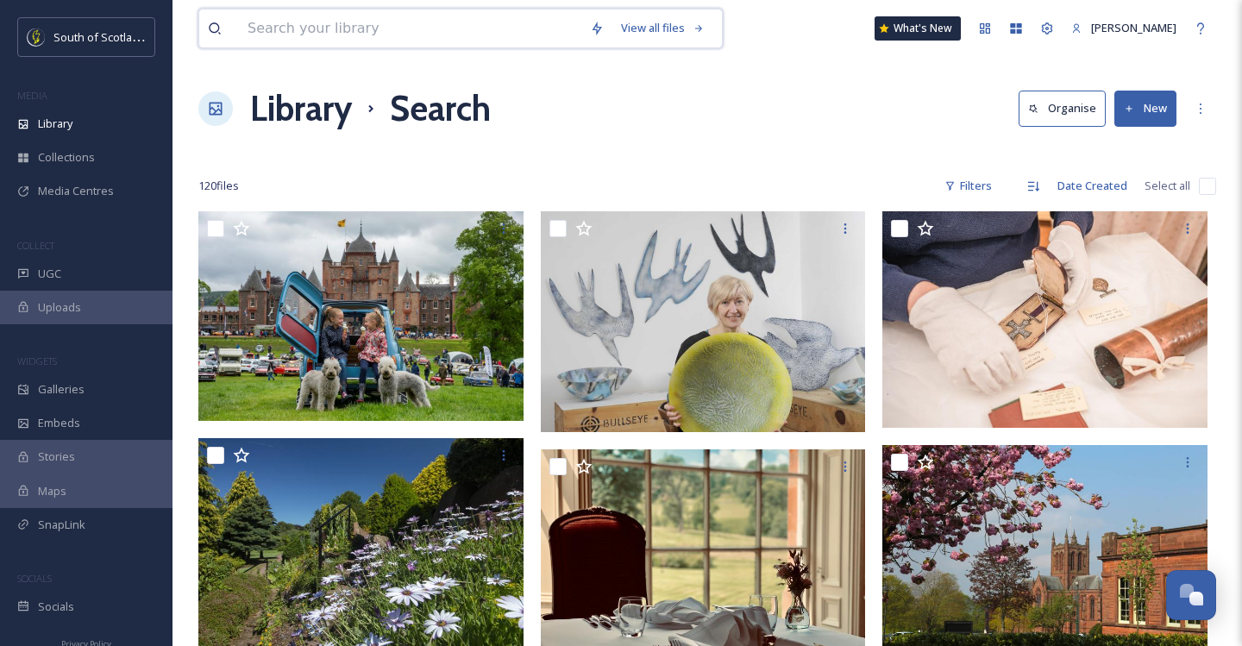
click at [401, 12] on input at bounding box center [410, 28] width 343 height 38
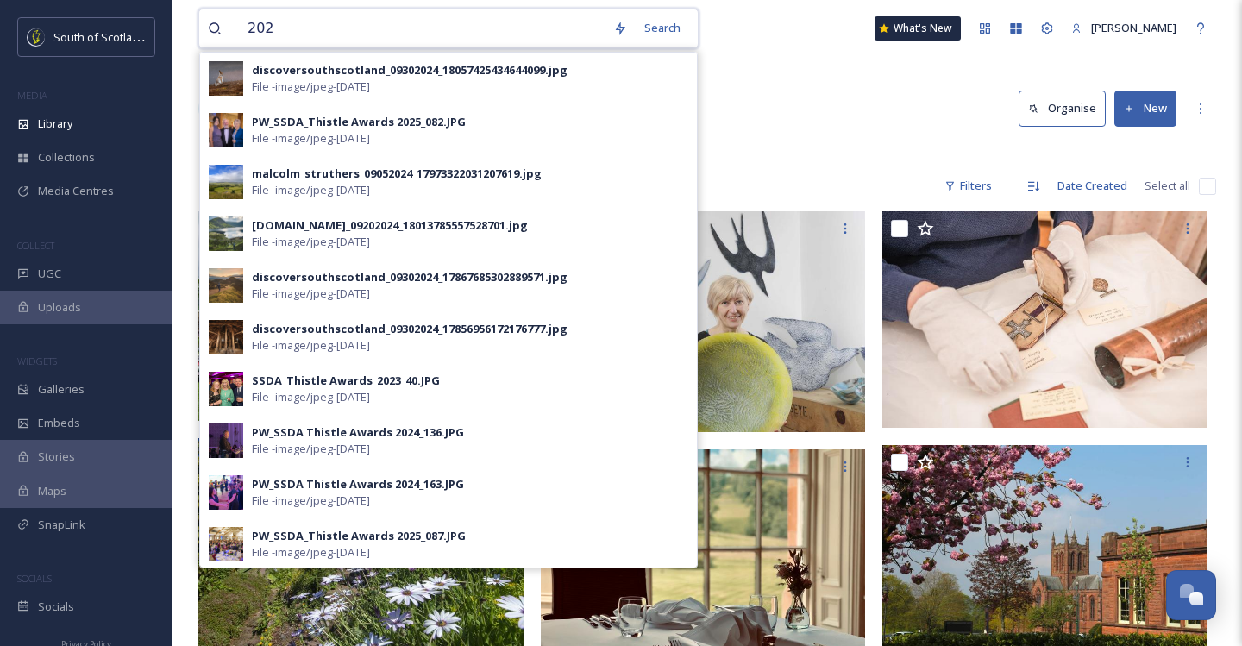
type input "2020"
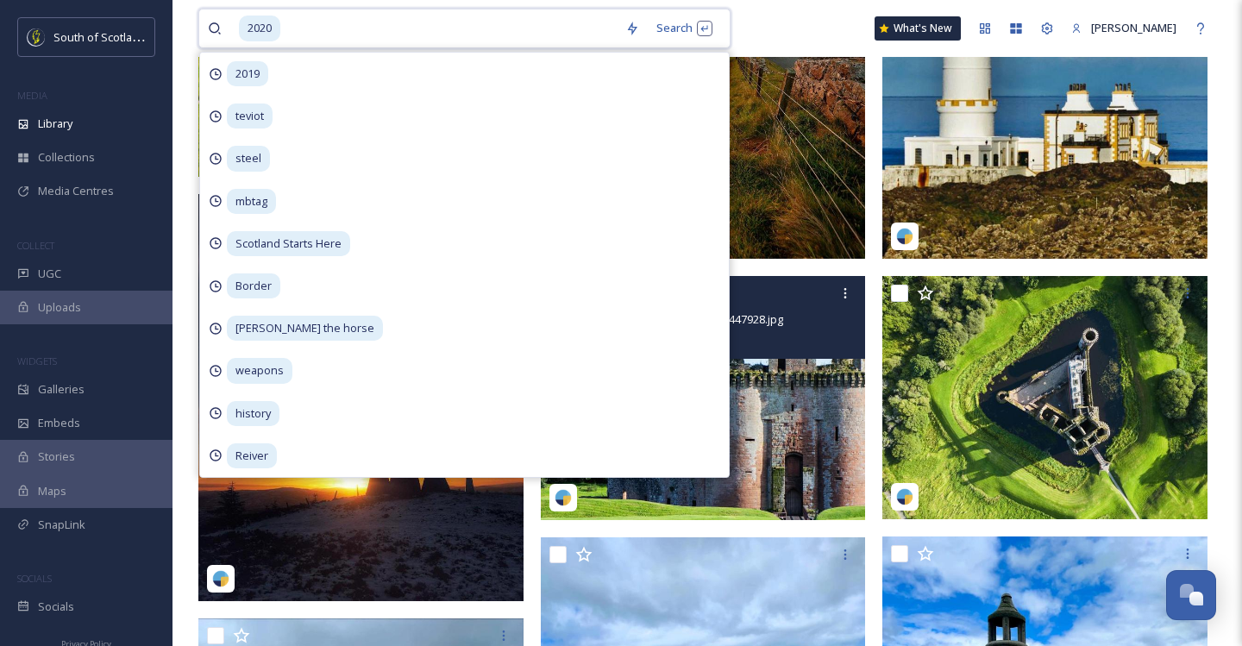
scroll to position [1734, 0]
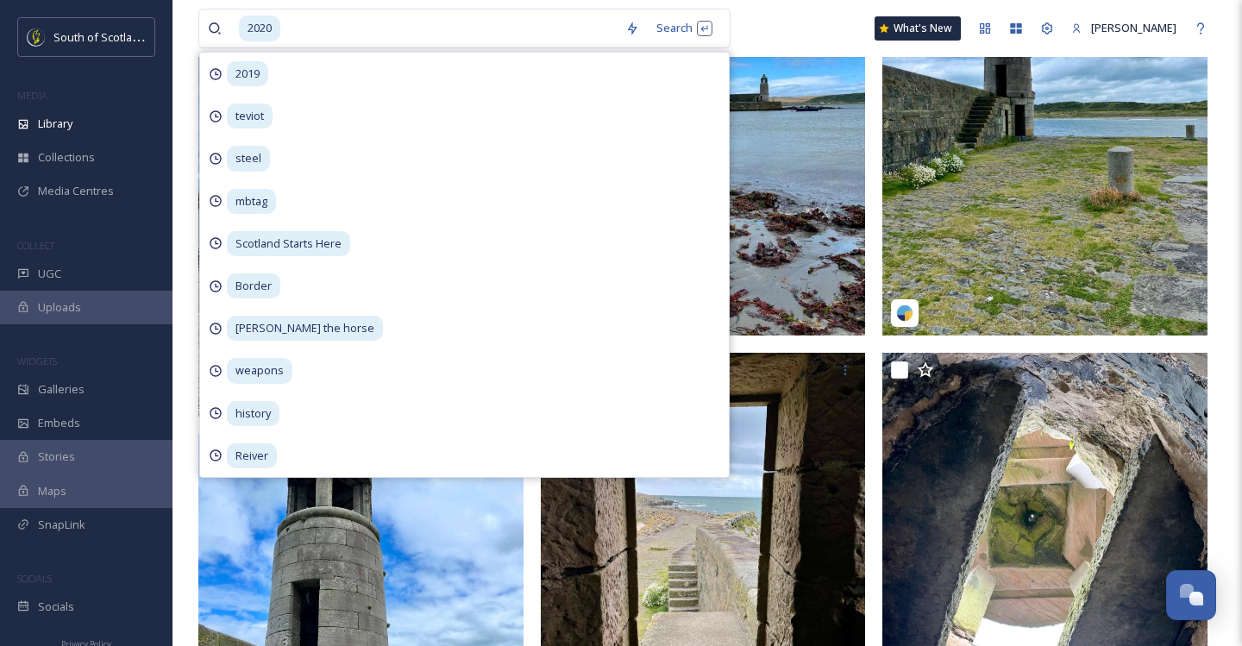
click at [785, 13] on div "2020 Search 2019 teviot steel mbtag Scotland Starts Here Border [PERSON_NAME] t…" at bounding box center [707, 28] width 1018 height 57
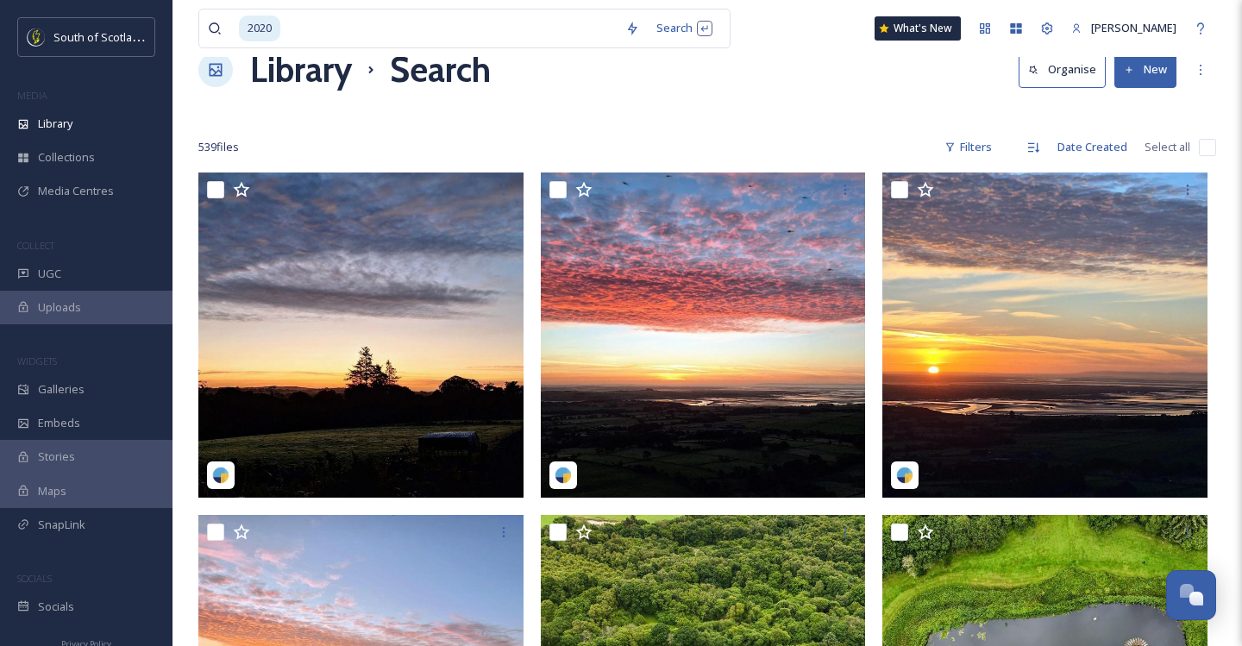
scroll to position [0, 0]
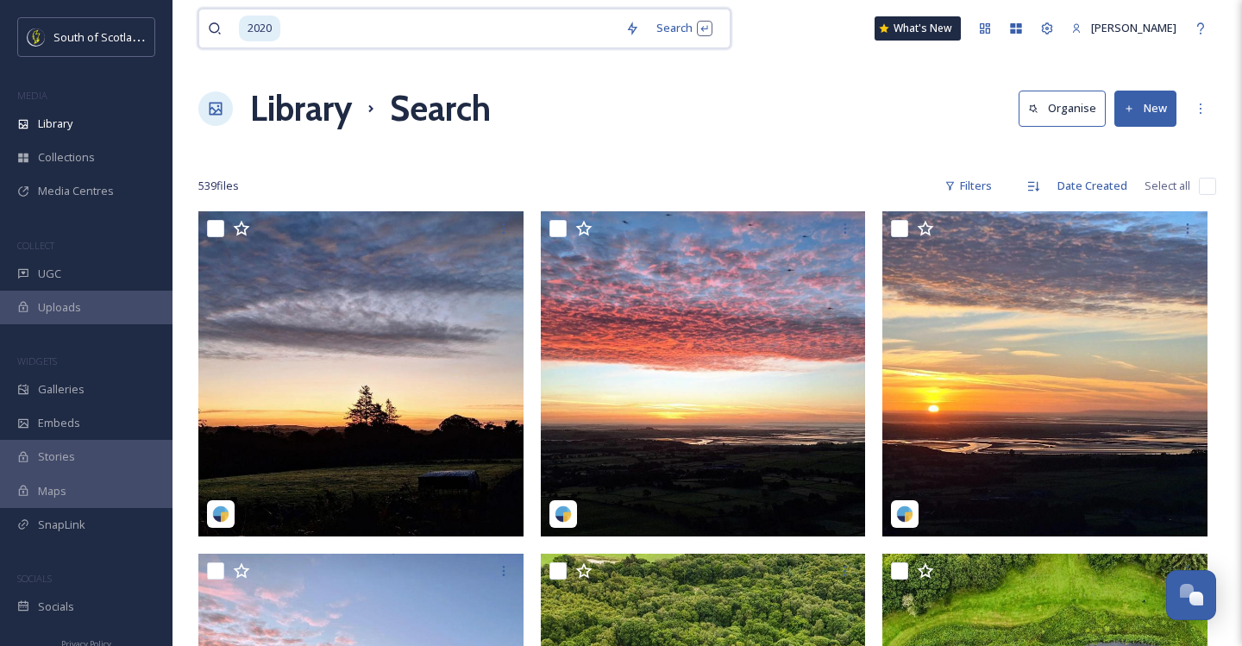
click at [349, 21] on input at bounding box center [449, 28] width 335 height 38
type input "2"
type input "ssh"
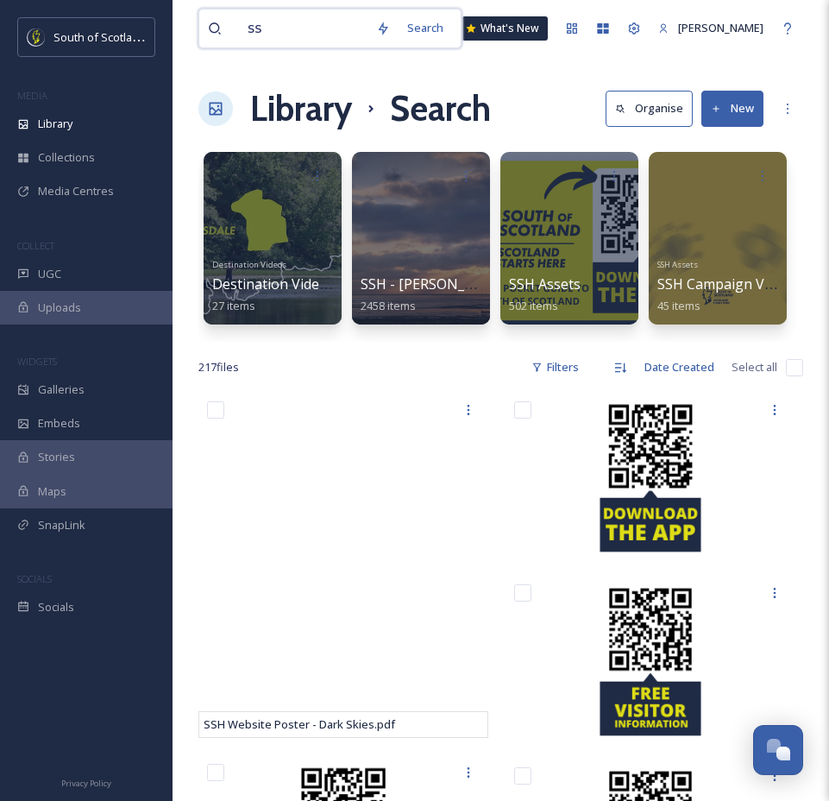
type input "s"
type input "launch"
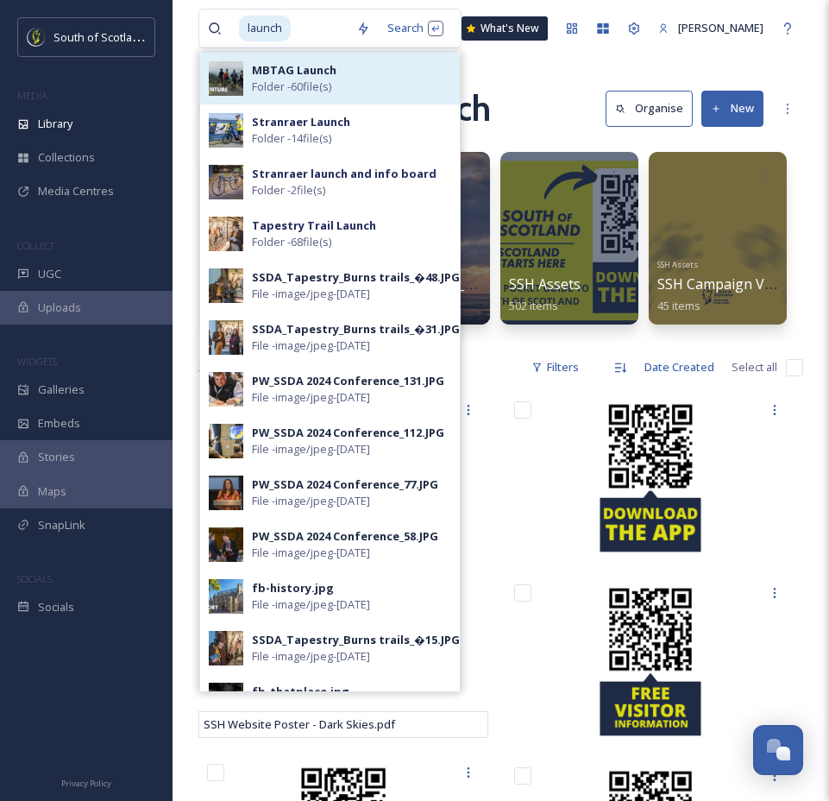
click at [274, 79] on span "Folder - 60 file(s)" at bounding box center [291, 87] width 79 height 16
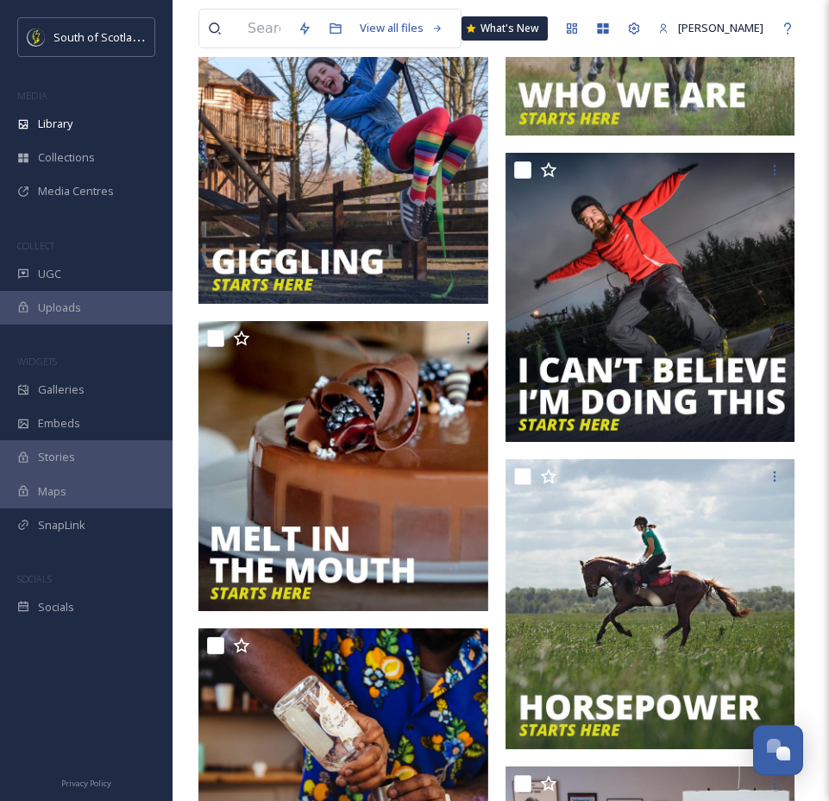
scroll to position [2418, 0]
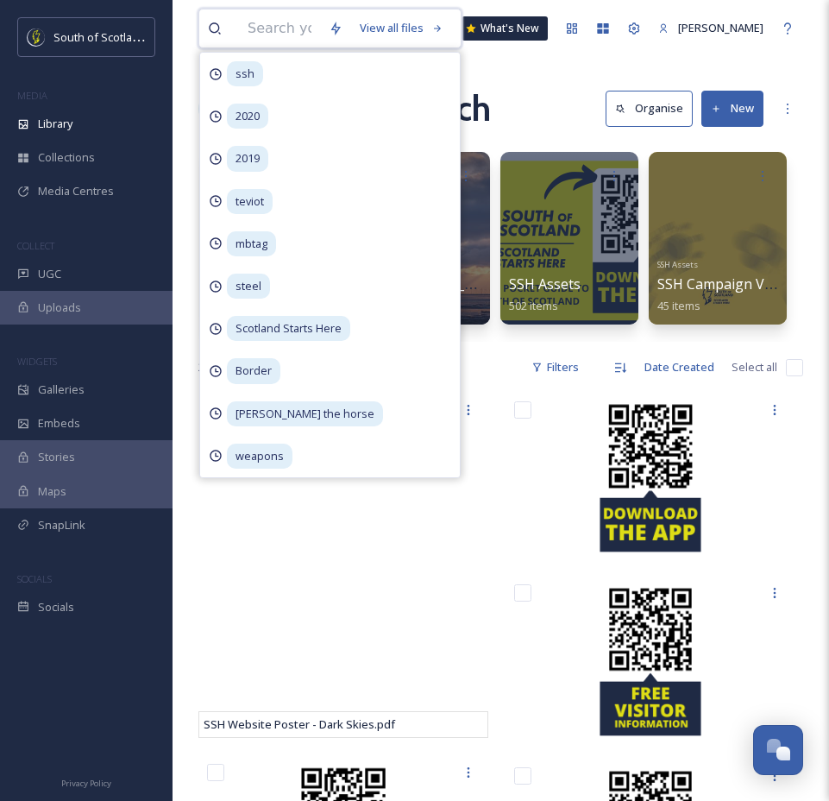
click at [292, 38] on input at bounding box center [279, 28] width 81 height 38
type input ";"
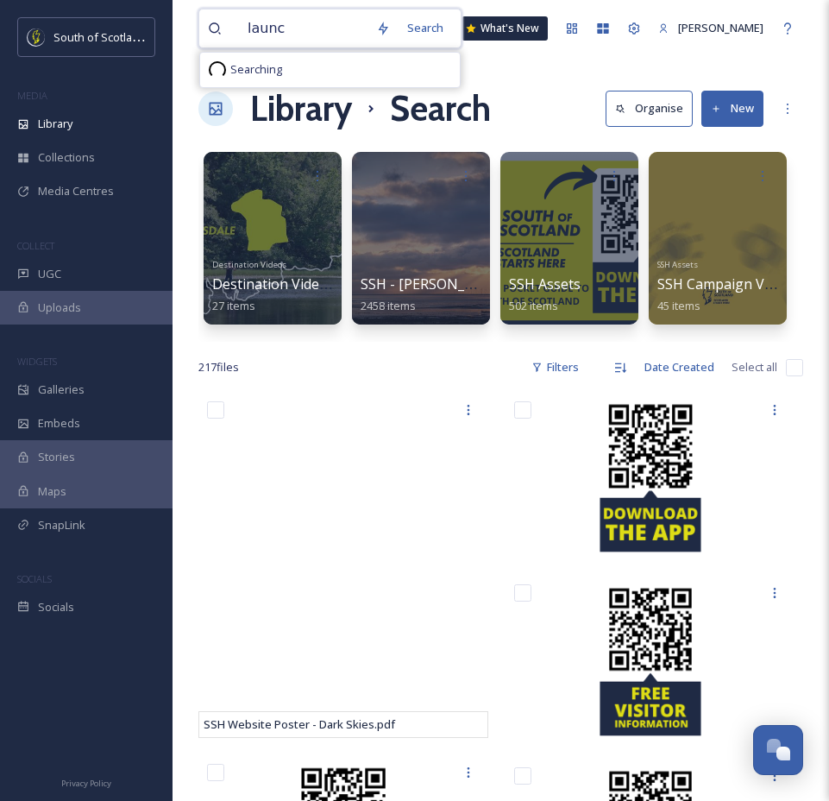
type input "launch"
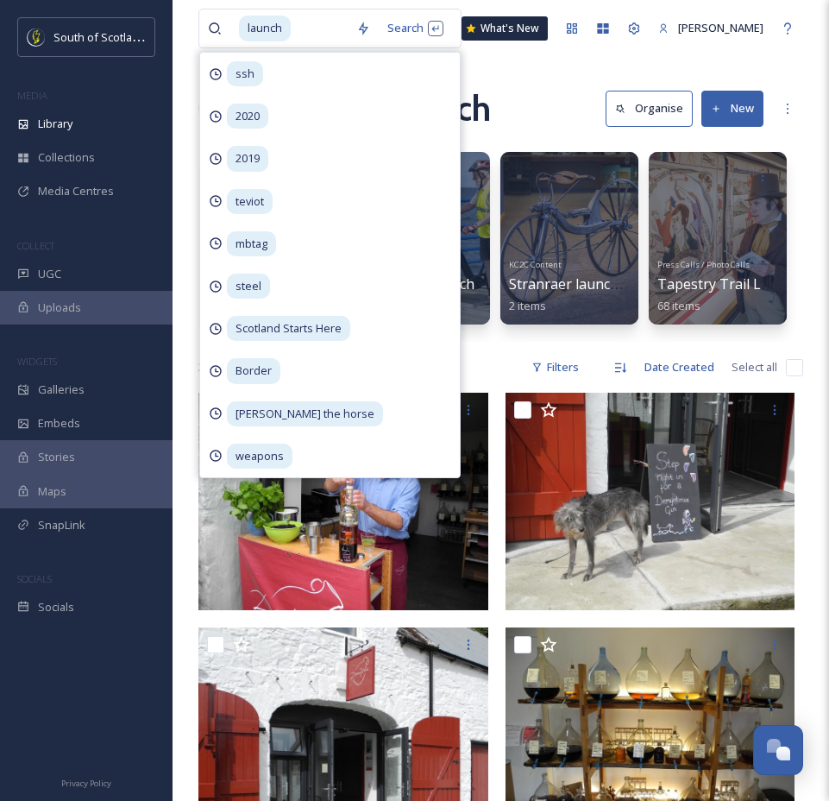
click at [553, 106] on div "Library Search Organise New" at bounding box center [500, 109] width 605 height 52
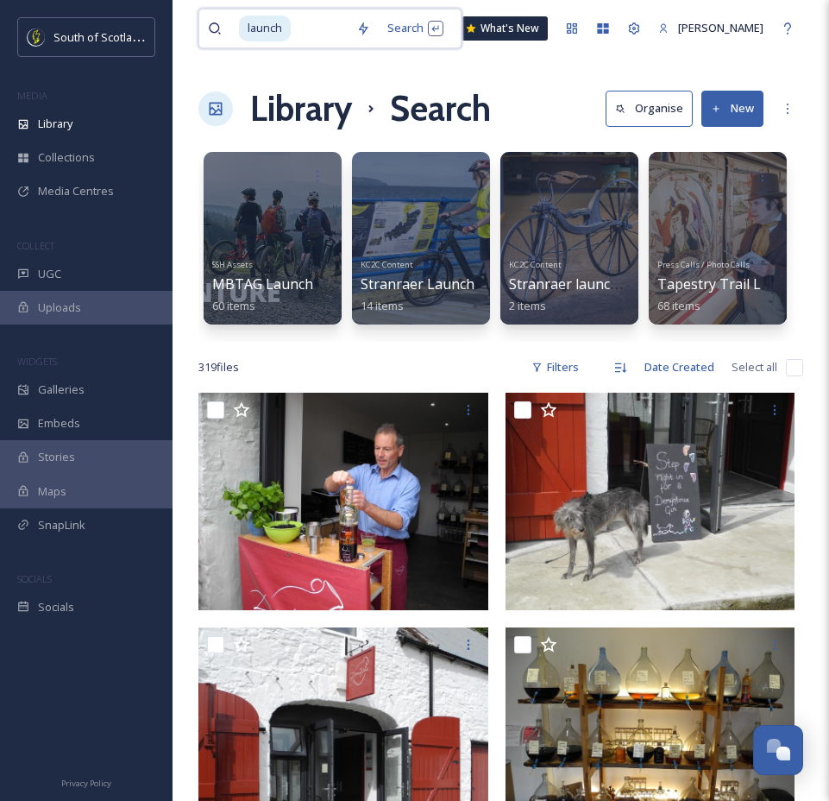
click at [324, 22] on input at bounding box center [319, 28] width 55 height 38
type input "l"
click at [497, 114] on div "Library Search Organise New" at bounding box center [500, 109] width 605 height 52
